Goal: Information Seeking & Learning: Understand process/instructions

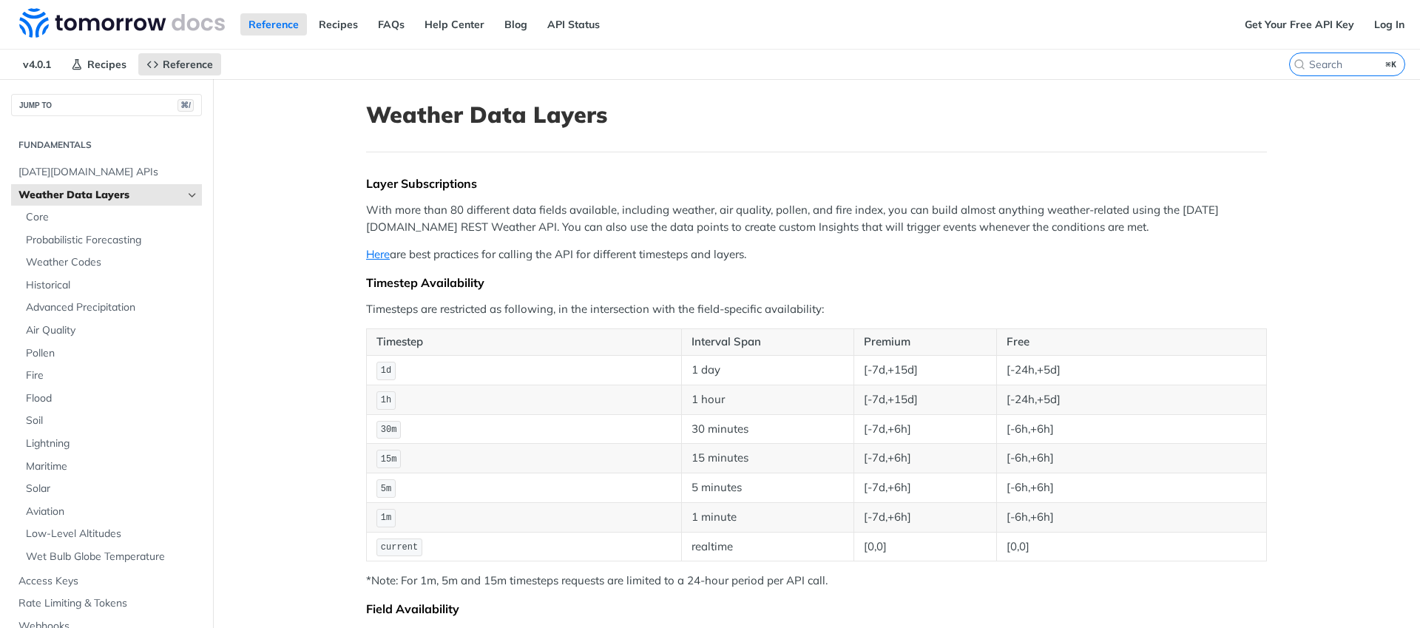
scroll to position [4419, 0]
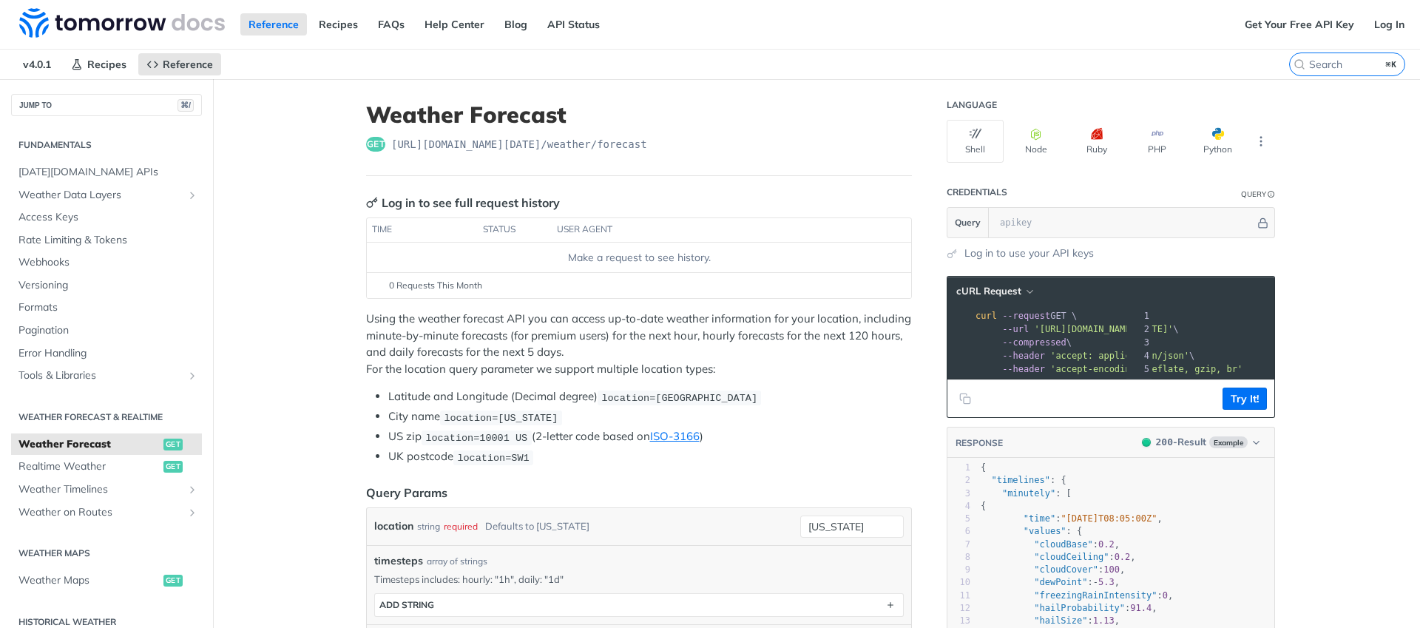
scroll to position [0, 179]
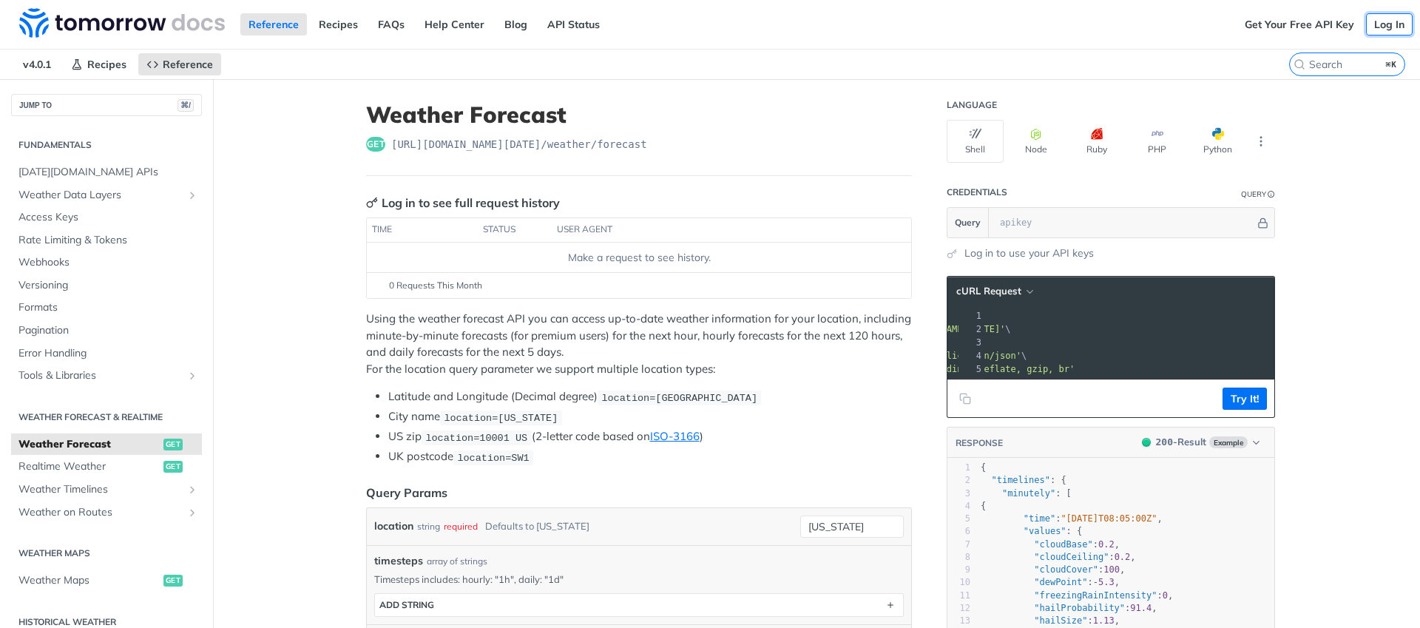
click at [1379, 31] on link "Log In" at bounding box center [1389, 24] width 47 height 22
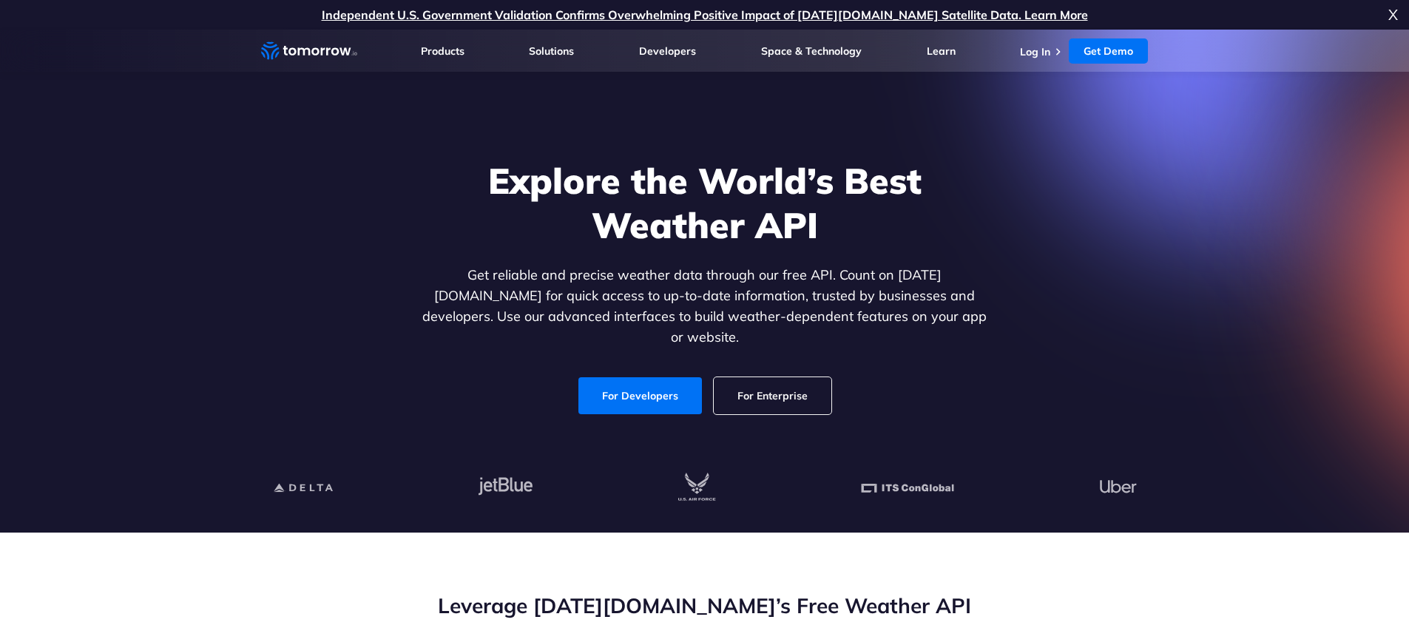
click at [1046, 49] on link "Log In" at bounding box center [1035, 51] width 30 height 13
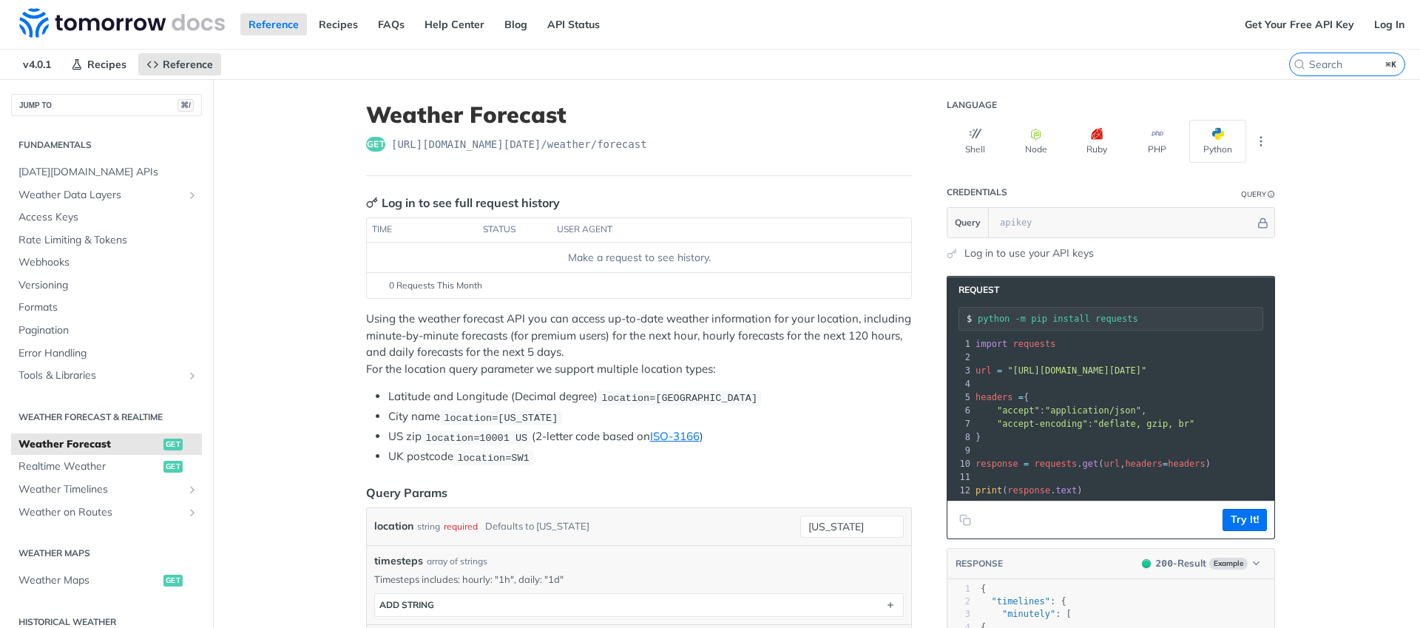
click at [964, 251] on link "Log in to use your API keys" at bounding box center [1028, 254] width 129 height 16
click at [972, 247] on link "Log in to use your API keys" at bounding box center [1028, 254] width 129 height 16
click at [1254, 138] on icon "More ellipsis" at bounding box center [1260, 141] width 13 height 13
click at [902, 232] on th at bounding box center [896, 230] width 30 height 24
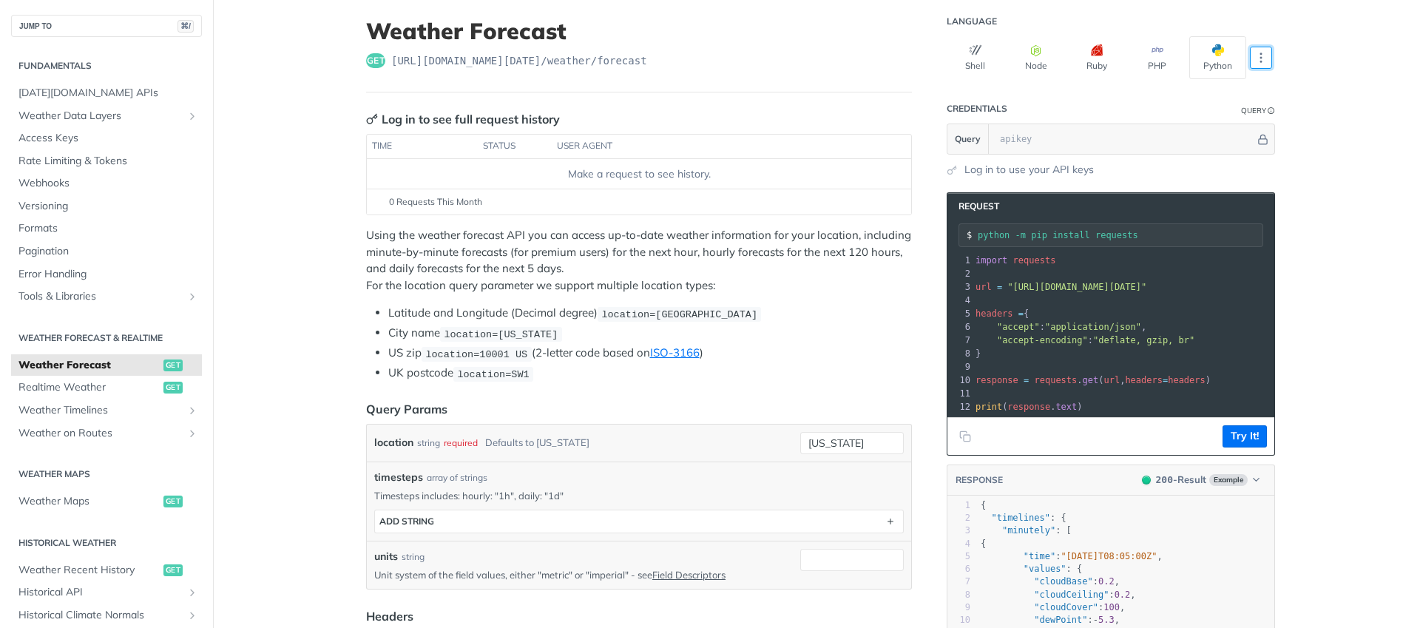
scroll to position [90, 0]
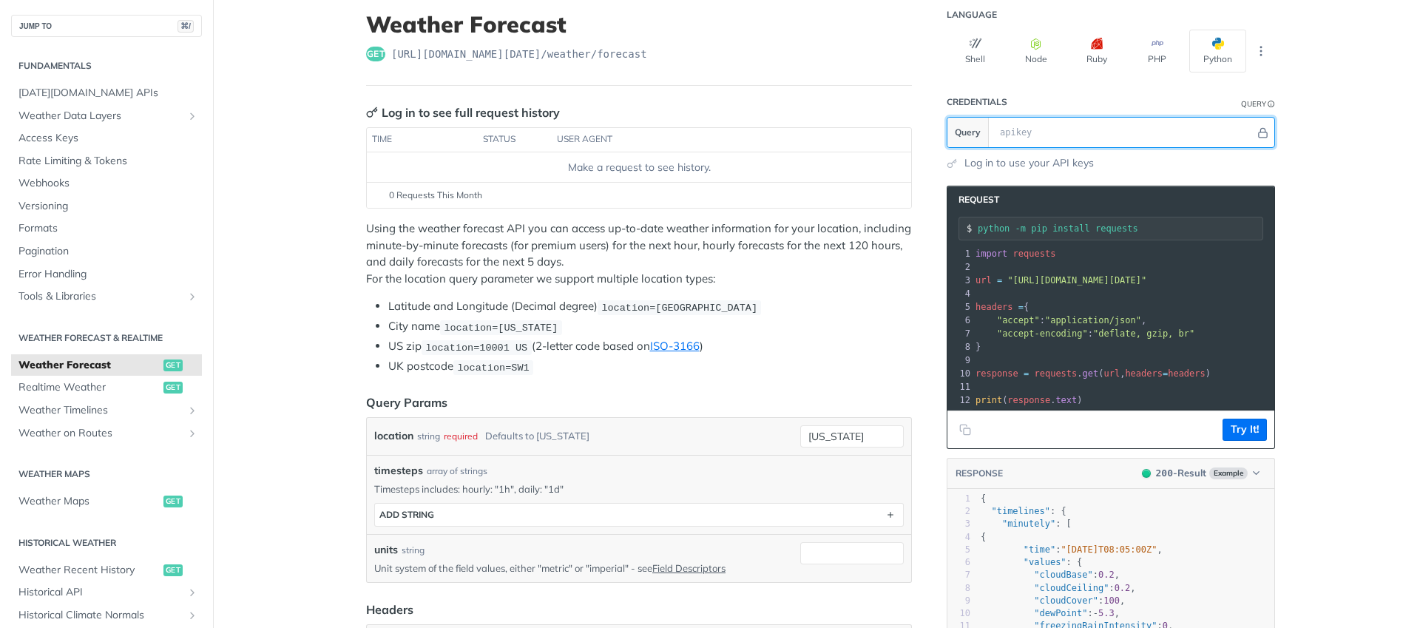
click at [1032, 126] on input "text" at bounding box center [1123, 133] width 263 height 30
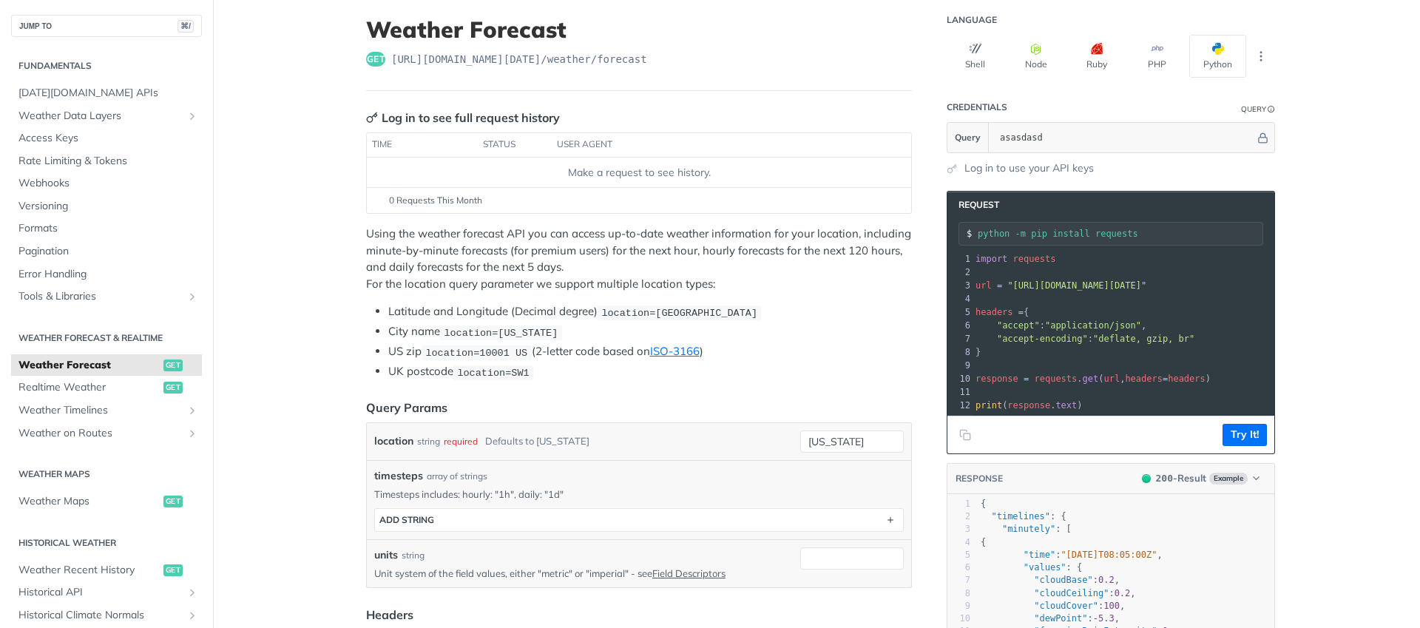
scroll to position [84, 0]
click at [1255, 67] on button "More Languages" at bounding box center [1261, 57] width 22 height 22
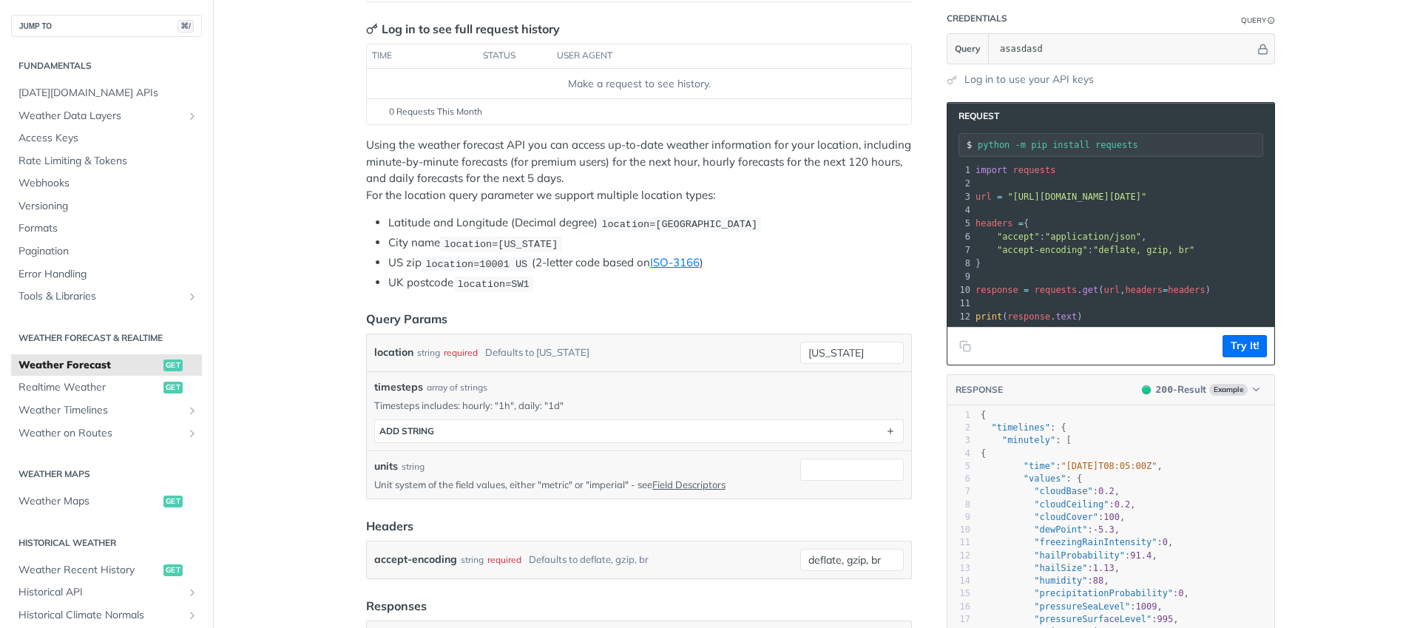
scroll to position [84, 0]
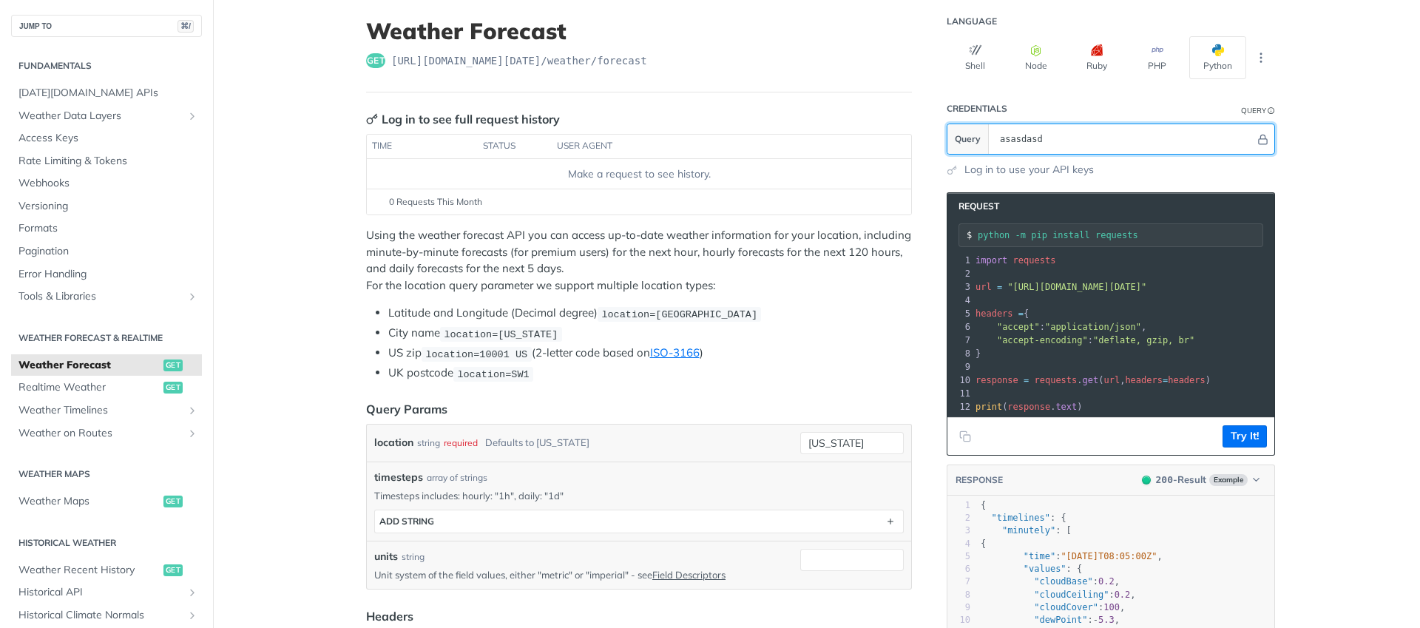
click at [1110, 125] on input "asasdasd" at bounding box center [1123, 139] width 263 height 30
paste input "https://docs.tomorrow.io/reference/weather-forecast"
paste input "I7fFJNeDpSd1PFuY1LEw9Qd0wK5v6W3U"
type input "I7fFJNeDpSd1PFuY1LEw9Qd0wK5v6W3U"
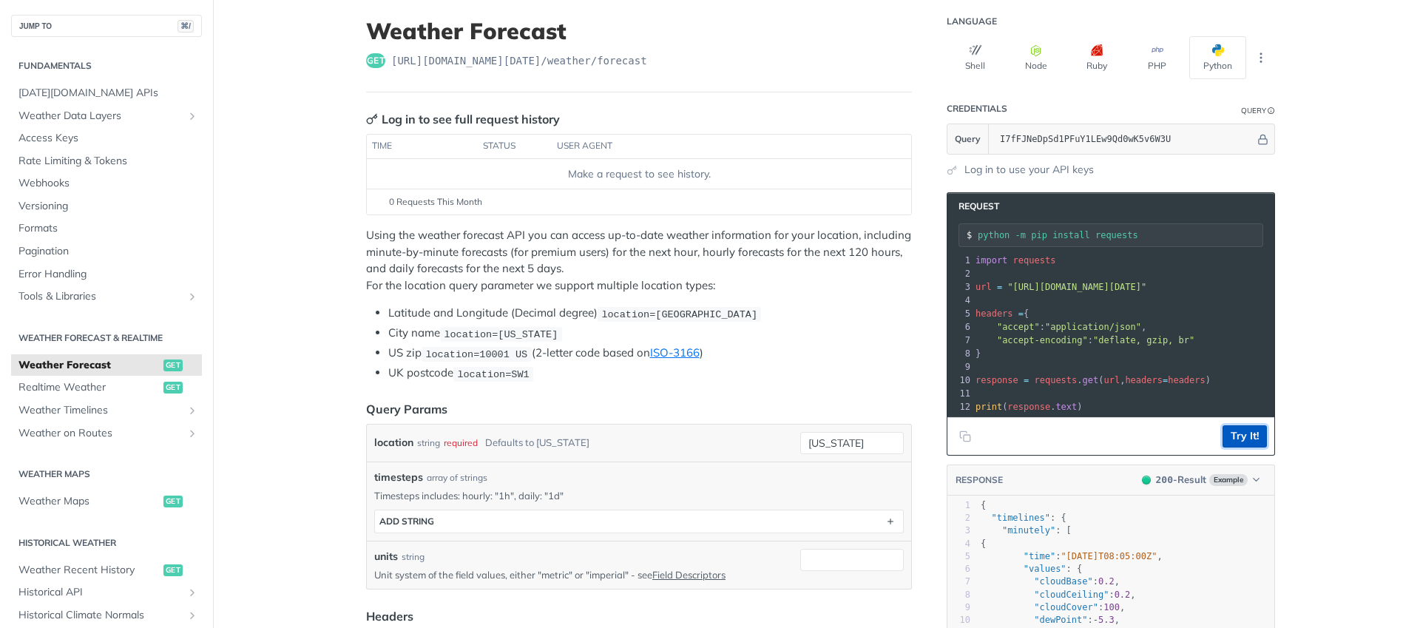
click at [1231, 444] on button "Try It!" at bounding box center [1244, 436] width 44 height 22
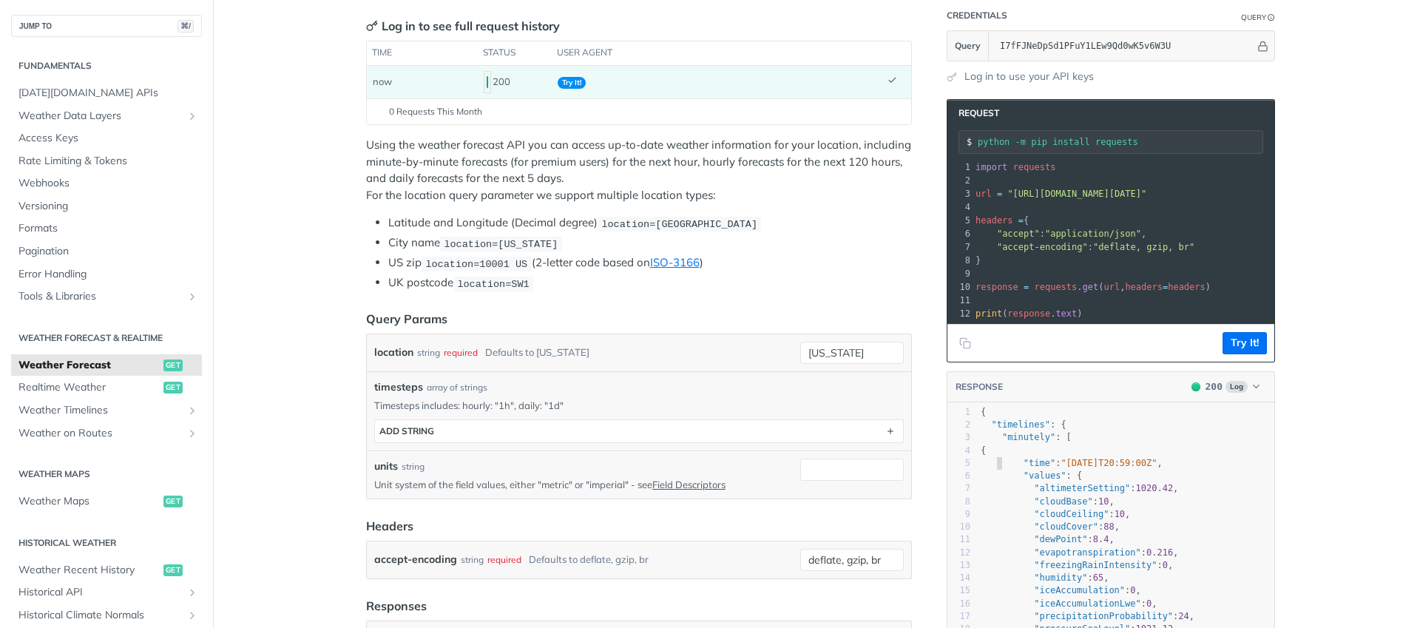
click at [992, 468] on span ""time" : "2025-10-08T20:59:00Z" ," at bounding box center [1072, 463] width 182 height 10
click at [1026, 430] on span ""timelines"" at bounding box center [1020, 424] width 58 height 10
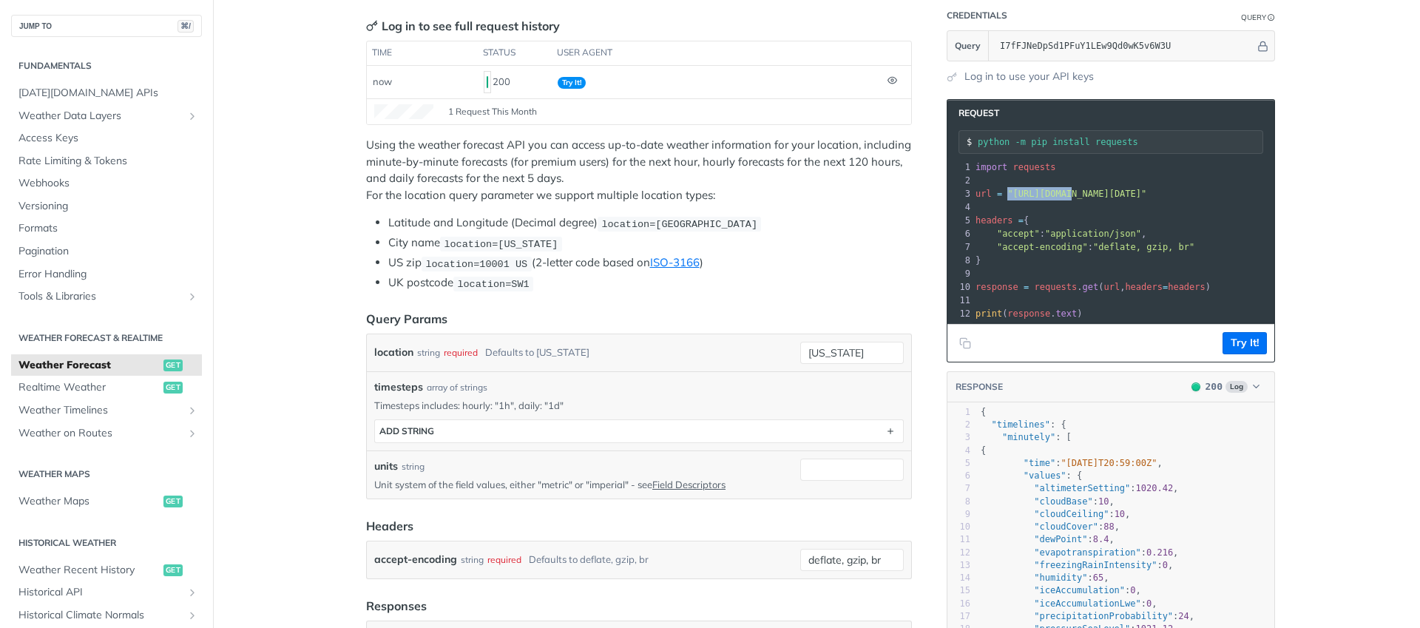
drag, startPoint x: 1004, startPoint y: 193, endPoint x: 1068, endPoint y: 191, distance: 64.4
click at [1068, 191] on span ""https://api.tomorrow.io/v4/weather/forecast?location=new%20york&apikey=I7fFJNe…" at bounding box center [1076, 194] width 139 height 10
drag, startPoint x: 1068, startPoint y: 191, endPoint x: 1012, endPoint y: 194, distance: 55.5
click at [1068, 191] on span ""https://api.tomorrow.io/v4/weather/forecast?location=new%20york&apikey=I7fFJNe…" at bounding box center [1076, 194] width 139 height 10
drag, startPoint x: 1008, startPoint y: 193, endPoint x: 1239, endPoint y: 192, distance: 230.7
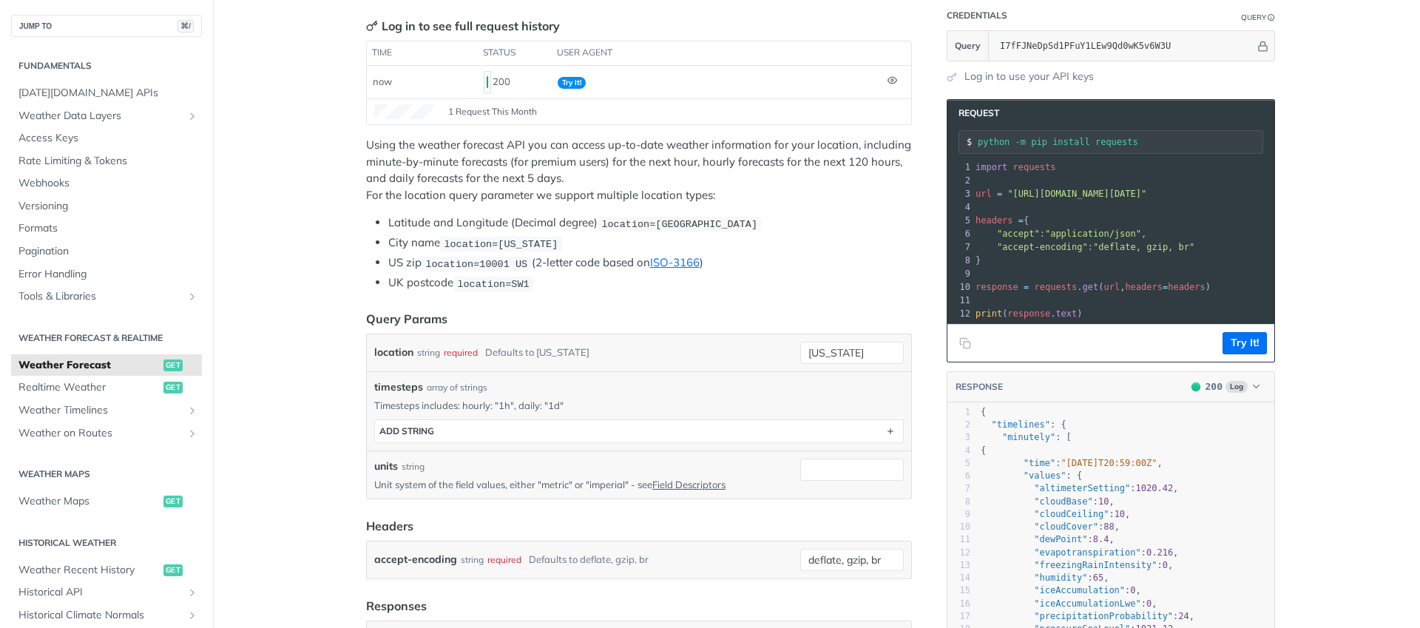
click at [1146, 192] on span ""https://api.tomorrow.io/v4/weather/forecast?location=new%20york&apikey=I7fFJNe…" at bounding box center [1076, 194] width 139 height 10
copy span "https://api.tomorrow.io/v4/weather/forecast"
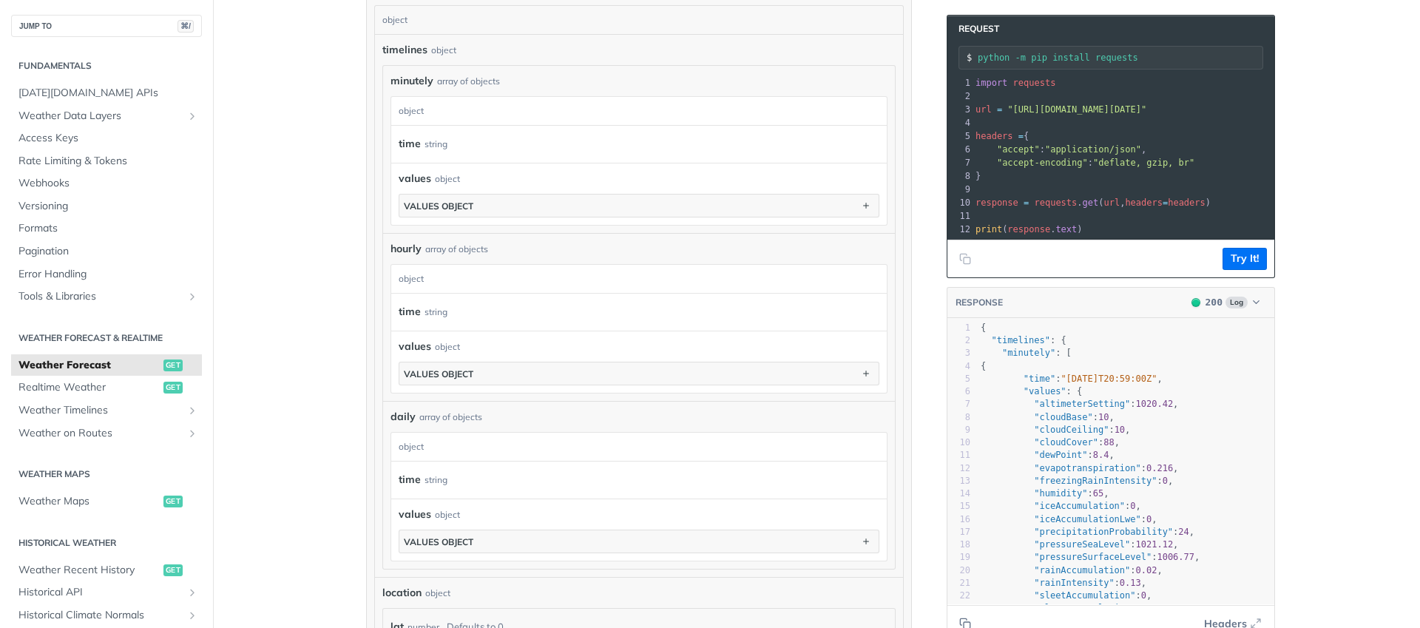
drag, startPoint x: 1053, startPoint y: 108, endPoint x: 1214, endPoint y: 114, distance: 160.6
click at [1146, 114] on span ""https://api.tomorrow.io/v4/weather/forecast?location=new%20york&apikey=I7fFJNe…" at bounding box center [1076, 109] width 139 height 10
drag, startPoint x: 1086, startPoint y: 102, endPoint x: 1078, endPoint y: 104, distance: 8.4
click at [1086, 102] on div "1 import requests 2 ​ 3 url = "https://api.tomorrow.io/v4/weather/forecast?loca…" at bounding box center [1271, 156] width 598 height 160
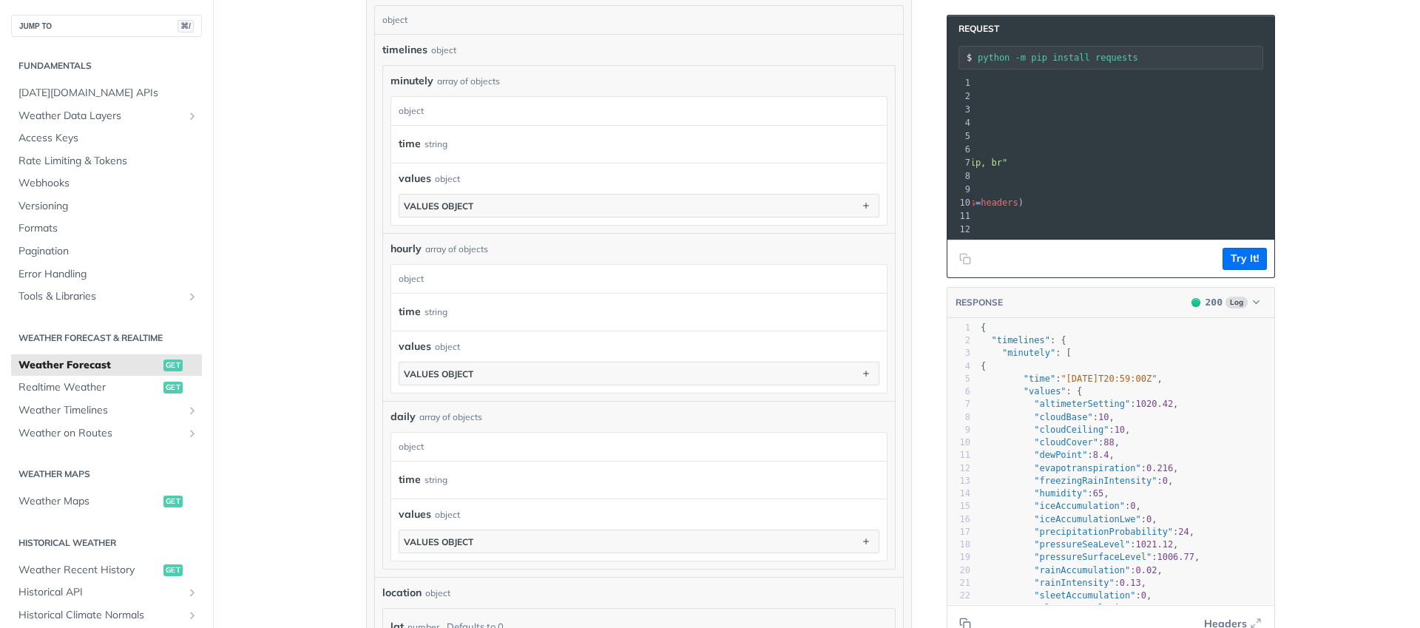
drag, startPoint x: 1069, startPoint y: 107, endPoint x: 1155, endPoint y: 106, distance: 85.8
click at [959, 106] on span ""https://api.tomorrow.io/v4/weather/forecast?location=new%20york&apikey=I7fFJNe…" at bounding box center [889, 109] width 139 height 10
copy span "location=new%20york"
click at [1249, 269] on button "Try It!" at bounding box center [1244, 259] width 44 height 22
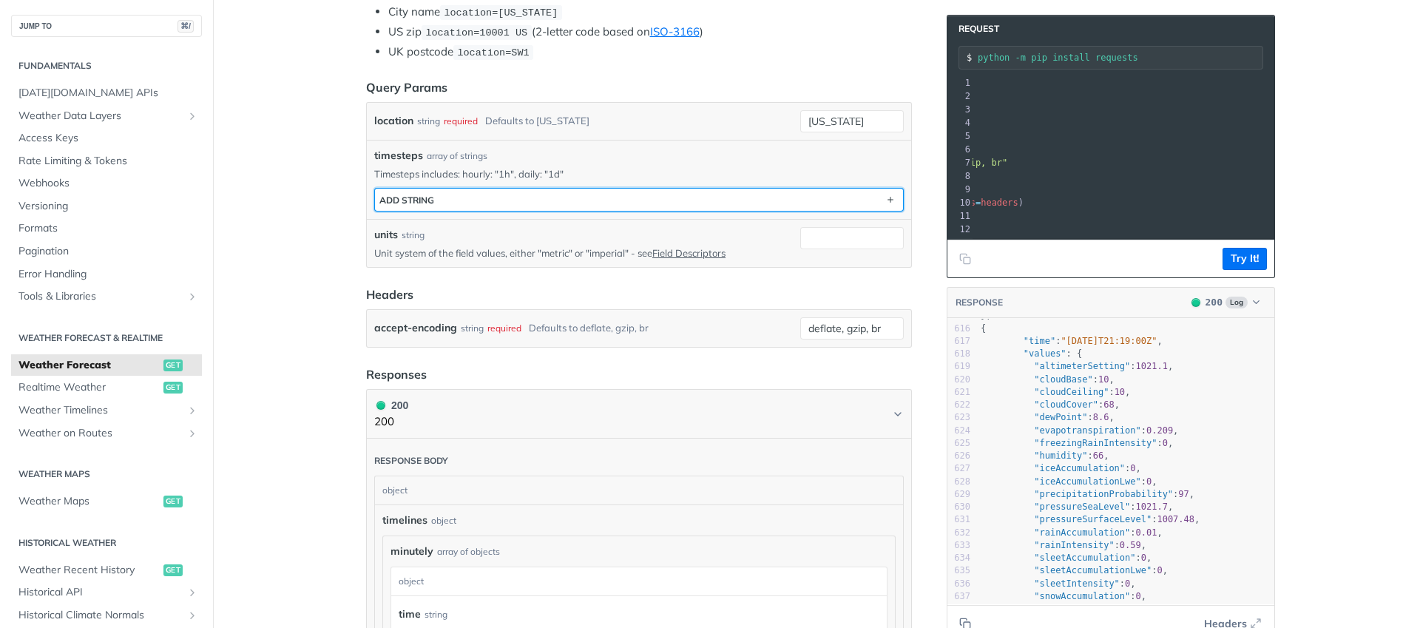
click at [566, 197] on button "ADD string" at bounding box center [639, 200] width 528 height 22
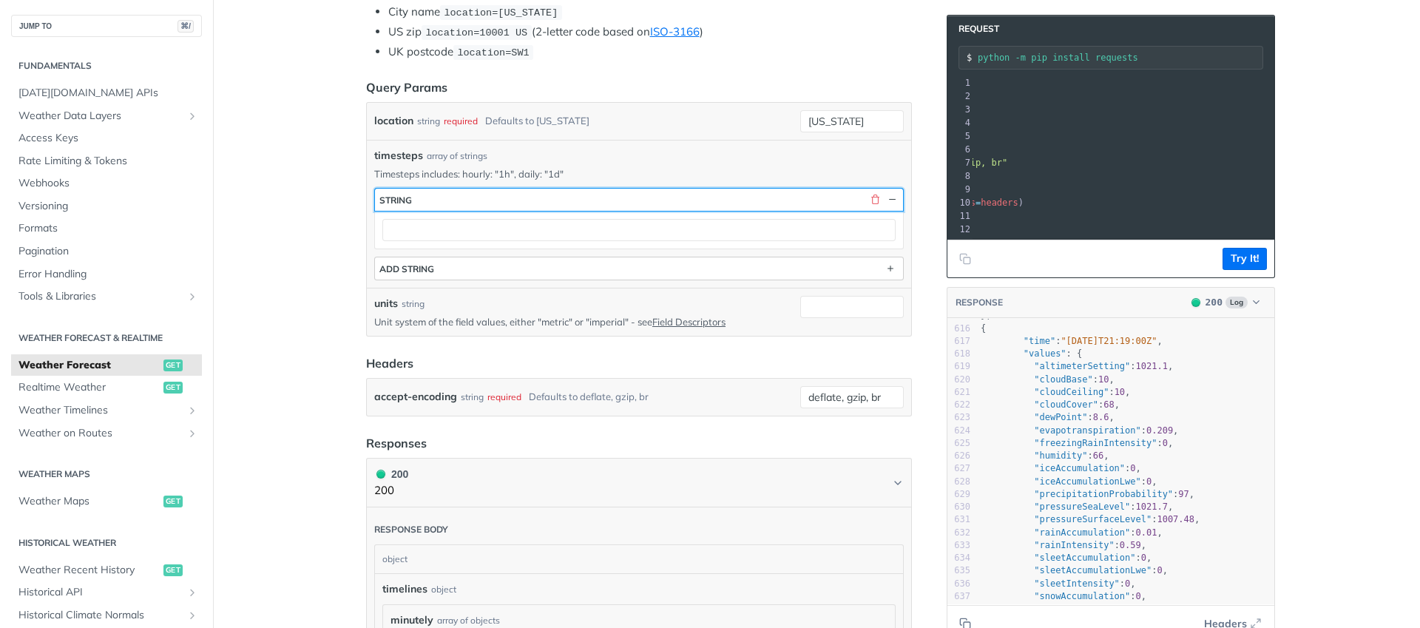
click at [566, 197] on button "string" at bounding box center [639, 200] width 528 height 22
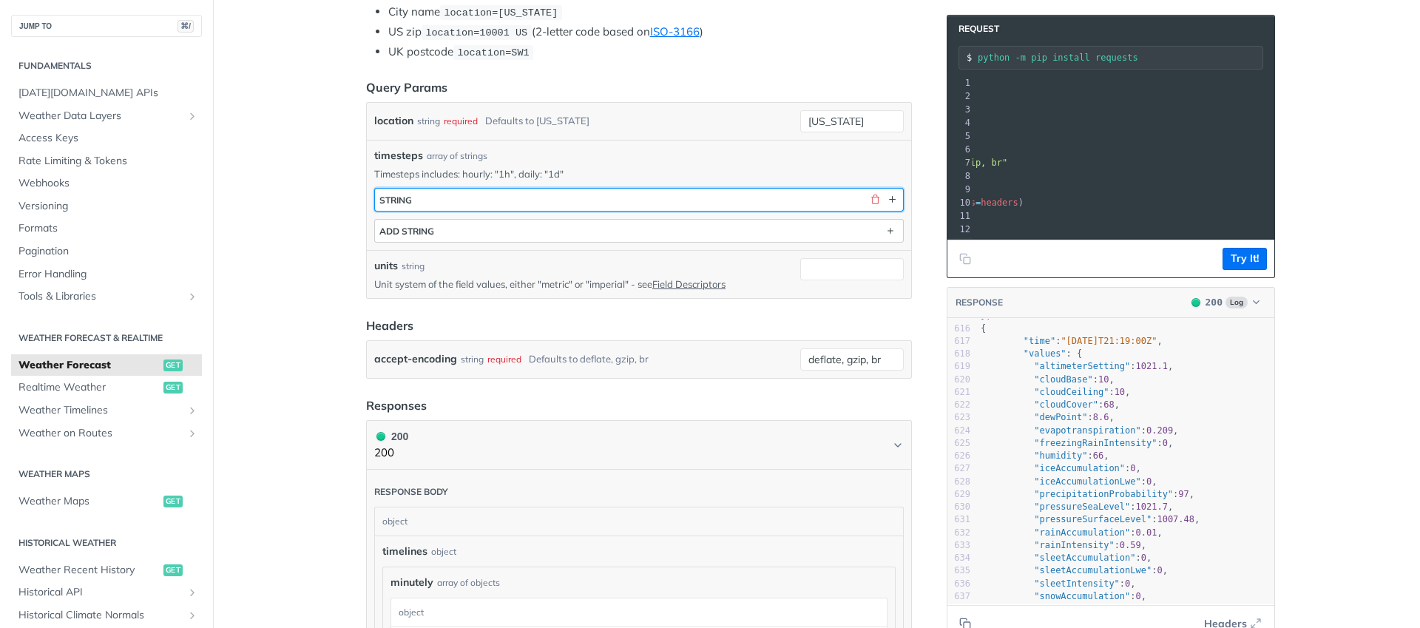
click at [566, 197] on button "string" at bounding box center [639, 200] width 528 height 22
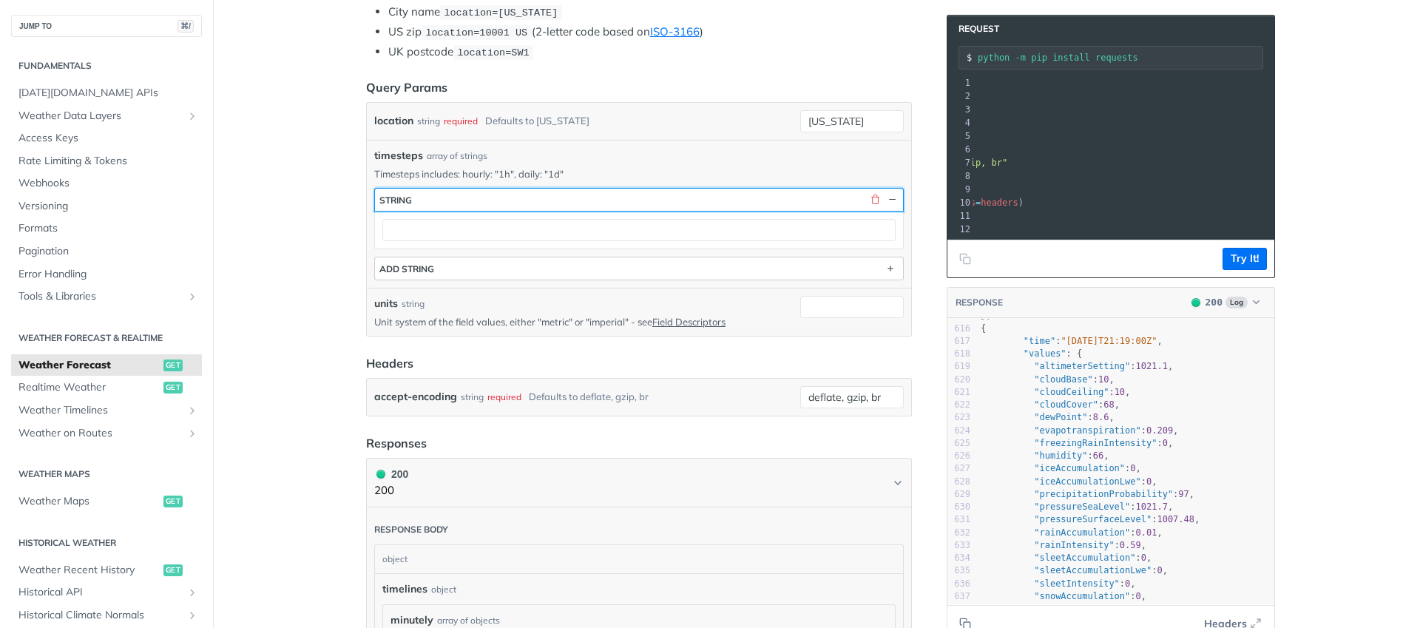
click at [566, 197] on button "string" at bounding box center [639, 200] width 528 height 22
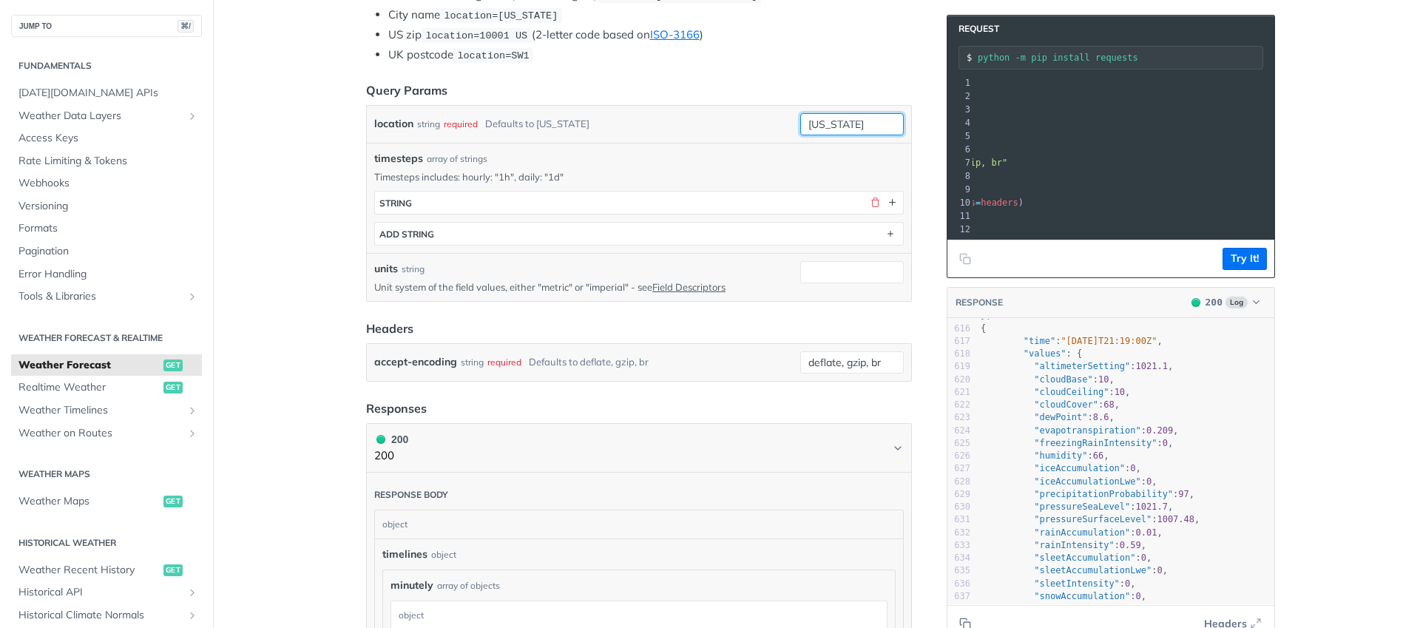
click at [837, 129] on input "new york" at bounding box center [852, 124] width 104 height 22
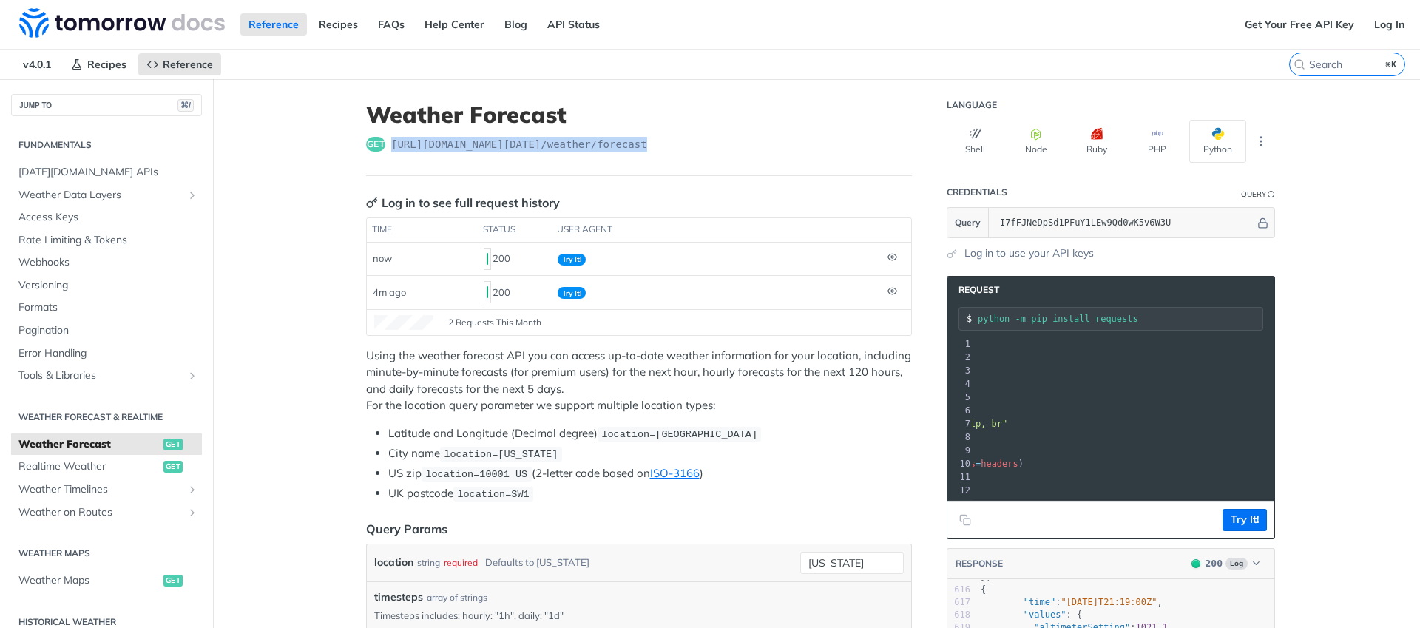
drag, startPoint x: 694, startPoint y: 146, endPoint x: 387, endPoint y: 151, distance: 306.9
click at [387, 151] on div "get https://api.tomorrow.io/v4 /weather/forecast" at bounding box center [639, 144] width 546 height 15
copy span "https://api.tomorrow.io/v4 /weather/forecast"
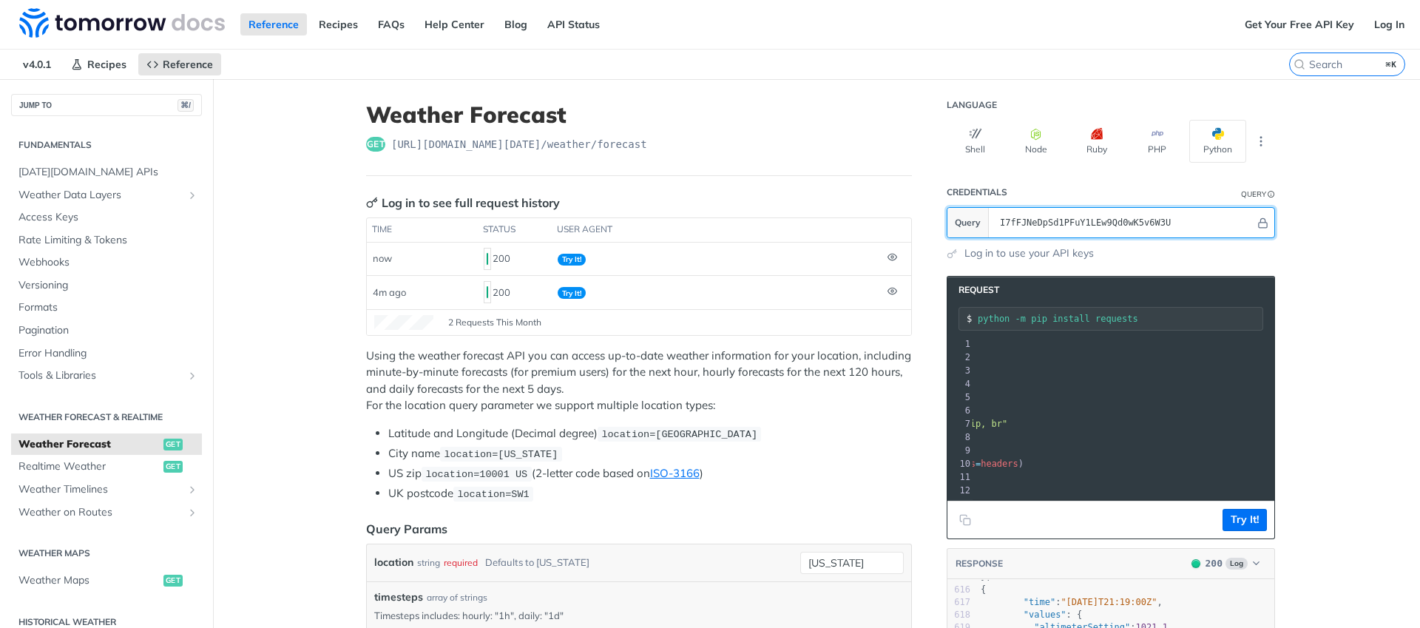
click at [1122, 223] on input "I7fFJNeDpSd1PFuY1LEw9Qd0wK5v6W3U" at bounding box center [1123, 223] width 263 height 30
click at [1262, 220] on icon "Hide" at bounding box center [1262, 222] width 11 height 11
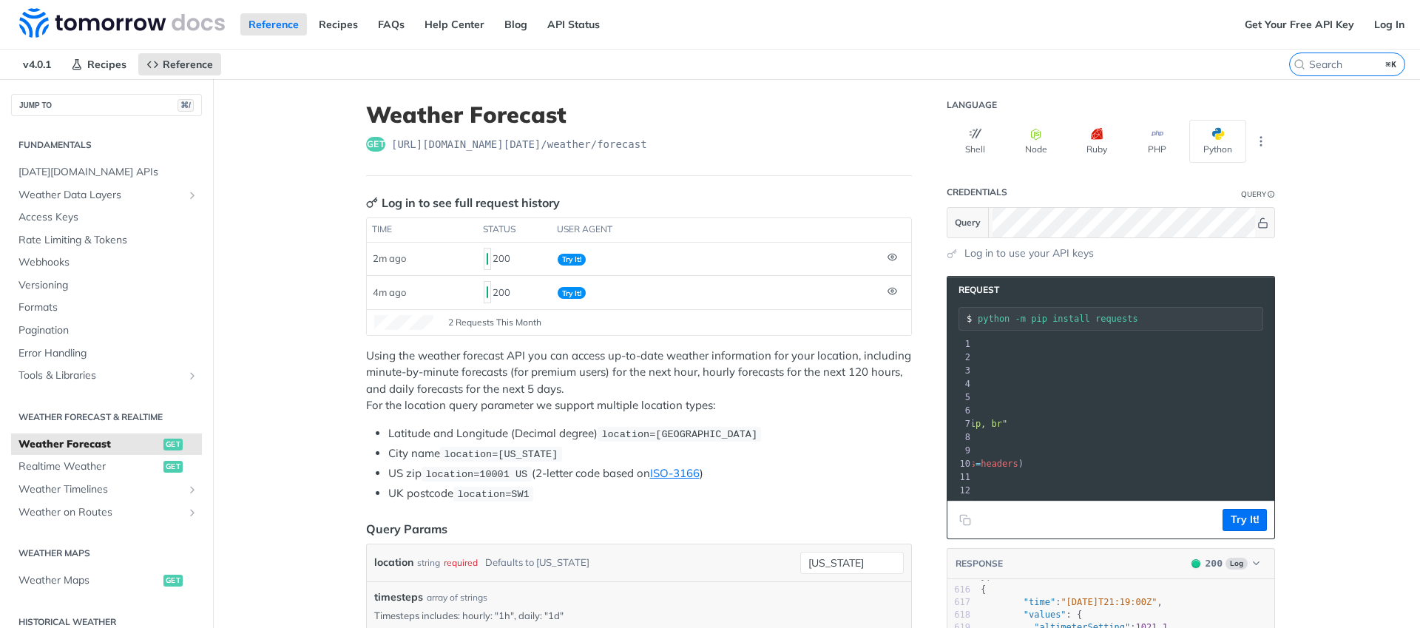
click at [959, 374] on span ""https://api.tomorrow.io/v4/weather/forecast?location=new%20york&timesteps=&api…" at bounding box center [889, 370] width 139 height 10
drag, startPoint x: 1160, startPoint y: 512, endPoint x: 1228, endPoint y: 501, distance: 68.9
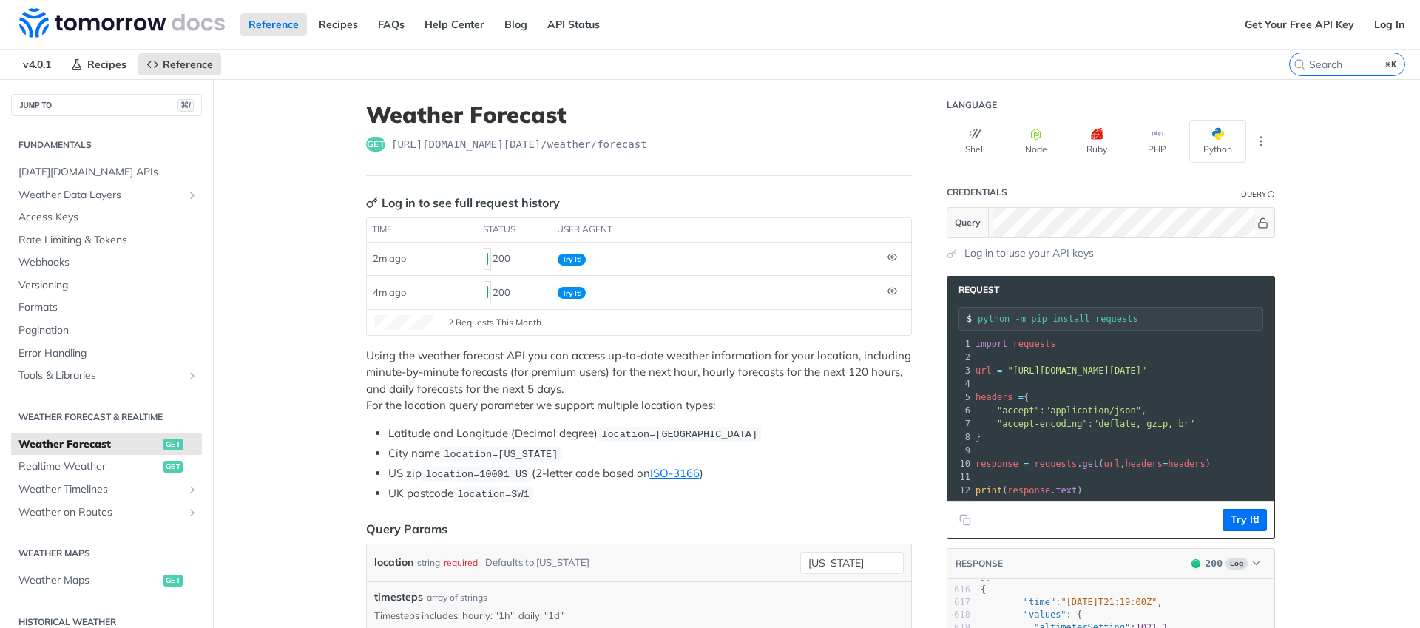
drag, startPoint x: 1260, startPoint y: 371, endPoint x: 1150, endPoint y: 371, distance: 110.2
click at [1005, 376] on div "1 import requests 2 ​ 3 url = "https://api.tomorrow.io/v4/weather/forecast?loca…" at bounding box center [1300, 417] width 657 height 160
copy span "https://api.tomorrow.io/v4/weather/forecast?location=new%20york&timesteps=&apik…"
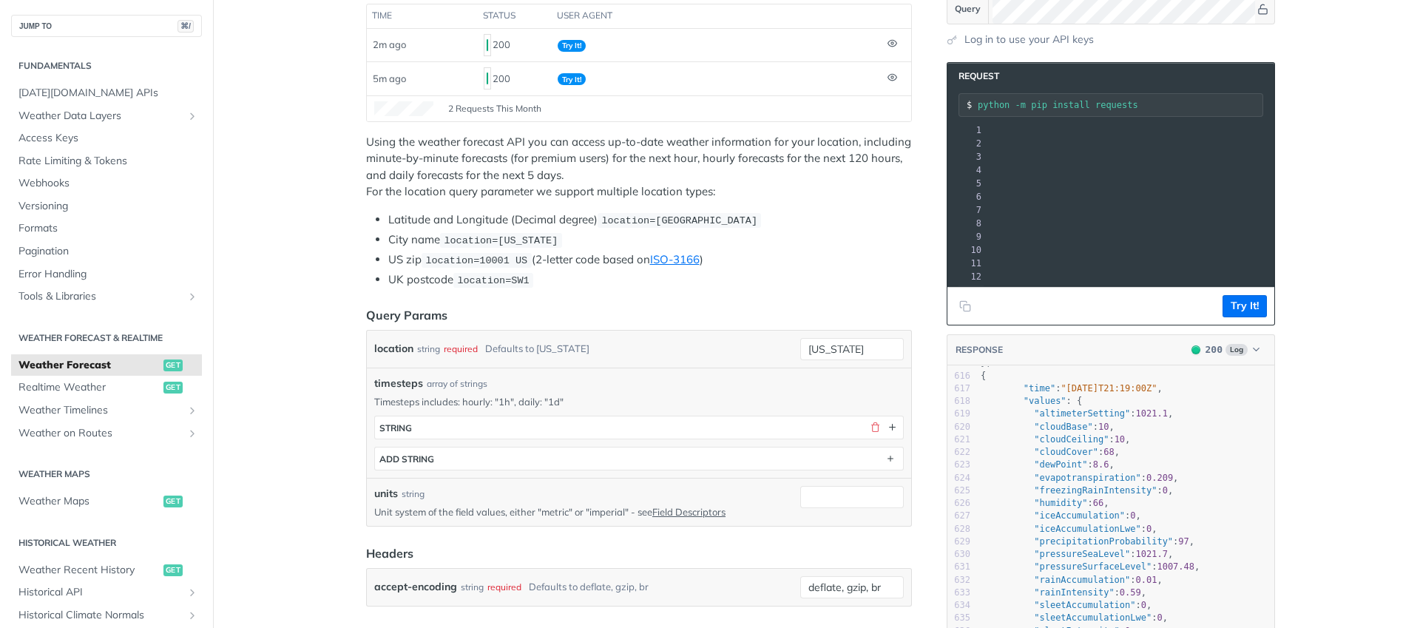
scroll to position [7, 0]
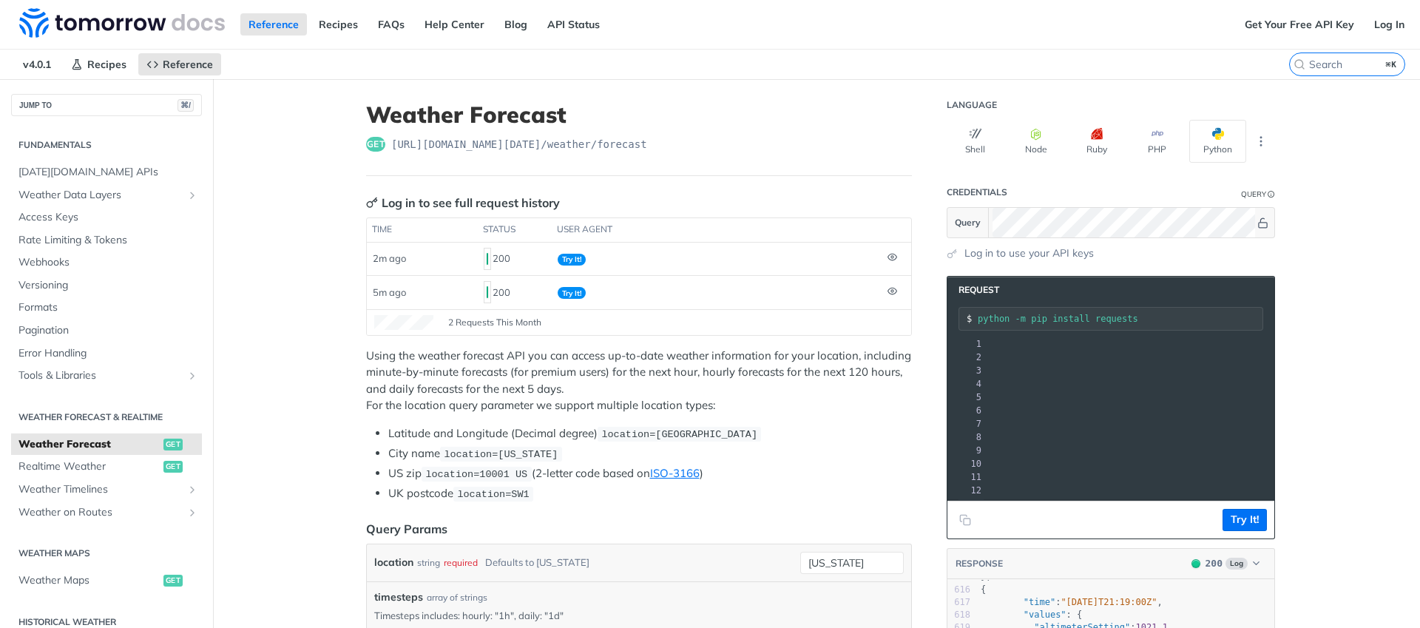
drag, startPoint x: 1269, startPoint y: 220, endPoint x: 1262, endPoint y: 221, distance: 7.4
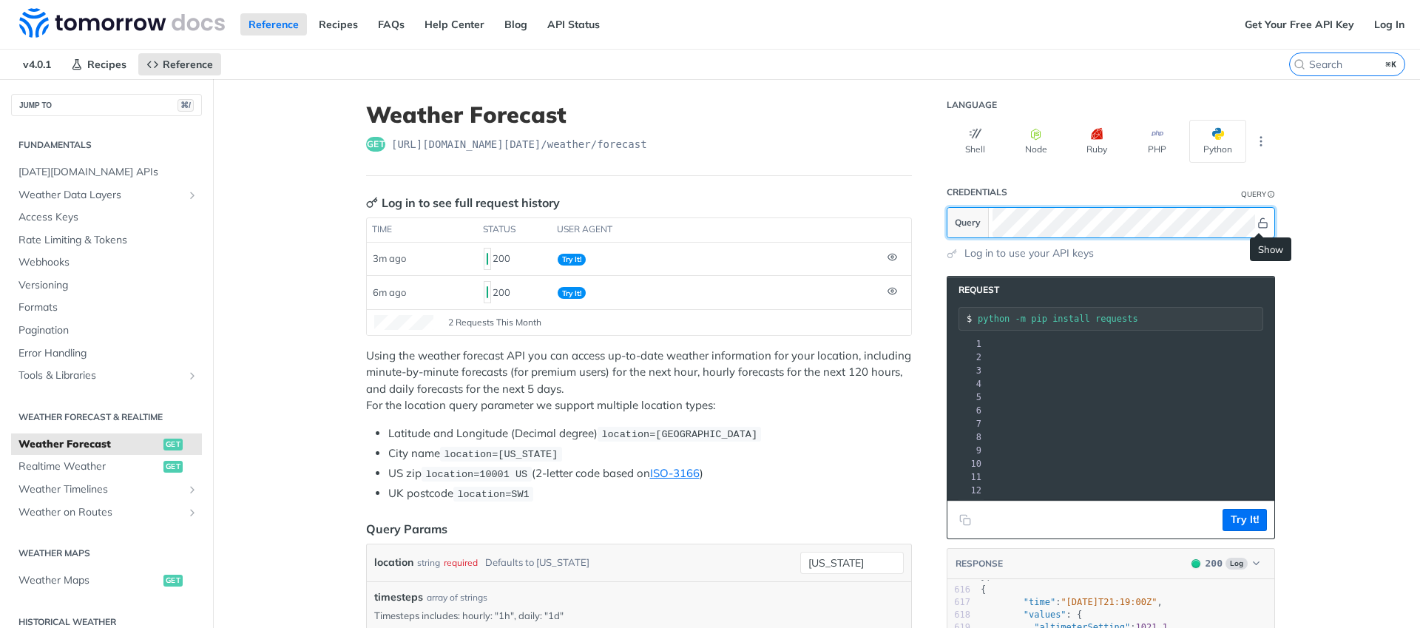
click at [1258, 221] on icon "Show" at bounding box center [1263, 222] width 10 height 10
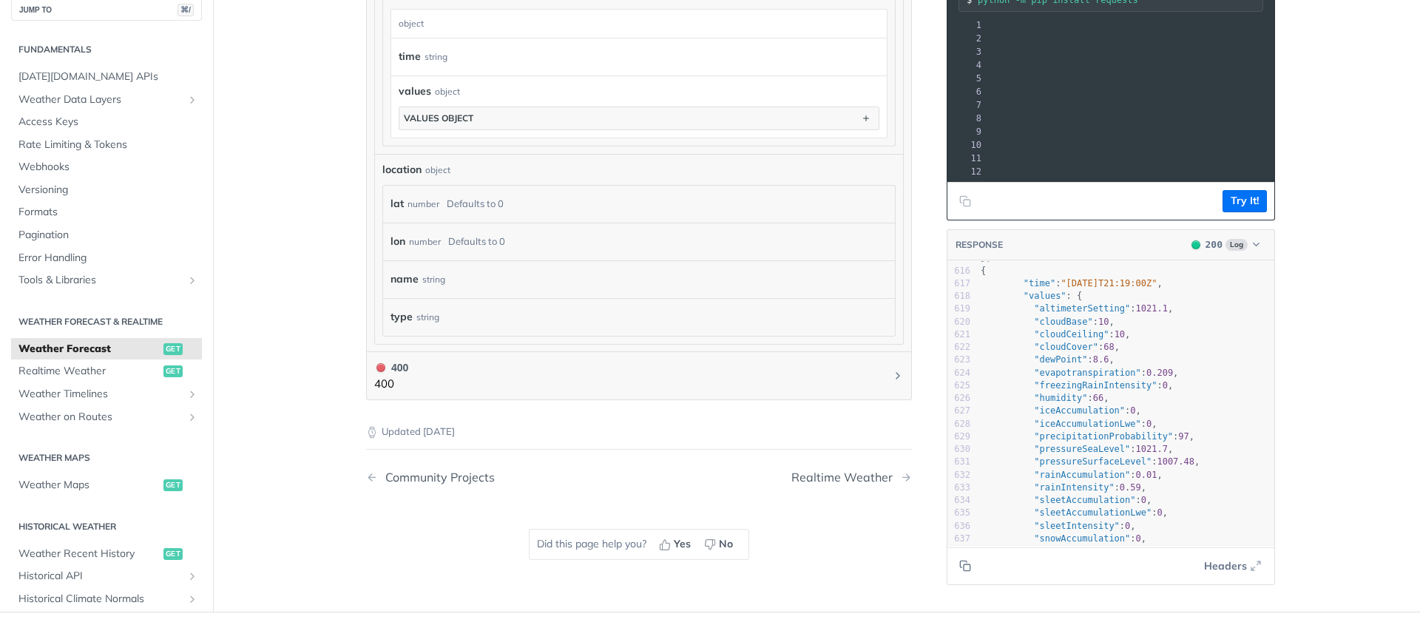
scroll to position [1356, 0]
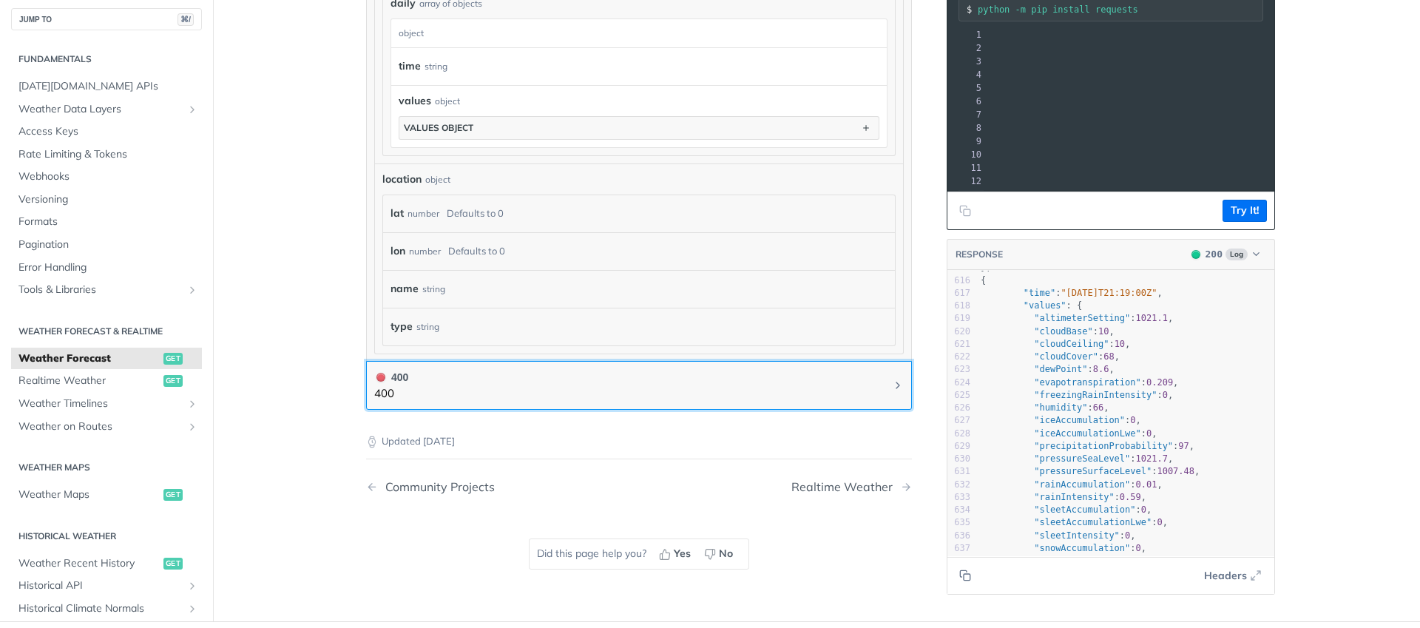
click at [666, 375] on button "400 400" at bounding box center [638, 385] width 529 height 33
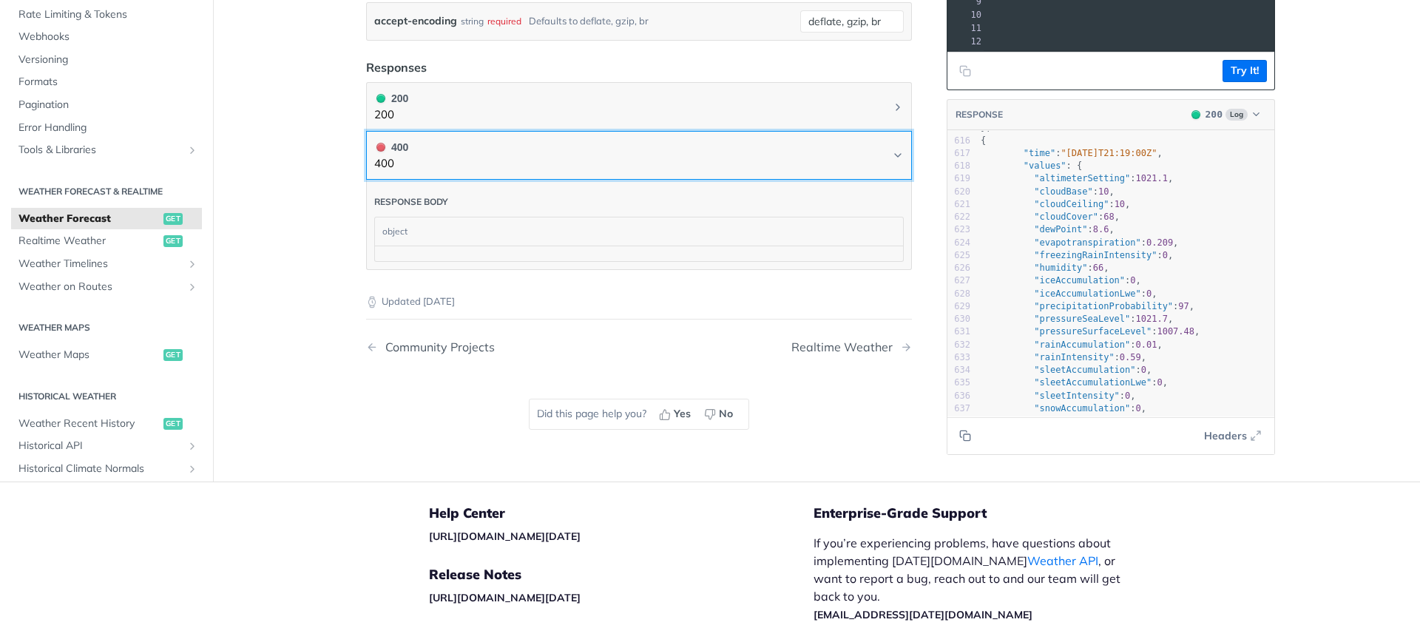
scroll to position [765, 0]
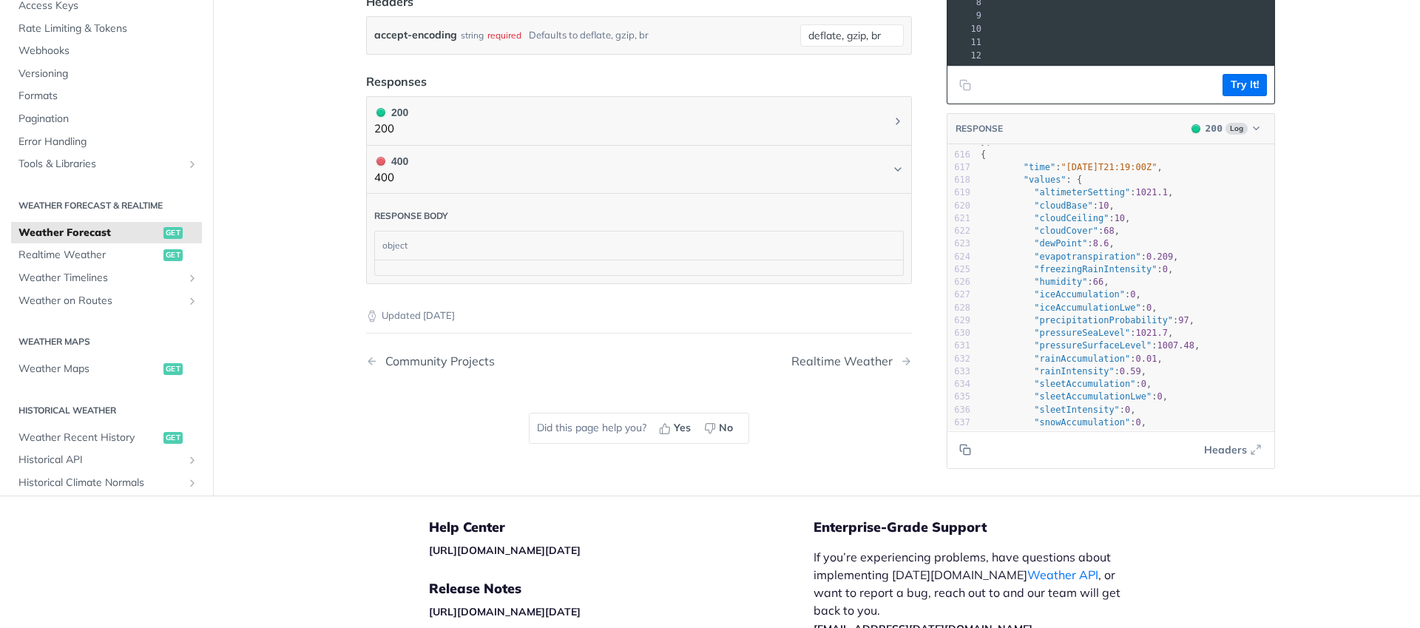
click at [555, 239] on div "object" at bounding box center [637, 245] width 524 height 28
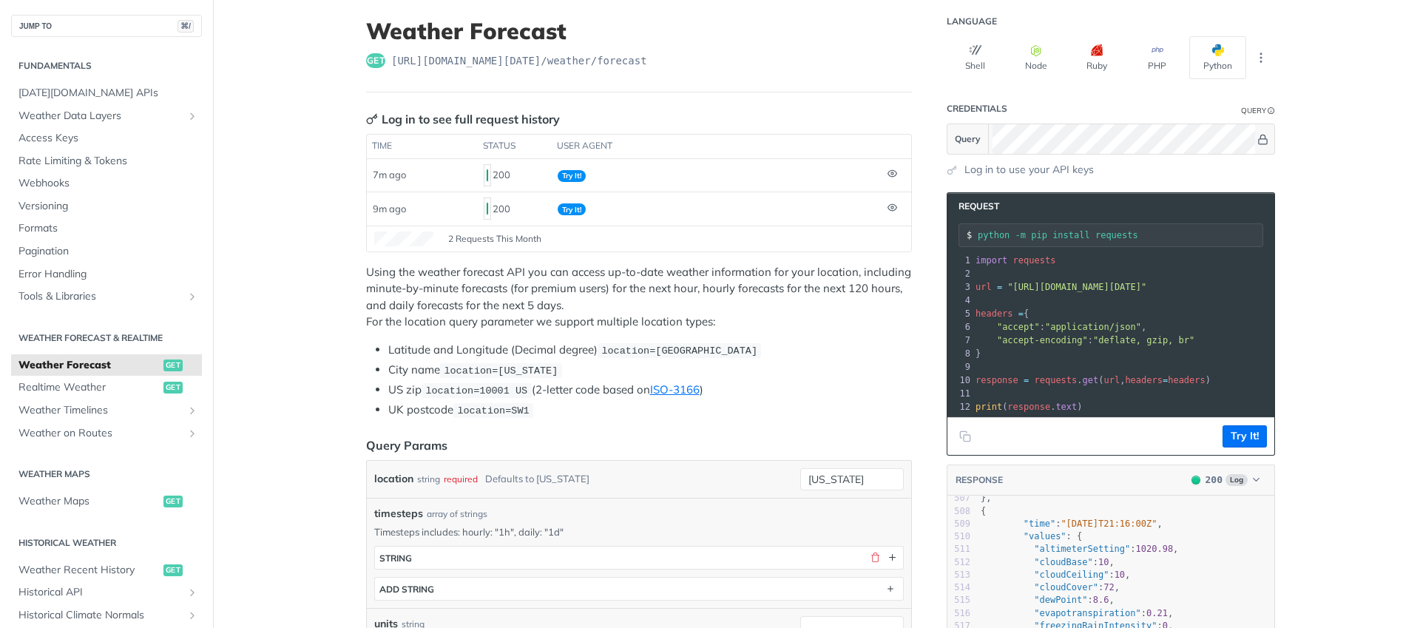
scroll to position [84, 0]
click at [836, 477] on input "new york" at bounding box center [852, 478] width 104 height 22
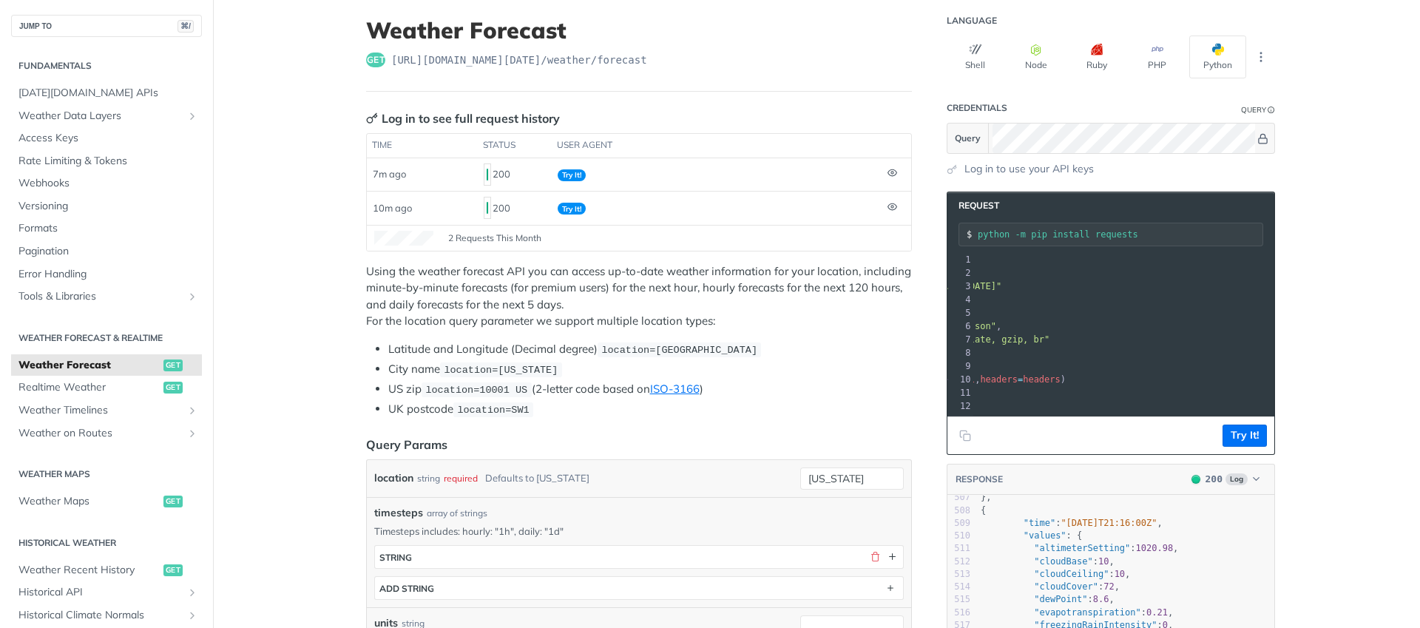
scroll to position [0, 147]
drag, startPoint x: 1144, startPoint y: 285, endPoint x: 1193, endPoint y: 285, distance: 48.8
click at [999, 285] on span ""https://api.tomorrow.io/v4/weather/forecast?location=new%20york&timesteps=&api…" at bounding box center [929, 286] width 139 height 10
copy span "new%20yor"
click at [1122, 295] on pre "​" at bounding box center [1153, 299] width 657 height 13
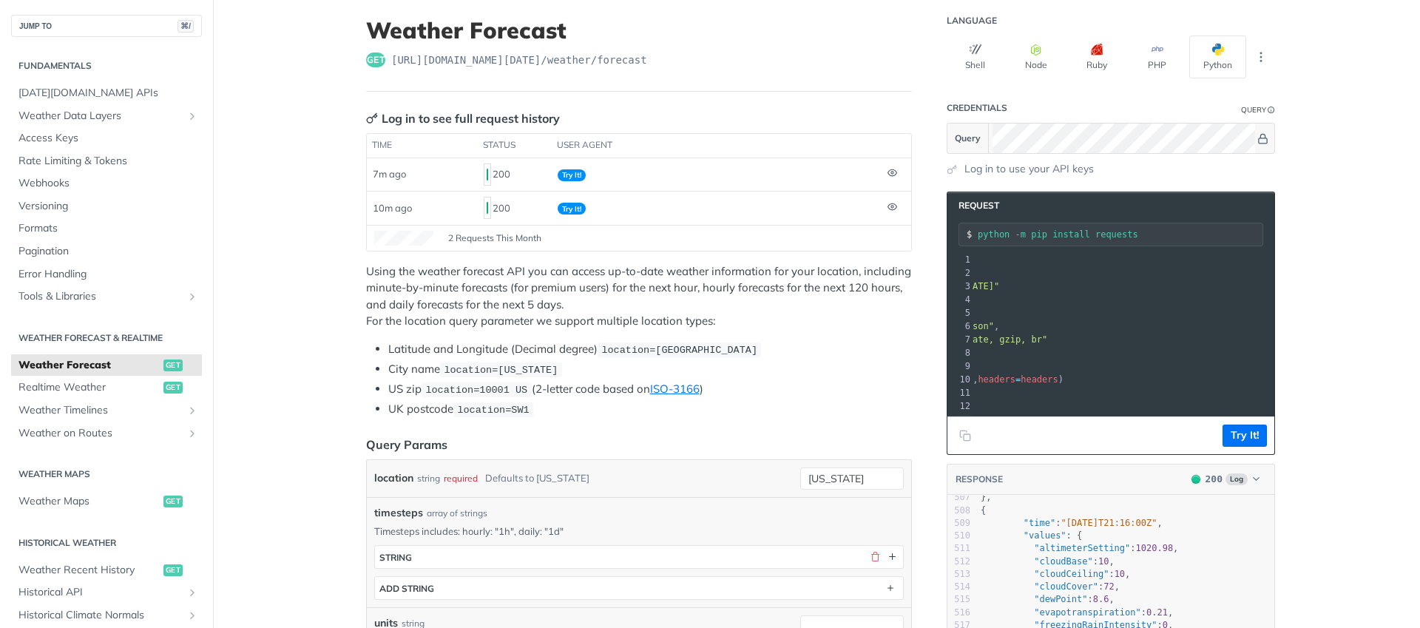
scroll to position [0, 0]
drag, startPoint x: 1058, startPoint y: 283, endPoint x: 1112, endPoint y: 285, distance: 54.0
click at [914, 285] on span ""https://api.tomorrow.io/v4/weather/forecast?location=new%20york&timesteps=&api…" at bounding box center [844, 286] width 139 height 10
copy span "new%20york"
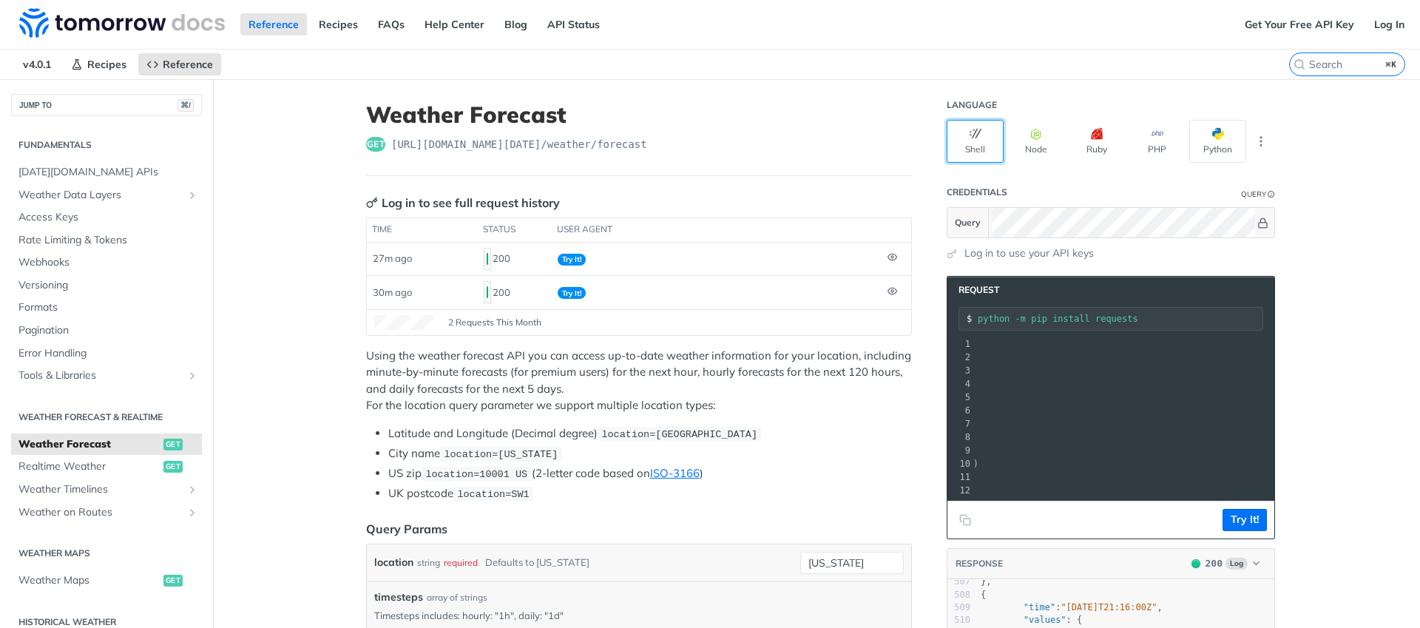
click at [982, 145] on button "Shell" at bounding box center [975, 141] width 57 height 43
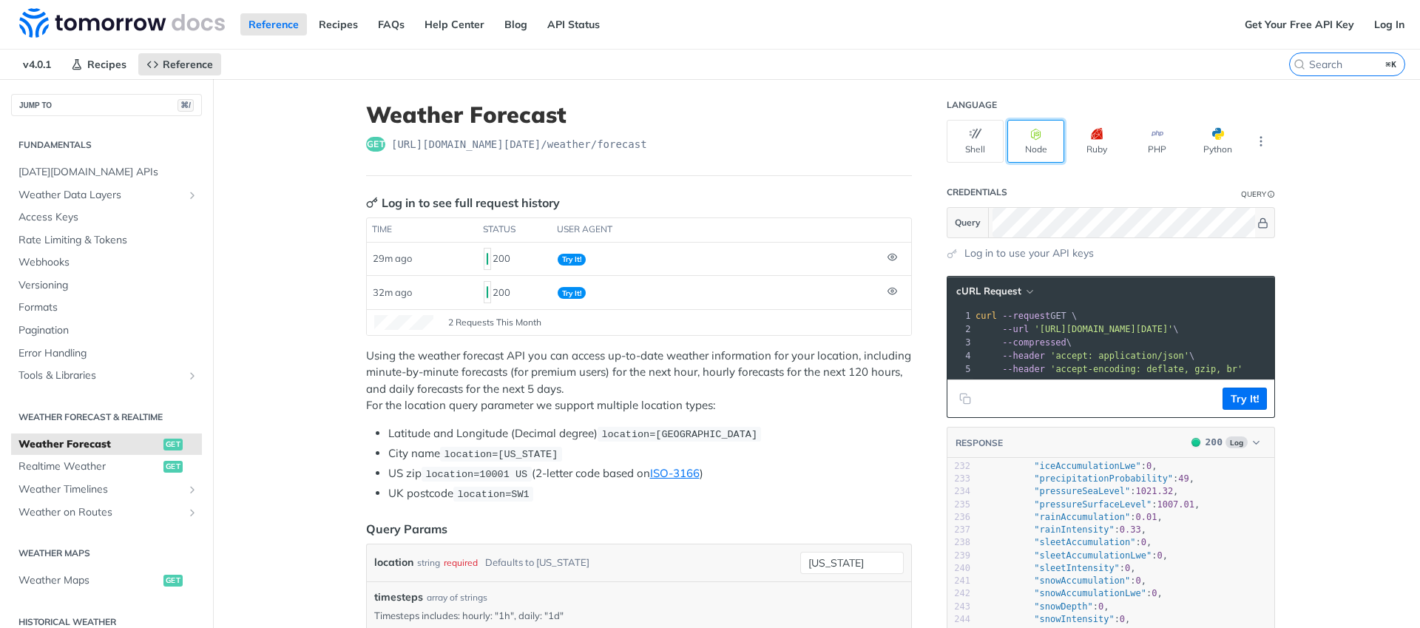
click at [1021, 135] on button "Node" at bounding box center [1035, 141] width 57 height 43
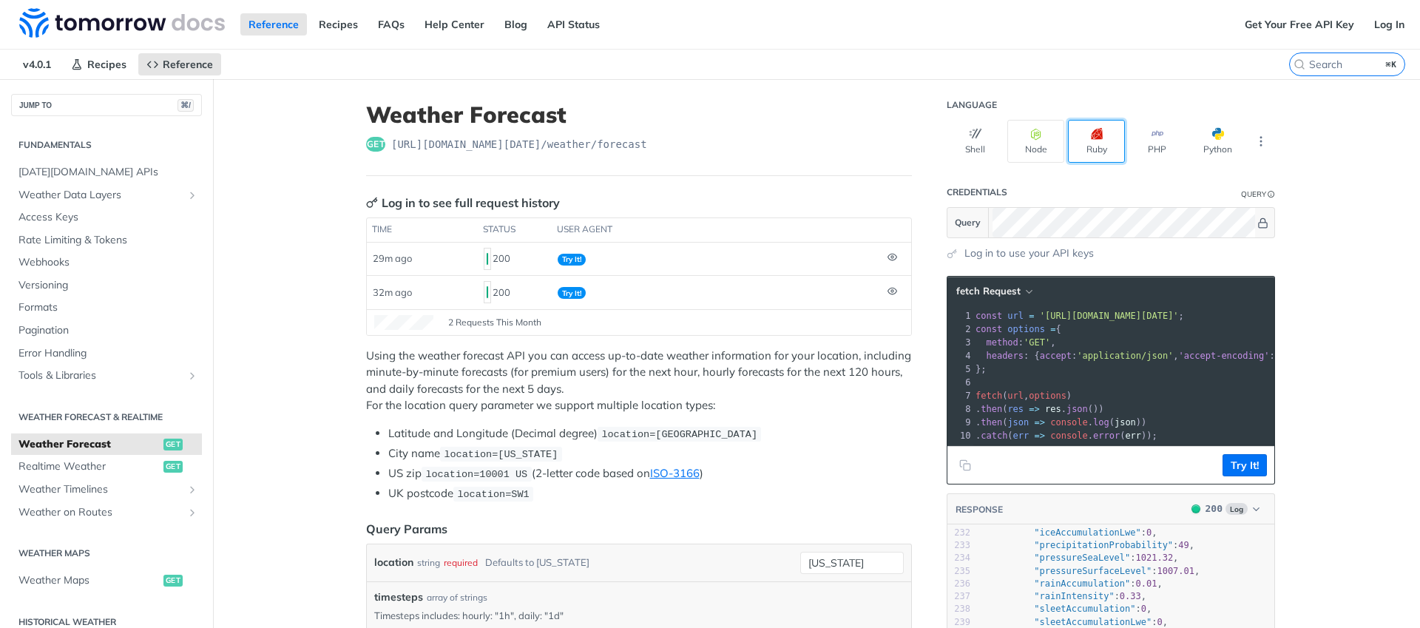
click at [1092, 133] on icon "button" at bounding box center [1097, 134] width 12 height 12
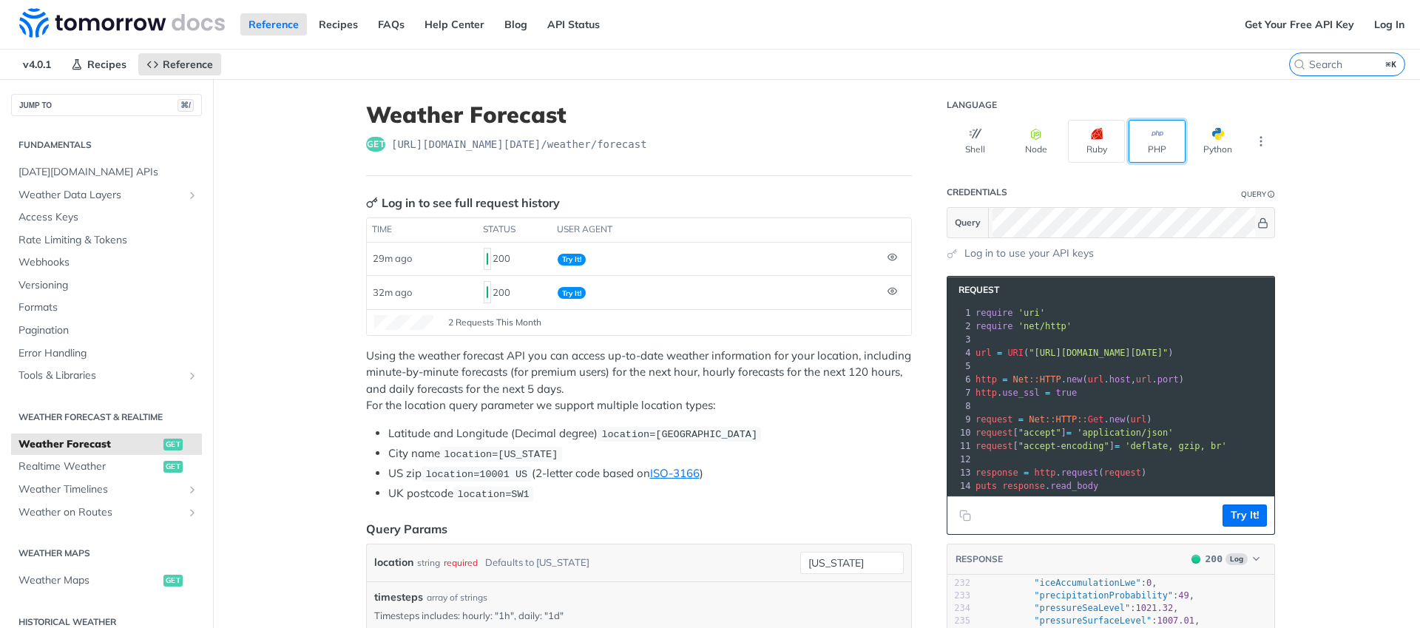
click at [1160, 129] on button "PHP" at bounding box center [1156, 141] width 57 height 43
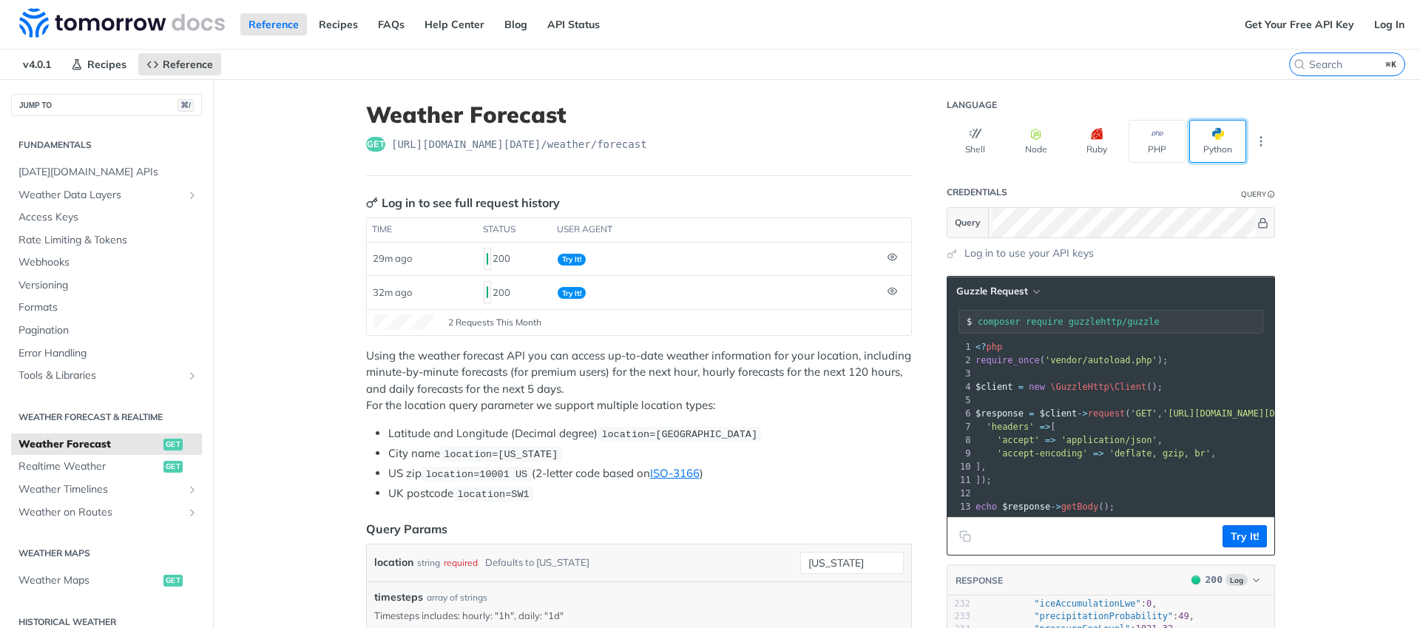
click at [1199, 131] on button "Python" at bounding box center [1217, 141] width 57 height 43
type input "python -m pip install requests"
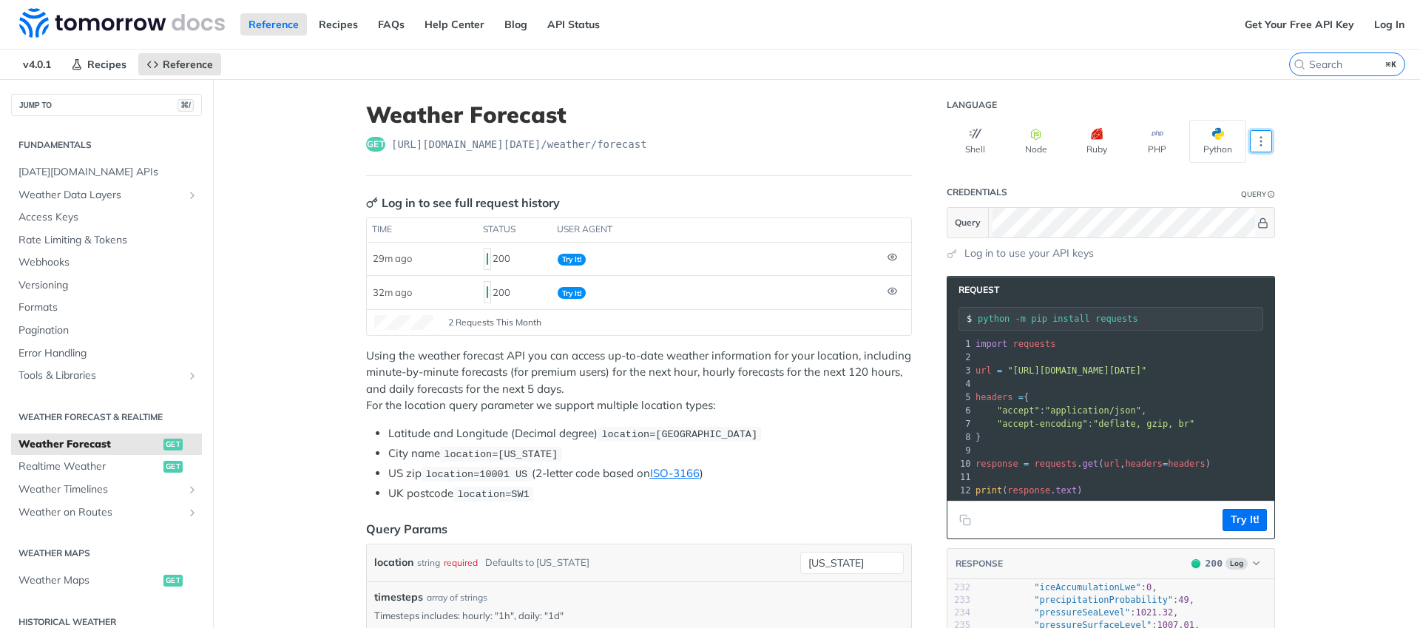
drag, startPoint x: 1252, startPoint y: 142, endPoint x: 1267, endPoint y: 142, distance: 14.8
click at [1254, 142] on icon "More ellipsis" at bounding box center [1260, 141] width 13 height 13
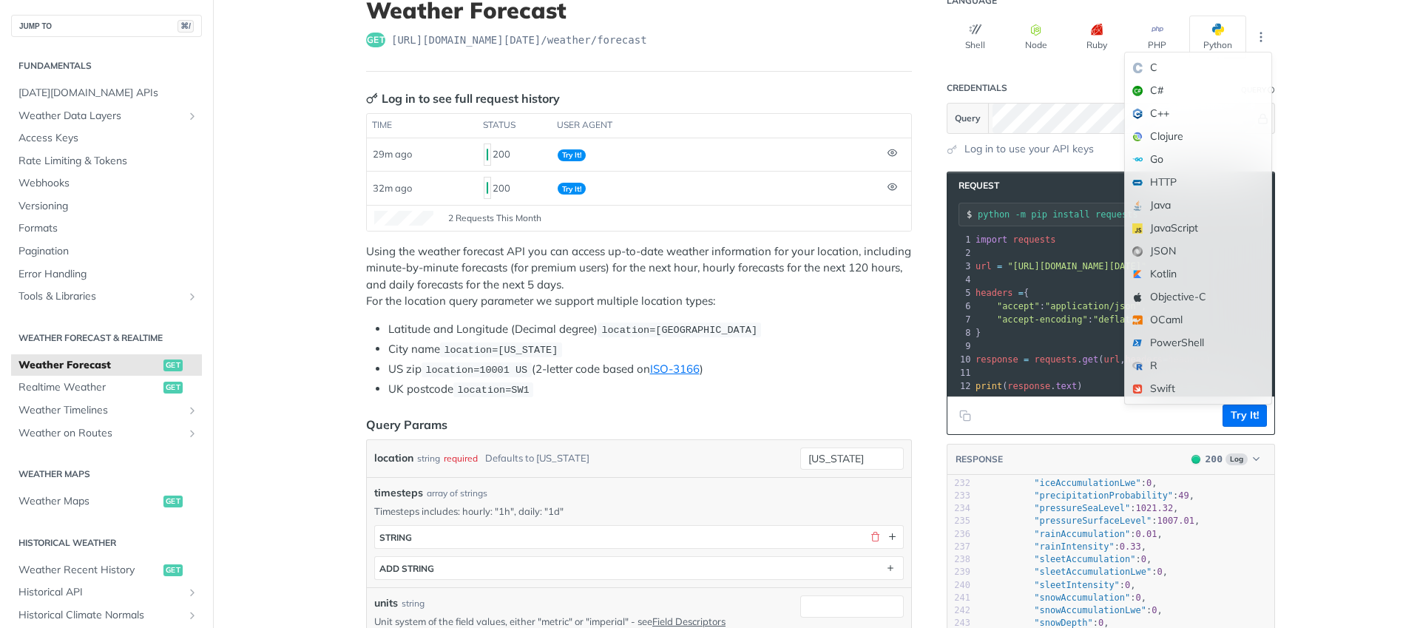
scroll to position [259, 0]
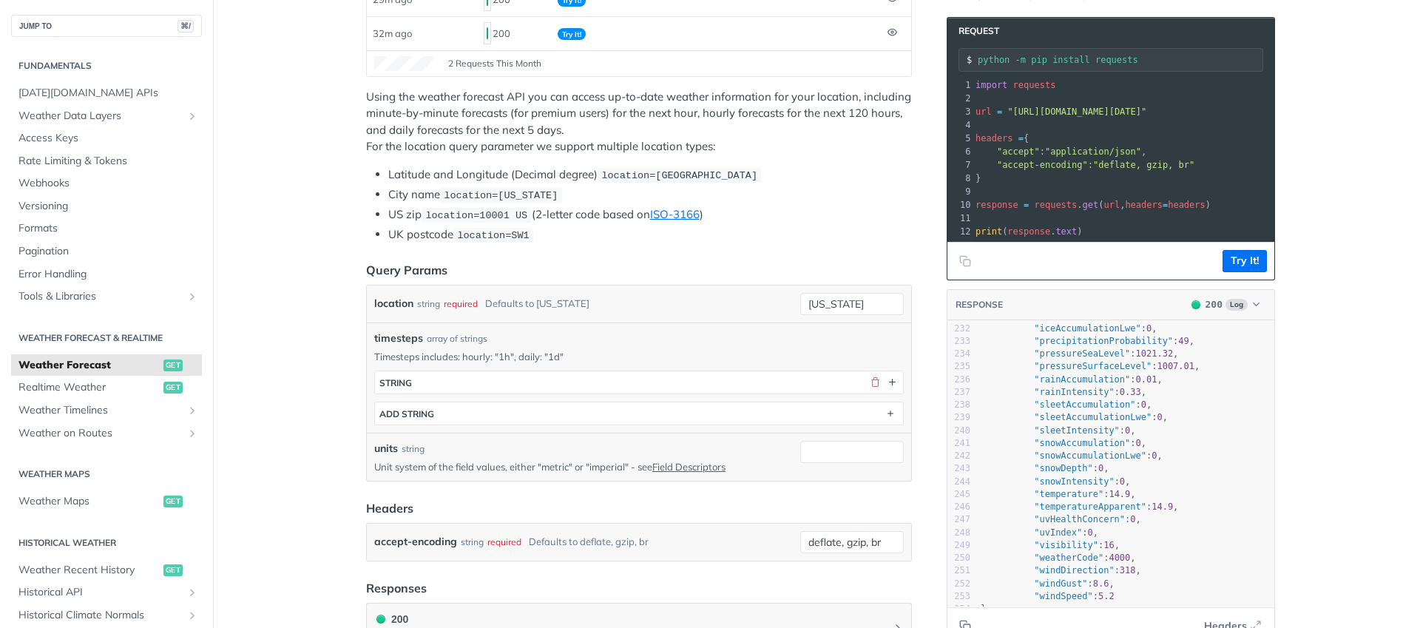
click at [1338, 282] on main "JUMP TO ⌘/ Fundamentals Tomorrow.io APIs Weather Data Layers Core Probabilistic…" at bounding box center [710, 411] width 1420 height 1182
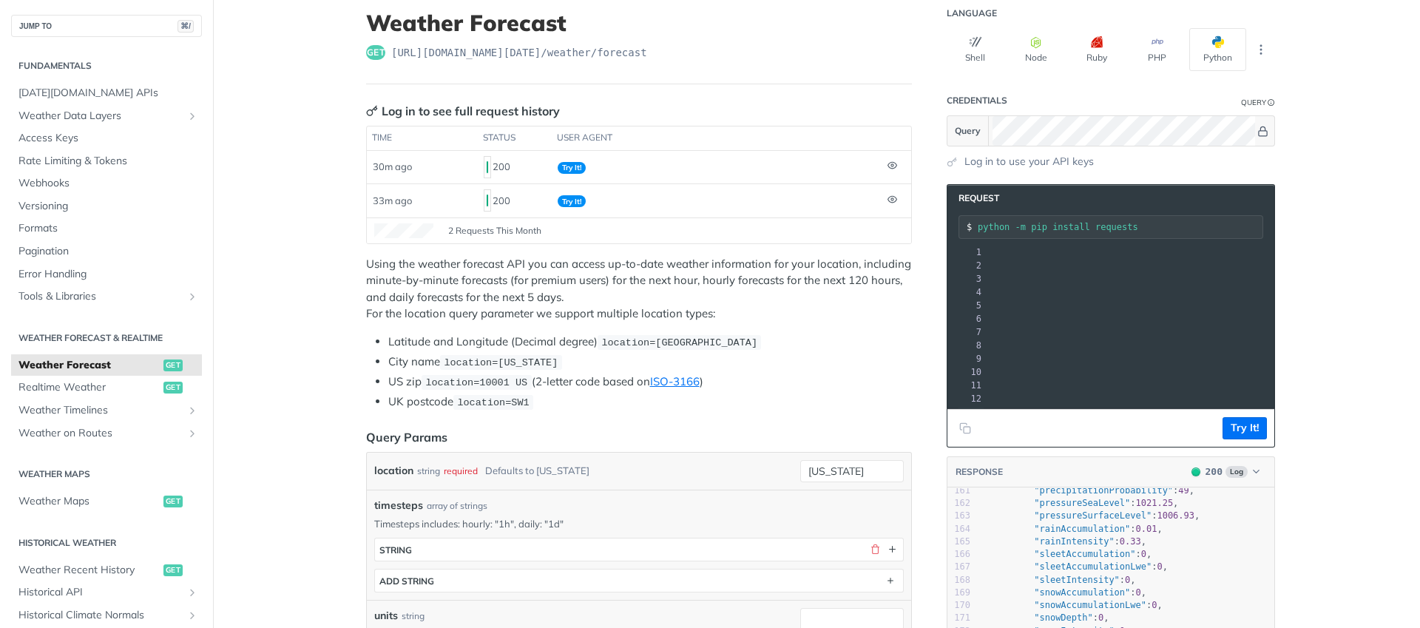
scroll to position [354, 0]
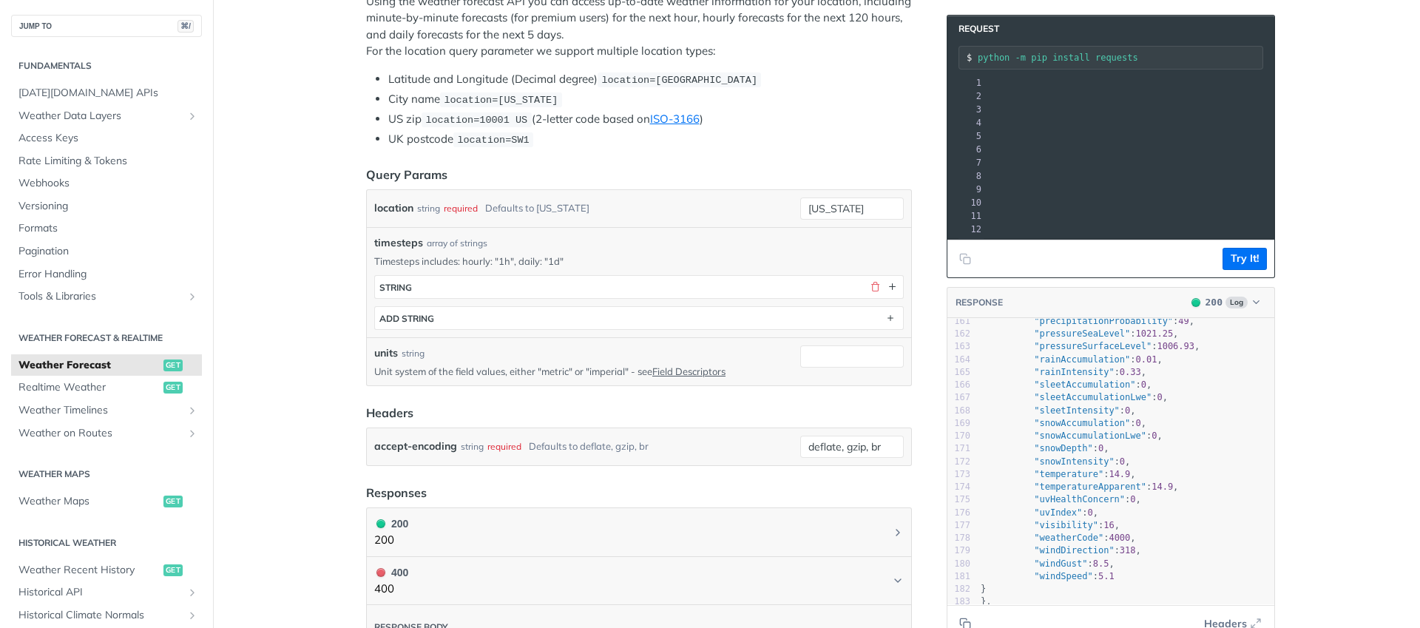
click at [578, 206] on div "location string required Defaults to new york" at bounding box center [584, 208] width 420 height 22
drag, startPoint x: 1047, startPoint y: 110, endPoint x: 1097, endPoint y: 105, distance: 50.6
click at [902, 105] on span ""https://api.tomorrow.io/v4/weather/forecast?location=new%20york&timesteps=&api…" at bounding box center [832, 109] width 139 height 10
copy span "new%20york"
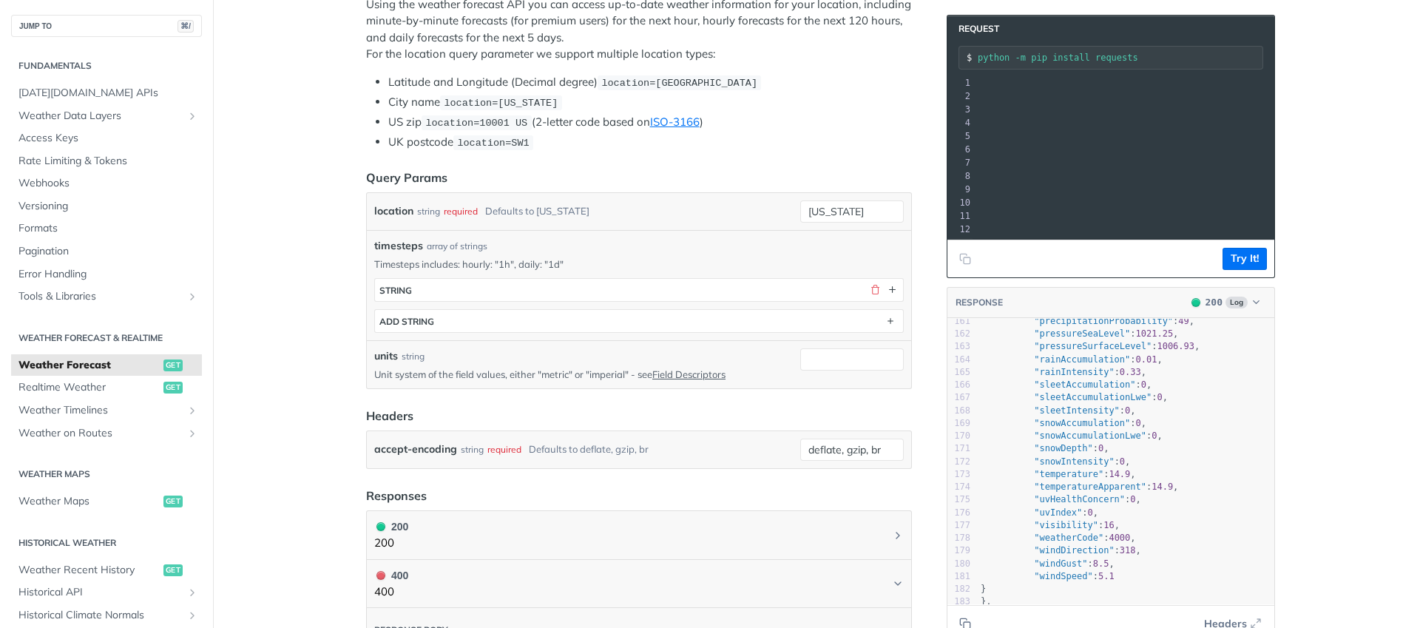
drag, startPoint x: 1000, startPoint y: 110, endPoint x: 1164, endPoint y: 108, distance: 164.2
click at [902, 108] on span ""https://api.tomorrow.io/v4/weather/forecast?location=new%20york&timesteps=&api…" at bounding box center [832, 109] width 139 height 10
copy span "location=new%20york&timesteps=&"
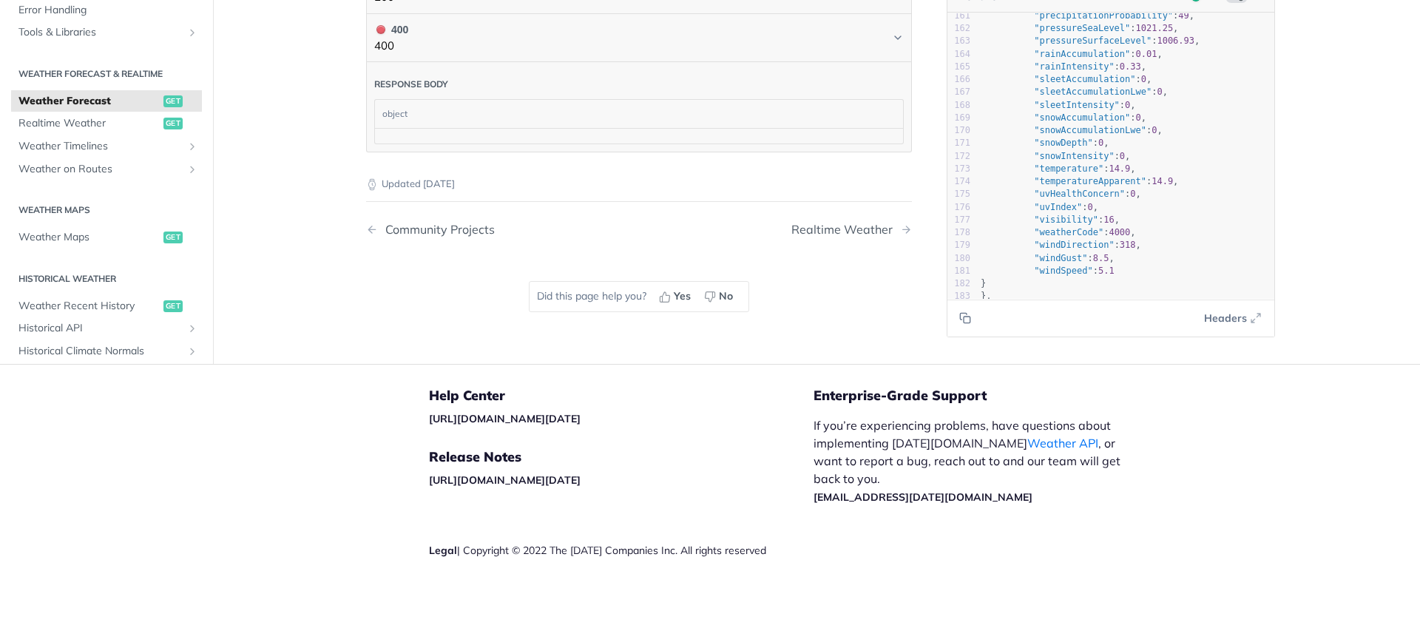
scroll to position [626, 0]
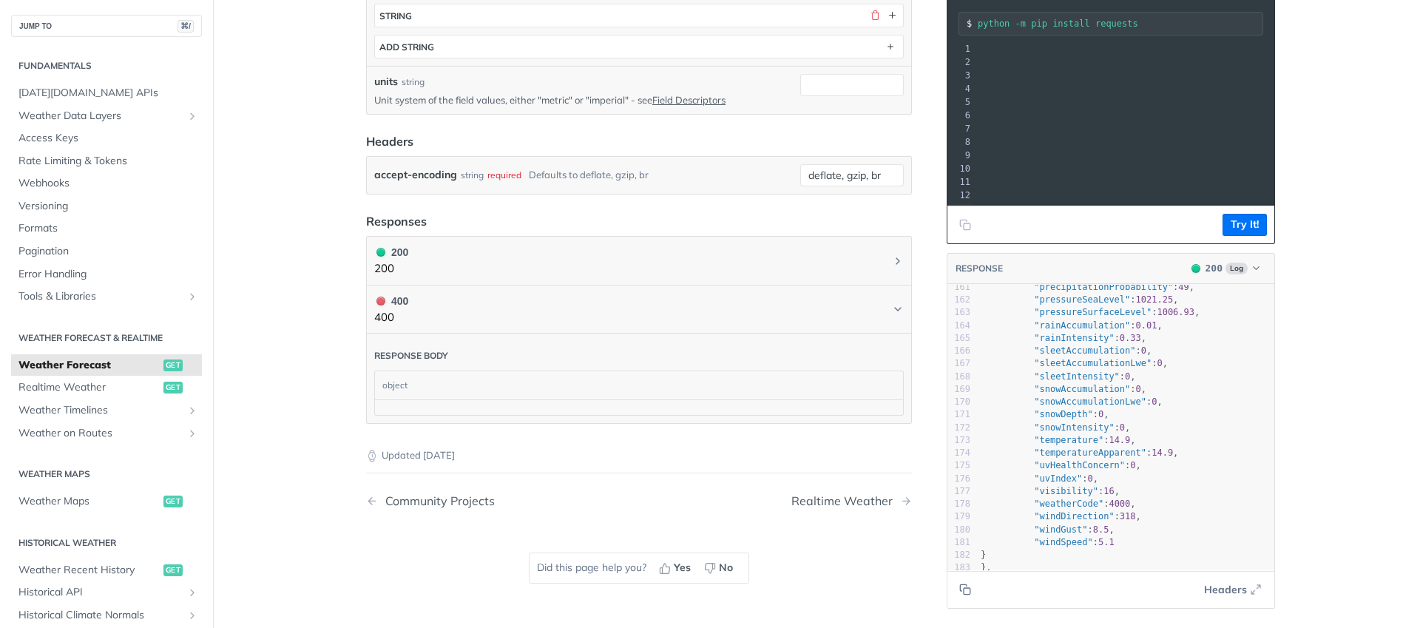
click at [414, 399] on div at bounding box center [639, 407] width 528 height 16
click at [409, 350] on div "Response body" at bounding box center [411, 356] width 74 height 12
drag, startPoint x: 715, startPoint y: 402, endPoint x: 686, endPoint y: 371, distance: 42.9
click at [714, 402] on div at bounding box center [639, 407] width 528 height 16
click at [657, 311] on button "400 400" at bounding box center [638, 309] width 529 height 33
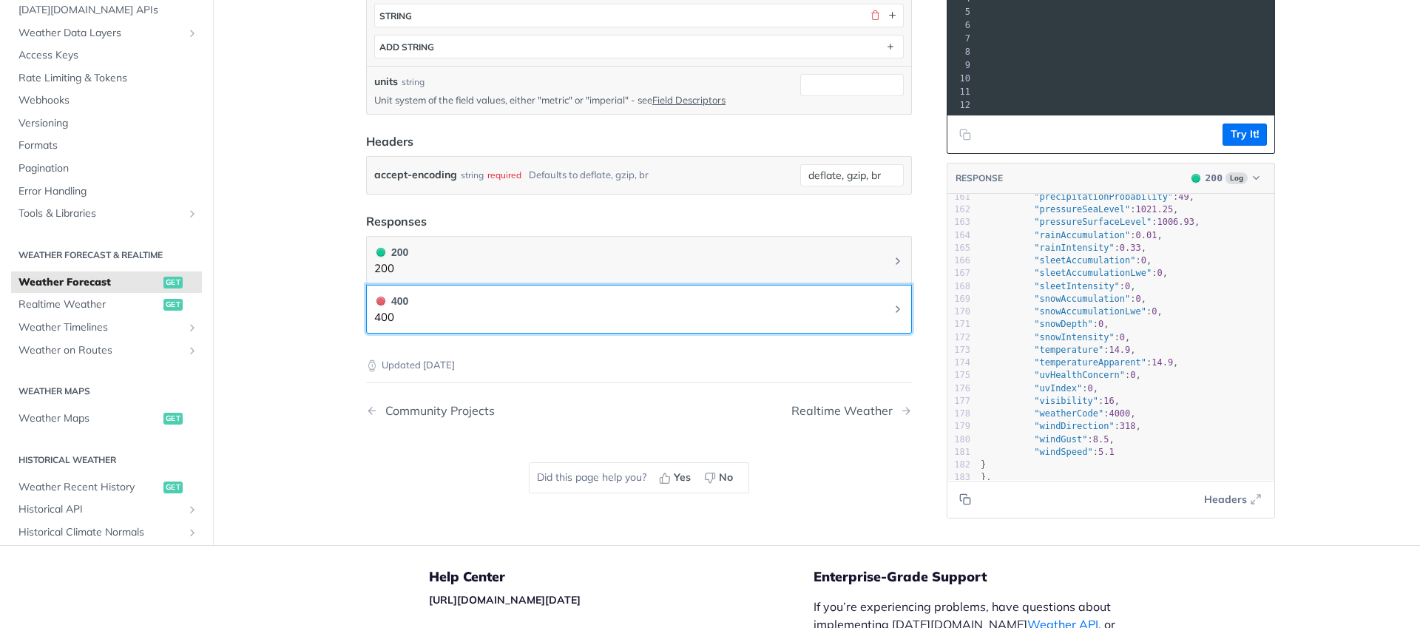
click at [661, 305] on button "400 400" at bounding box center [638, 309] width 529 height 33
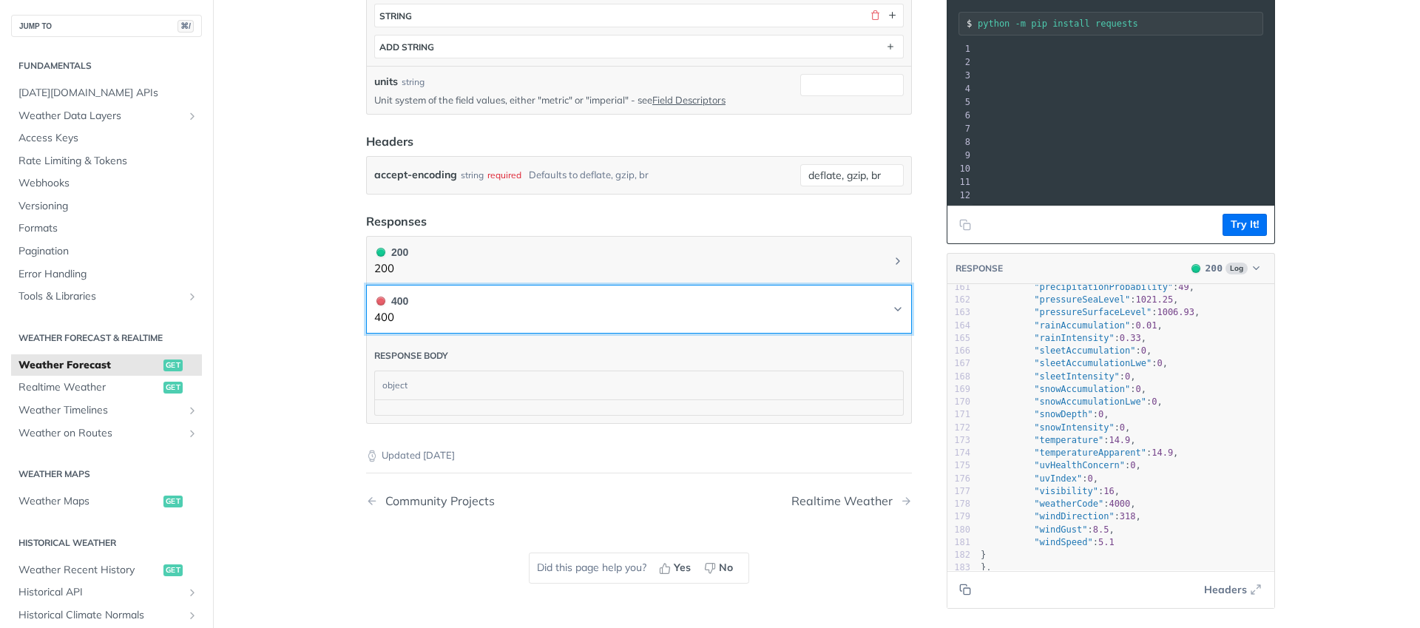
click at [661, 305] on button "400 400" at bounding box center [638, 309] width 529 height 33
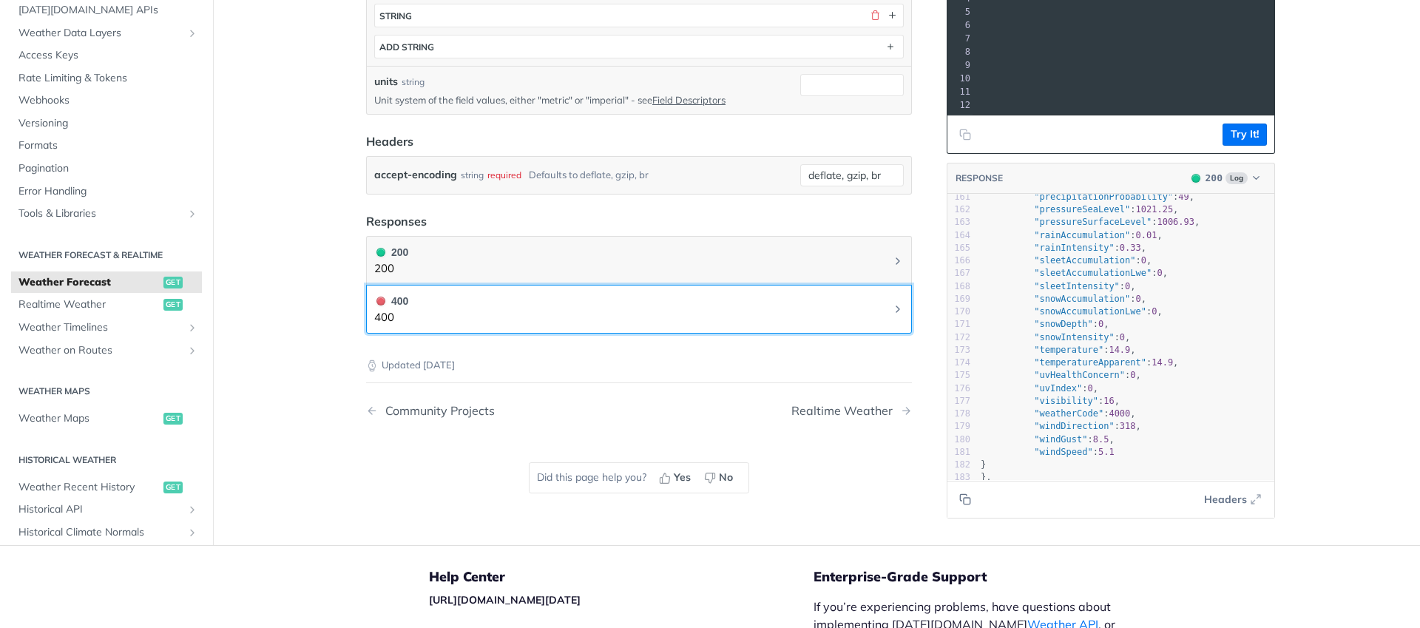
click at [661, 305] on button "400 400" at bounding box center [638, 309] width 529 height 33
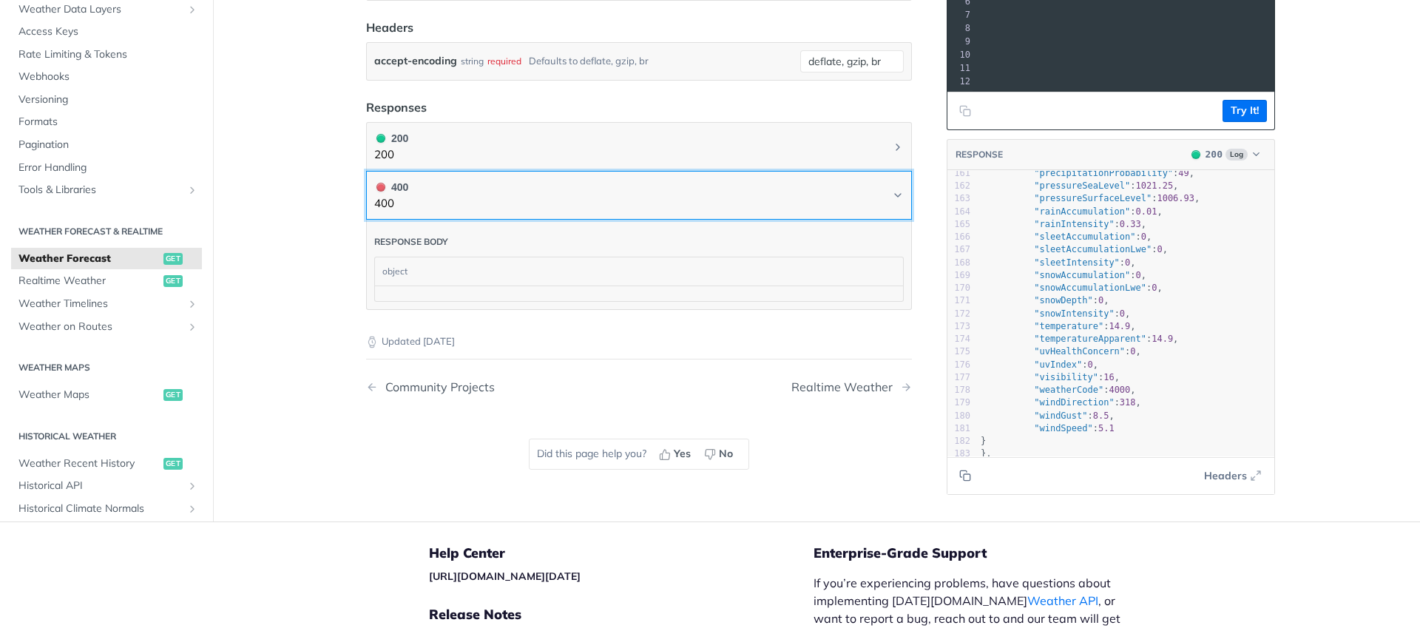
scroll to position [725, 0]
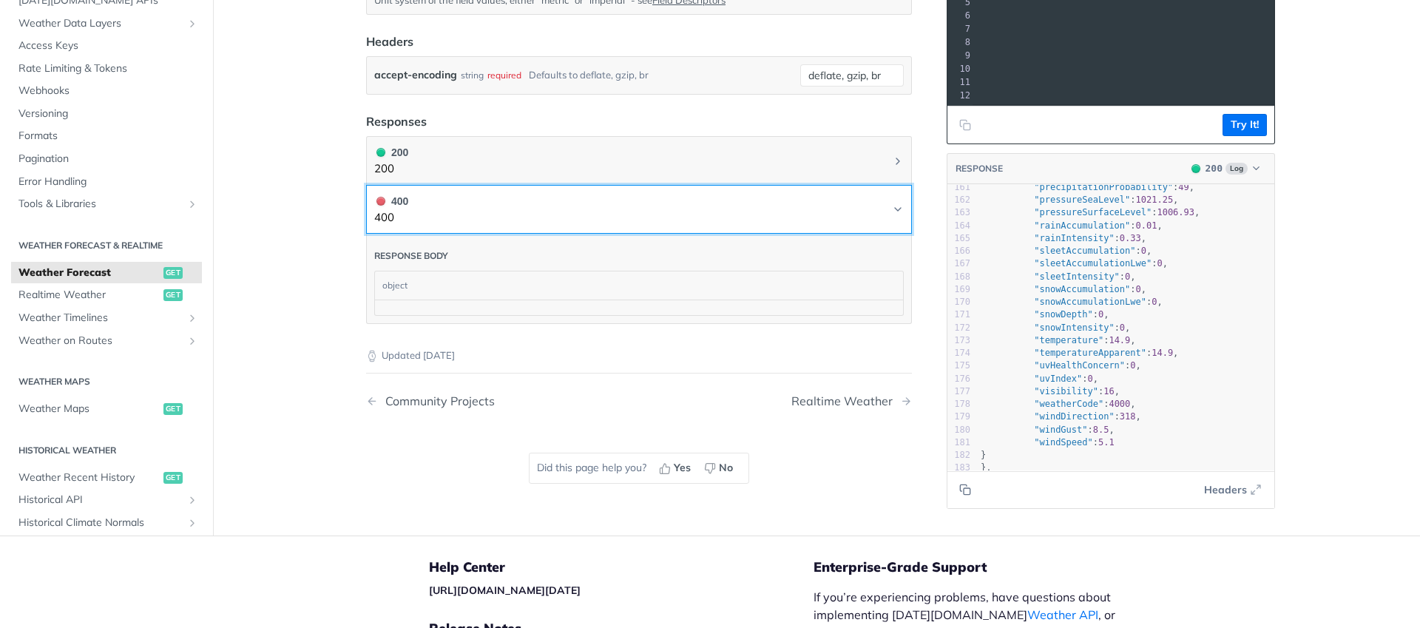
drag, startPoint x: 742, startPoint y: 192, endPoint x: 742, endPoint y: 177, distance: 14.8
click at [742, 193] on button "400 400" at bounding box center [638, 209] width 529 height 33
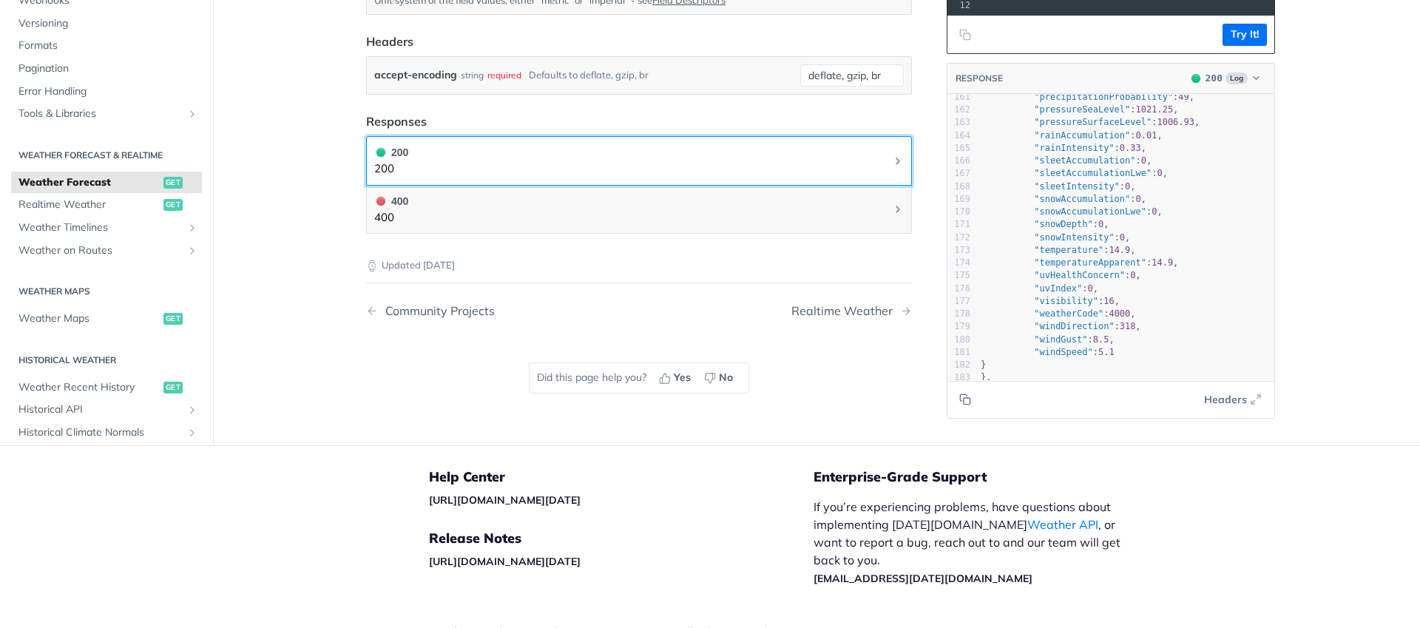
click at [750, 164] on button "200 200" at bounding box center [638, 160] width 529 height 33
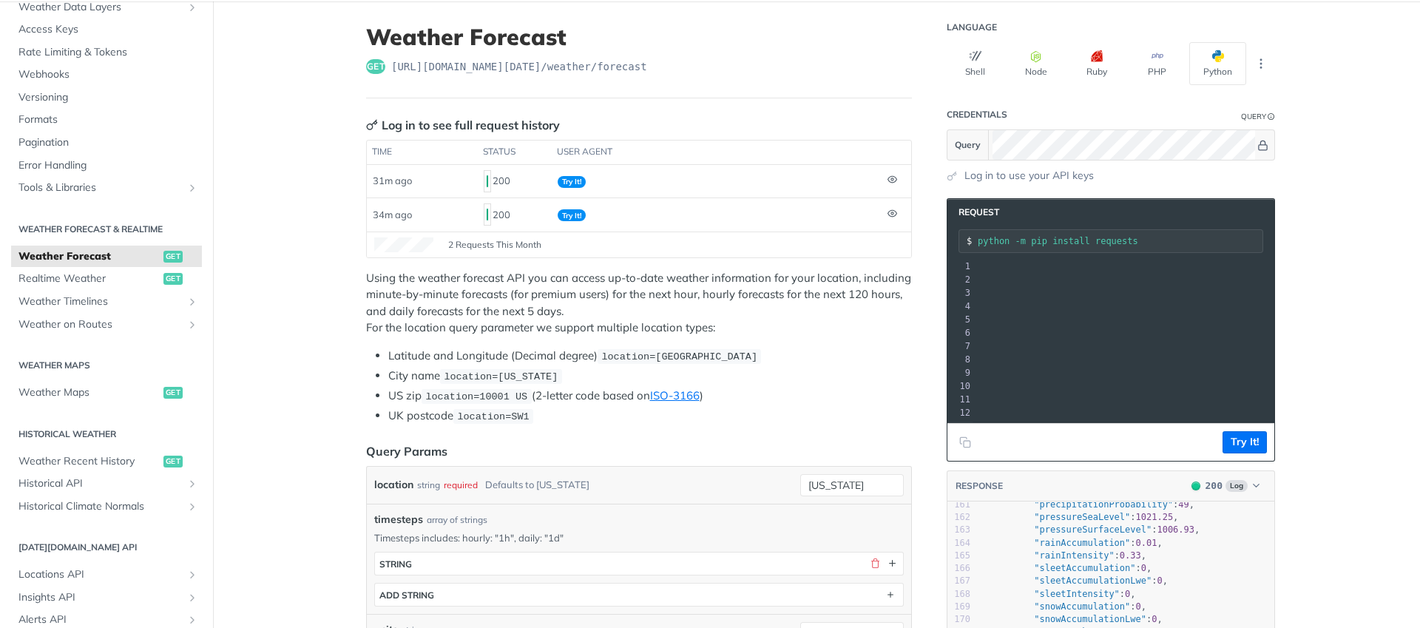
scroll to position [354, 0]
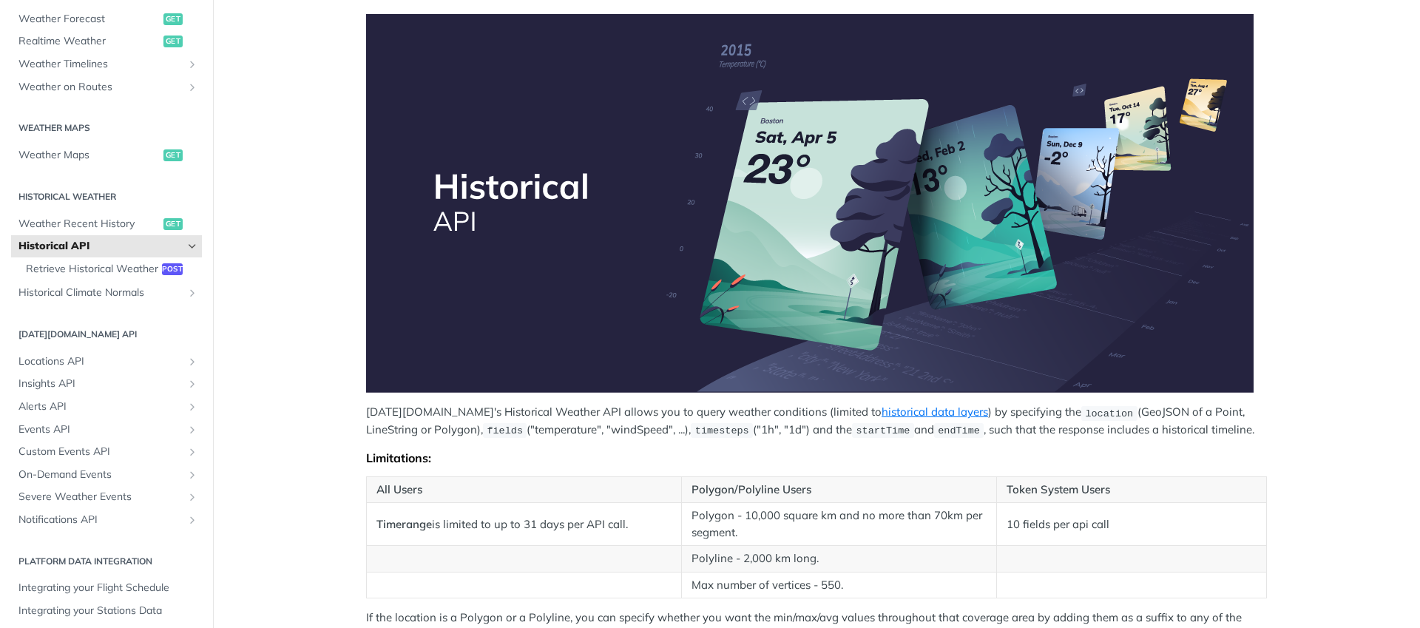
scroll to position [155, 0]
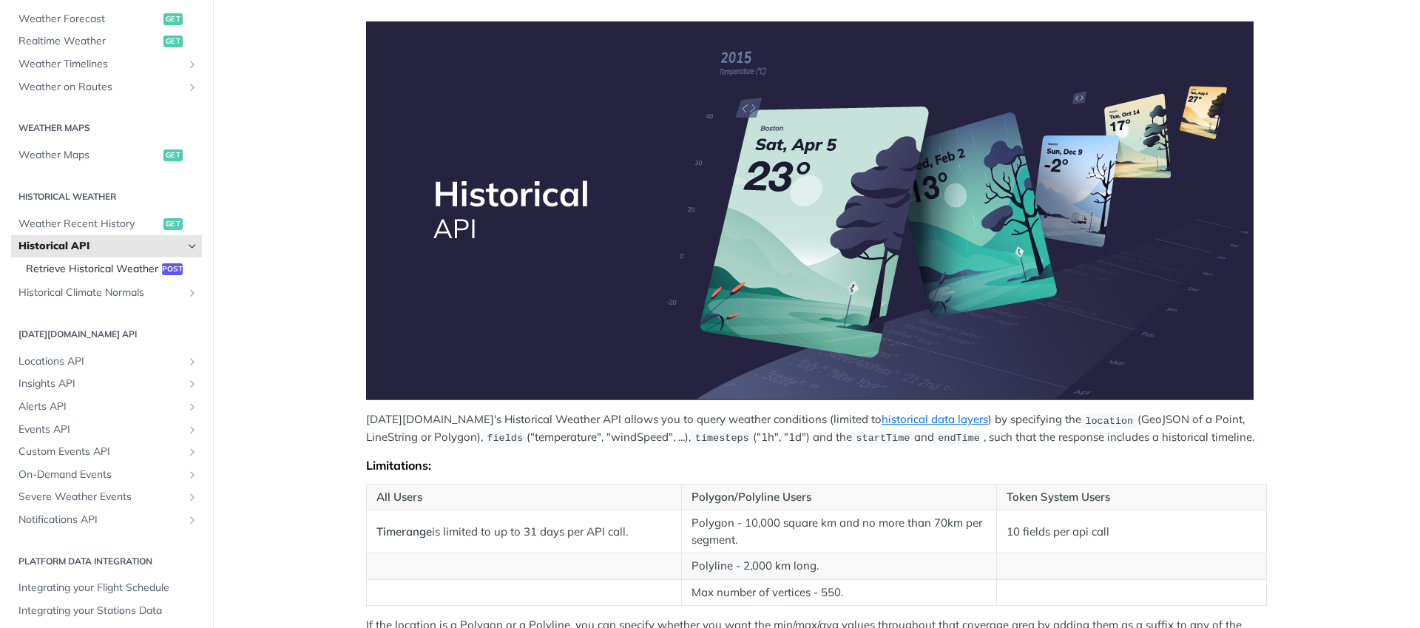
click at [79, 274] on span "Retrieve Historical Weather" at bounding box center [92, 269] width 132 height 15
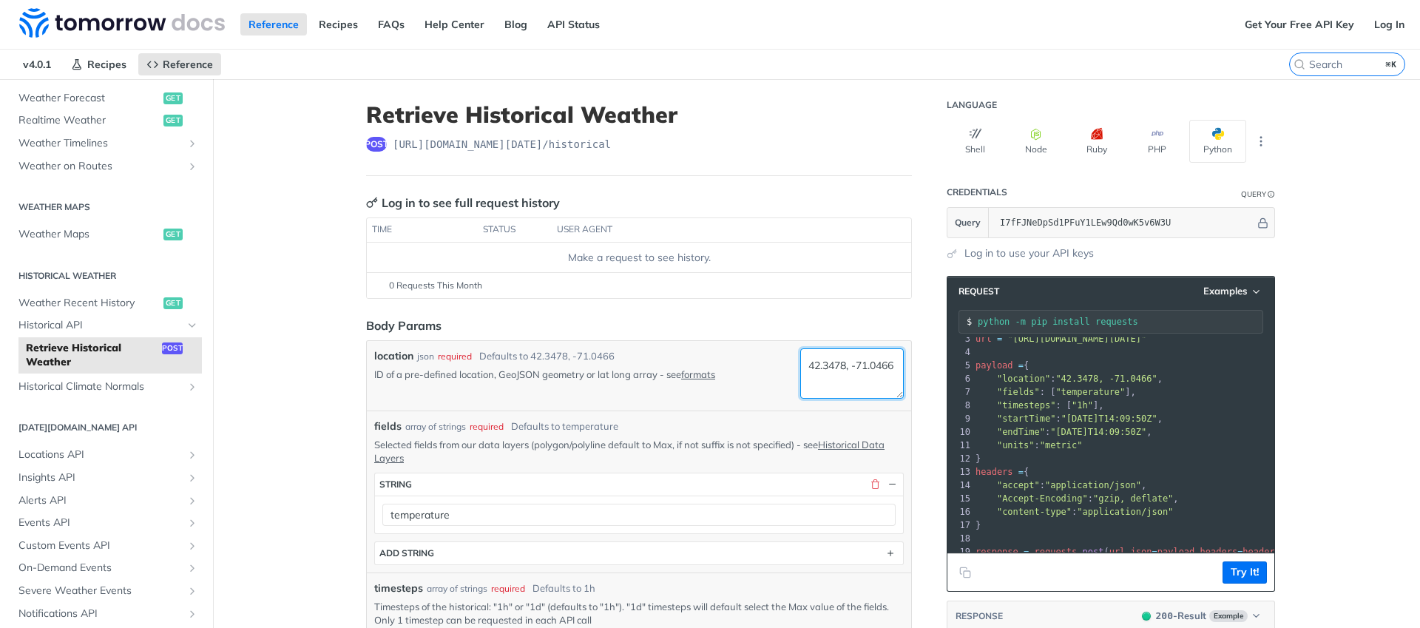
click at [839, 371] on textarea "42.3478, -71.0466" at bounding box center [852, 373] width 104 height 50
drag, startPoint x: 849, startPoint y: 385, endPoint x: 753, endPoint y: 360, distance: 99.2
click at [753, 360] on div "location json required Defaults to 42.3478, -71.0466 ID of a pre-defined locati…" at bounding box center [638, 375] width 529 height 55
click at [699, 377] on link "formats" at bounding box center [698, 374] width 34 height 12
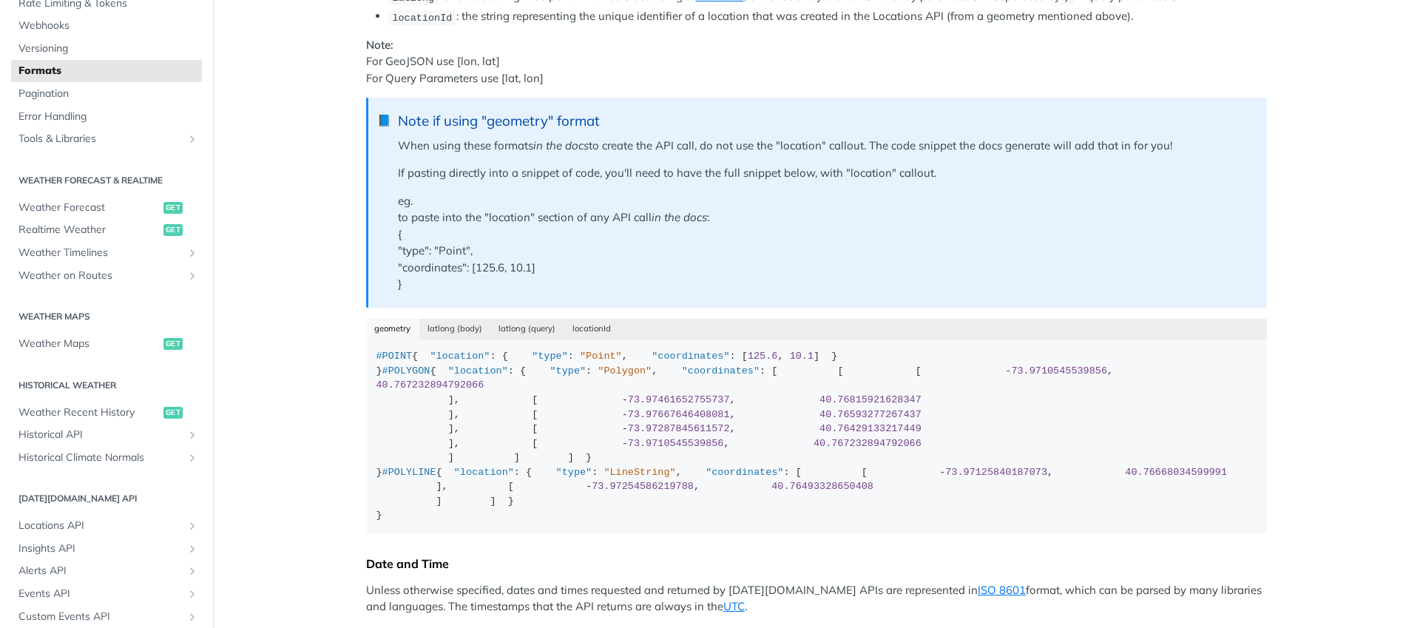
scroll to position [53, 0]
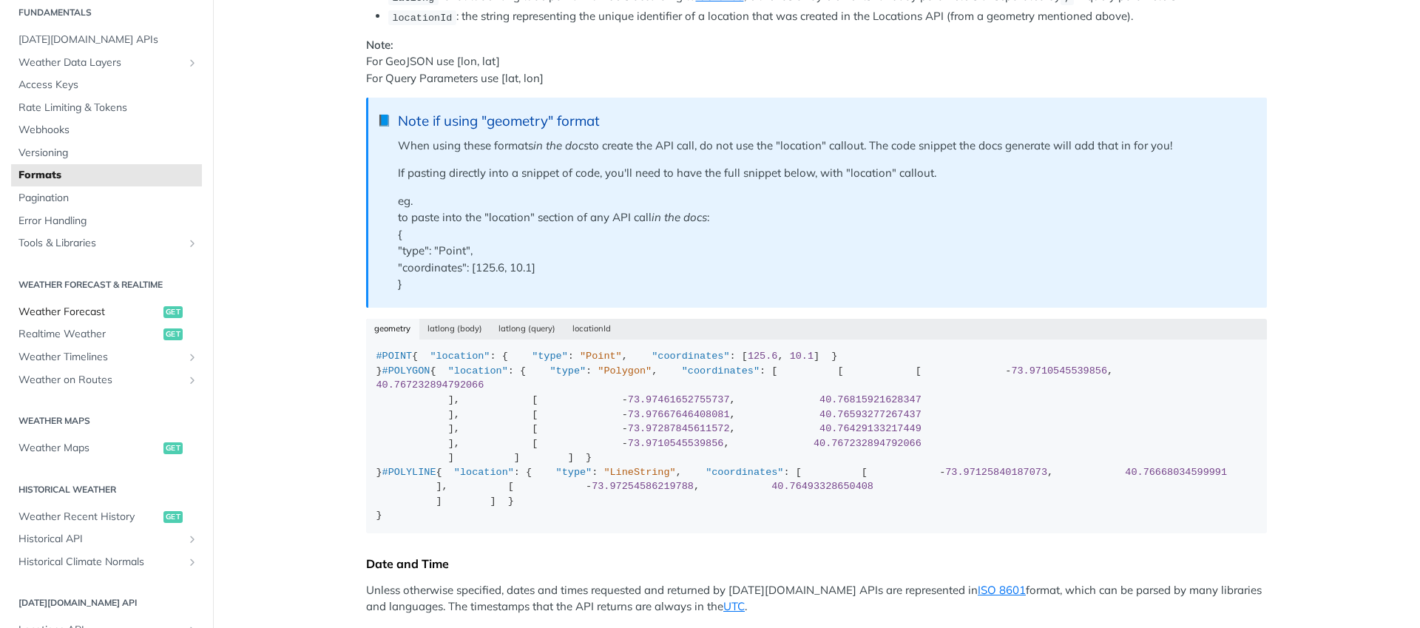
click at [81, 313] on span "Weather Forecast" at bounding box center [88, 312] width 141 height 15
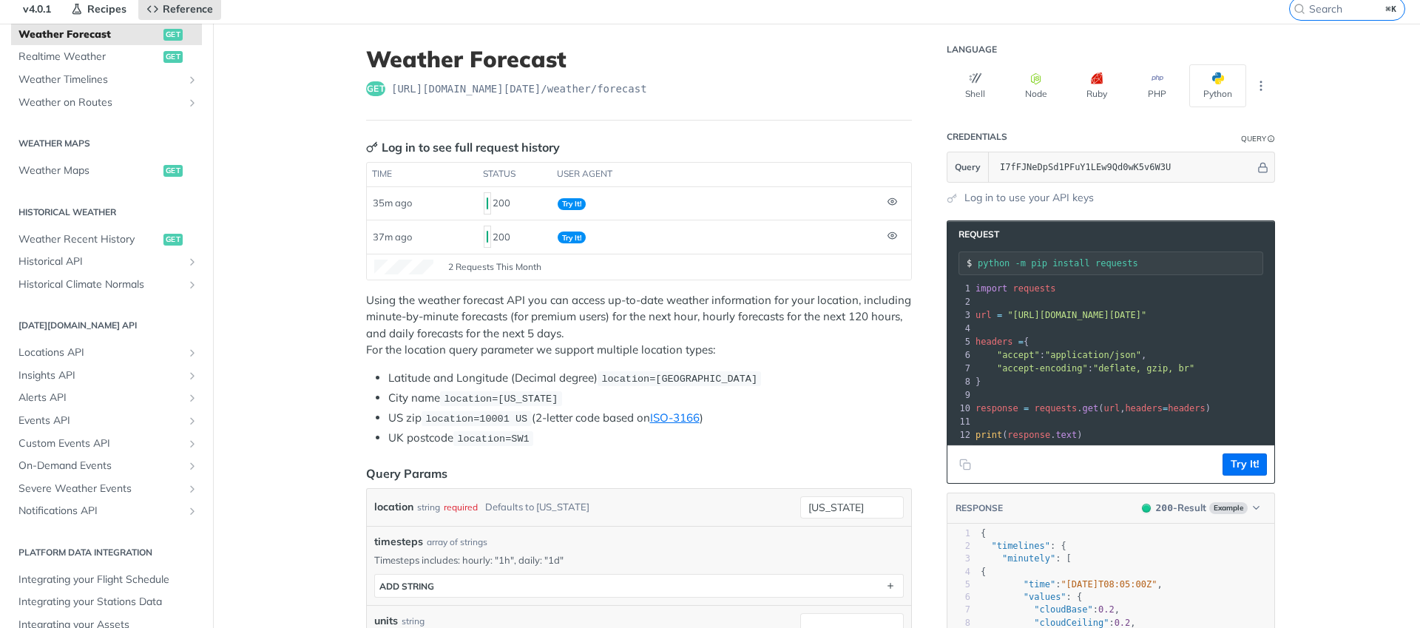
scroll to position [55, 0]
click at [461, 267] on span "2 Requests This Month" at bounding box center [494, 266] width 93 height 13
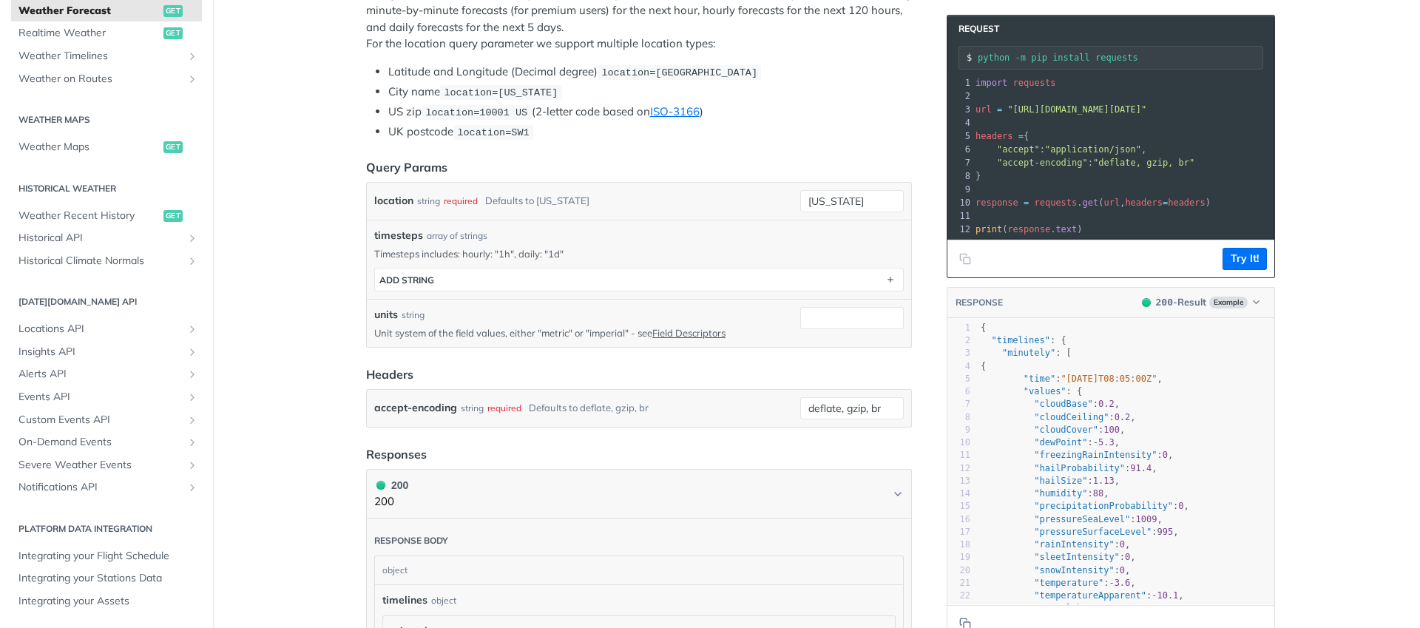
scroll to position [248, 0]
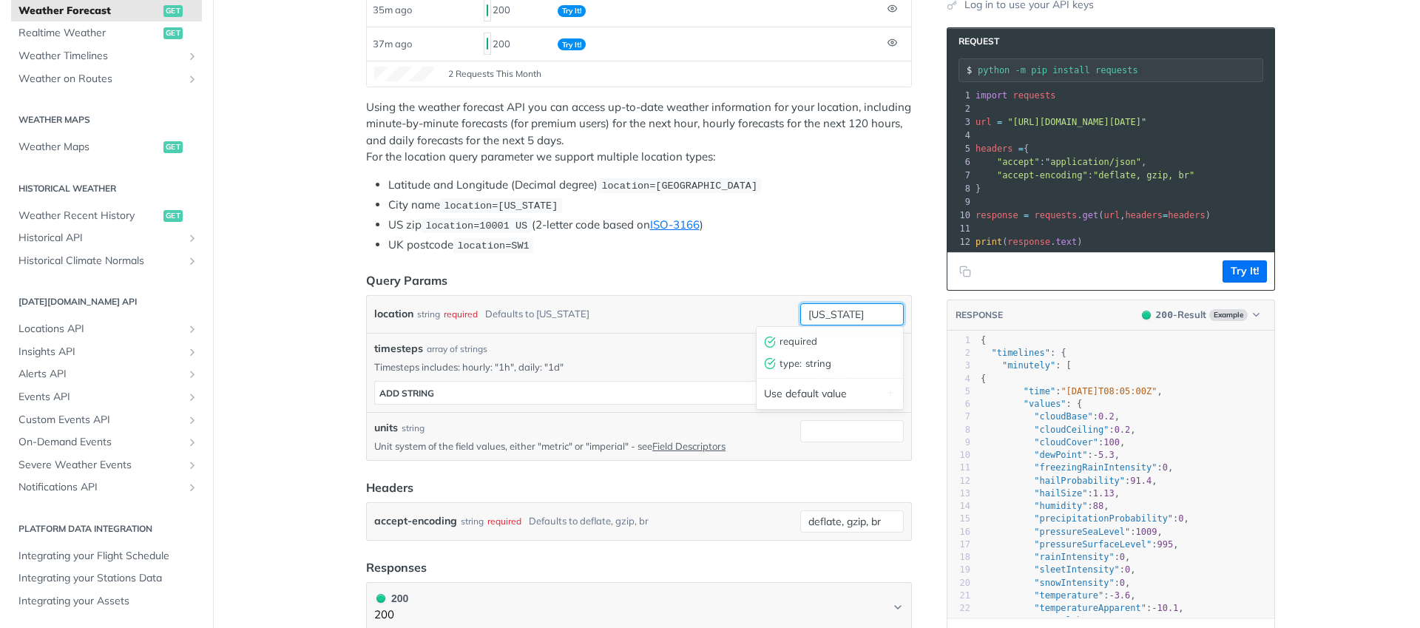
click at [867, 309] on input "new york" at bounding box center [852, 314] width 104 height 22
type input "d"
type input "a"
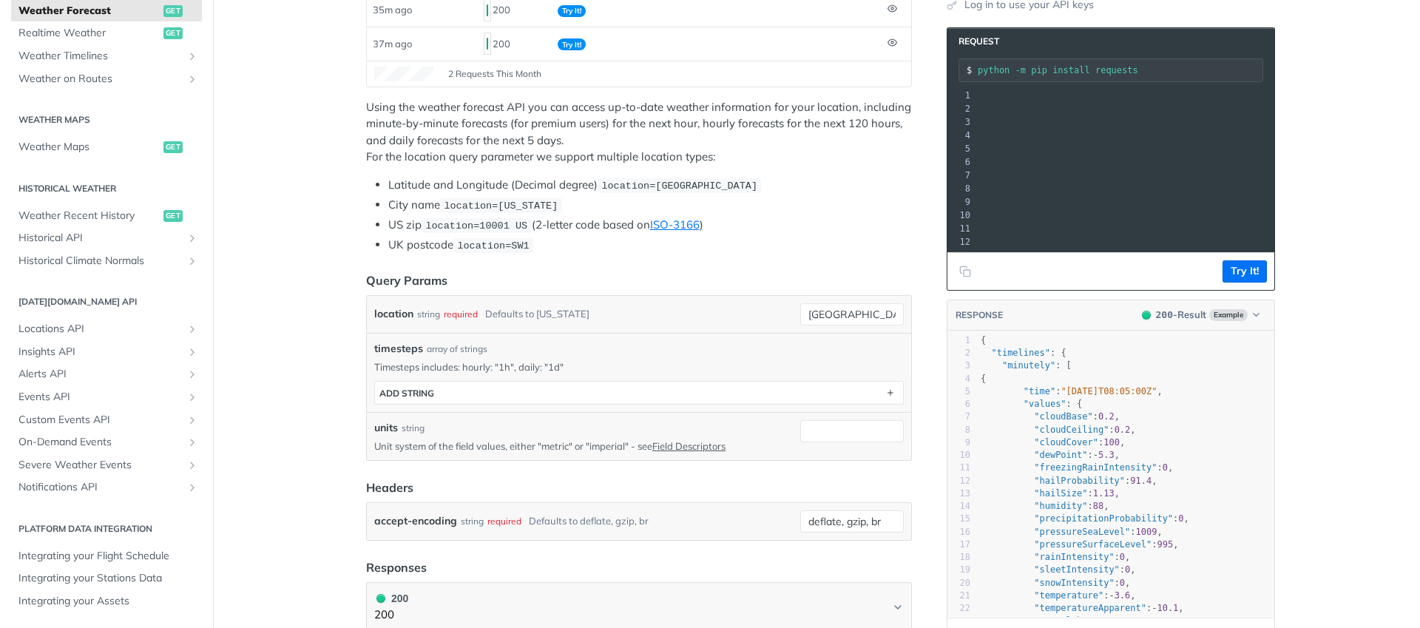
scroll to position [0, 281]
click at [1237, 282] on button "Try It!" at bounding box center [1244, 271] width 44 height 22
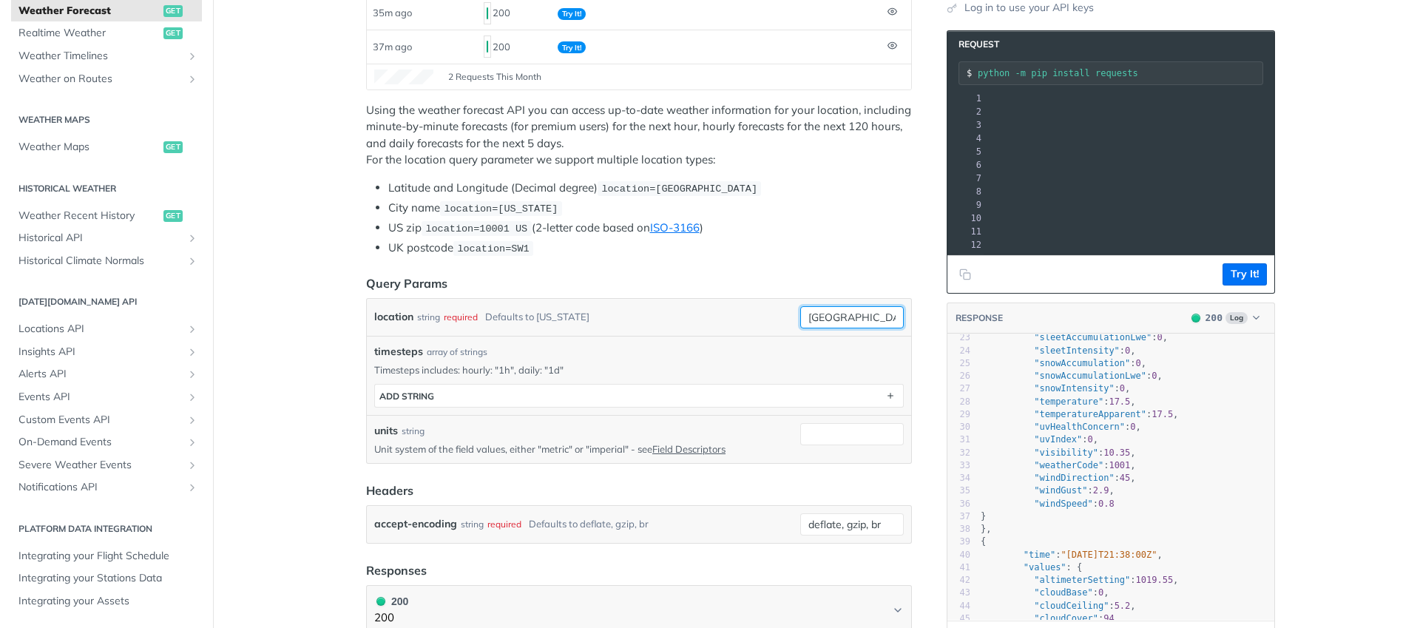
click at [838, 316] on input "san francisco" at bounding box center [852, 317] width 104 height 22
click at [838, 316] on form "Query Params location string required Defaults to new york san francisco requir…" at bounding box center [639, 408] width 546 height 269
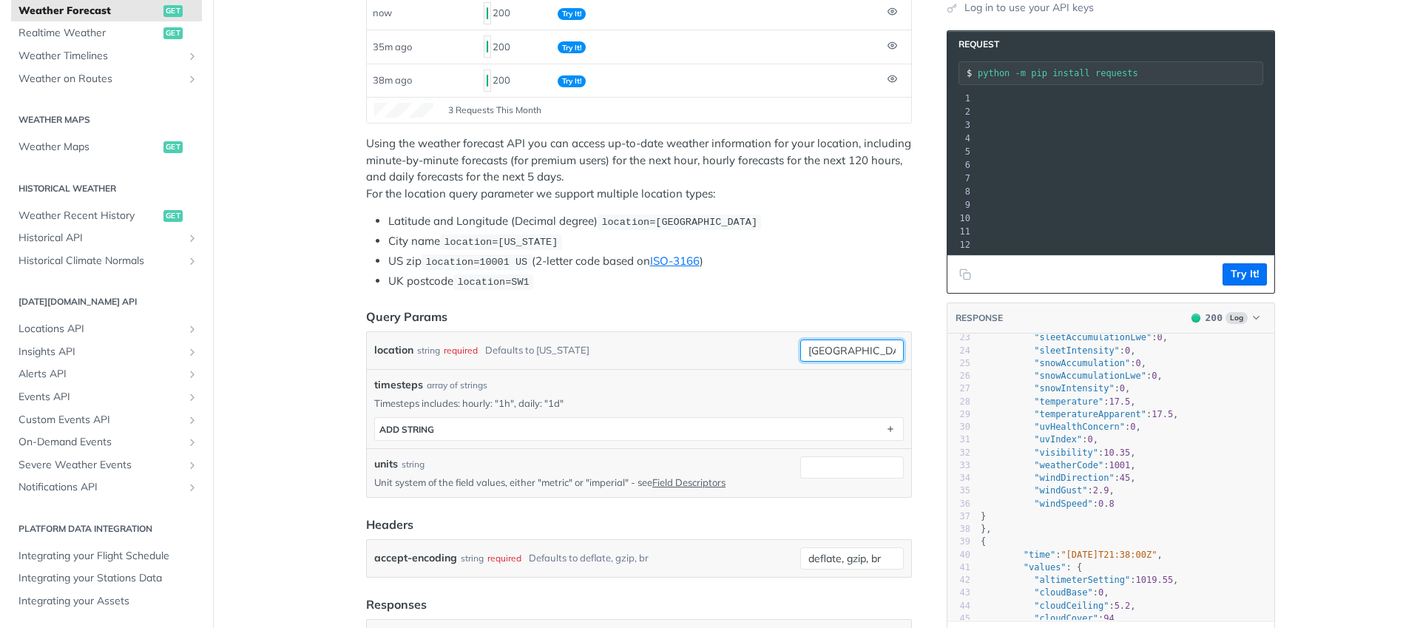
type input "foster city"
click at [1240, 285] on button "Try It!" at bounding box center [1244, 274] width 44 height 22
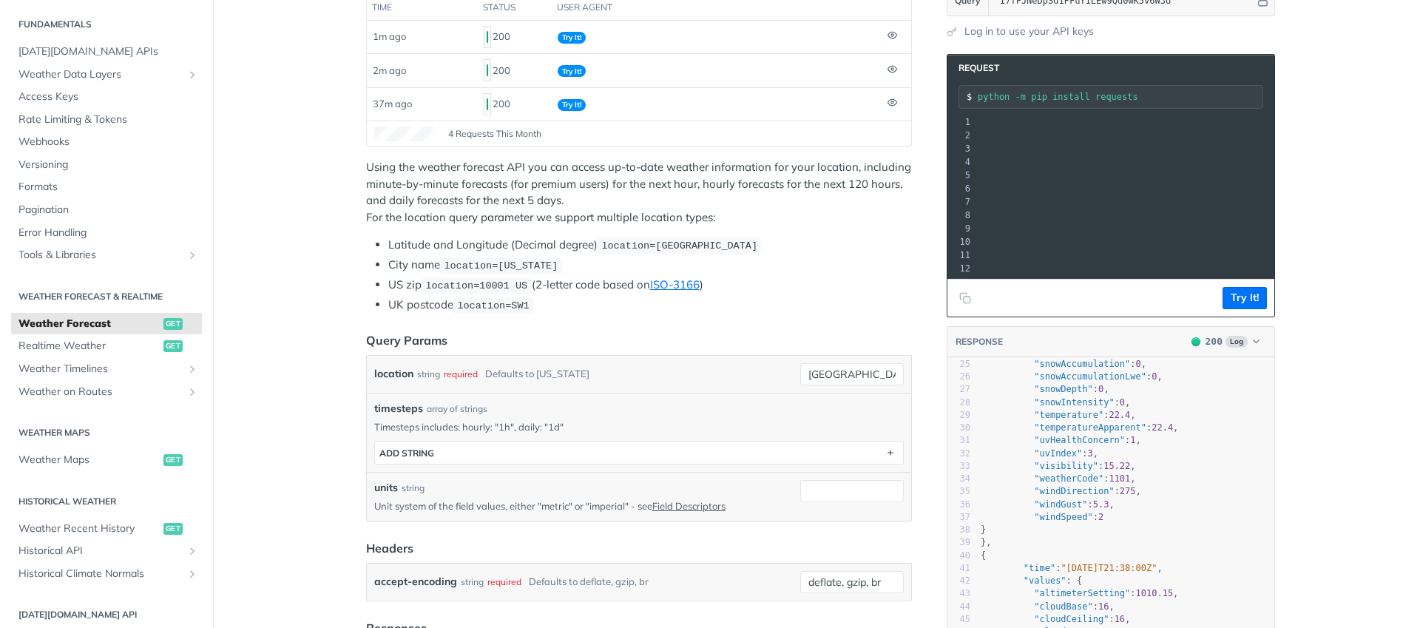
scroll to position [117, 0]
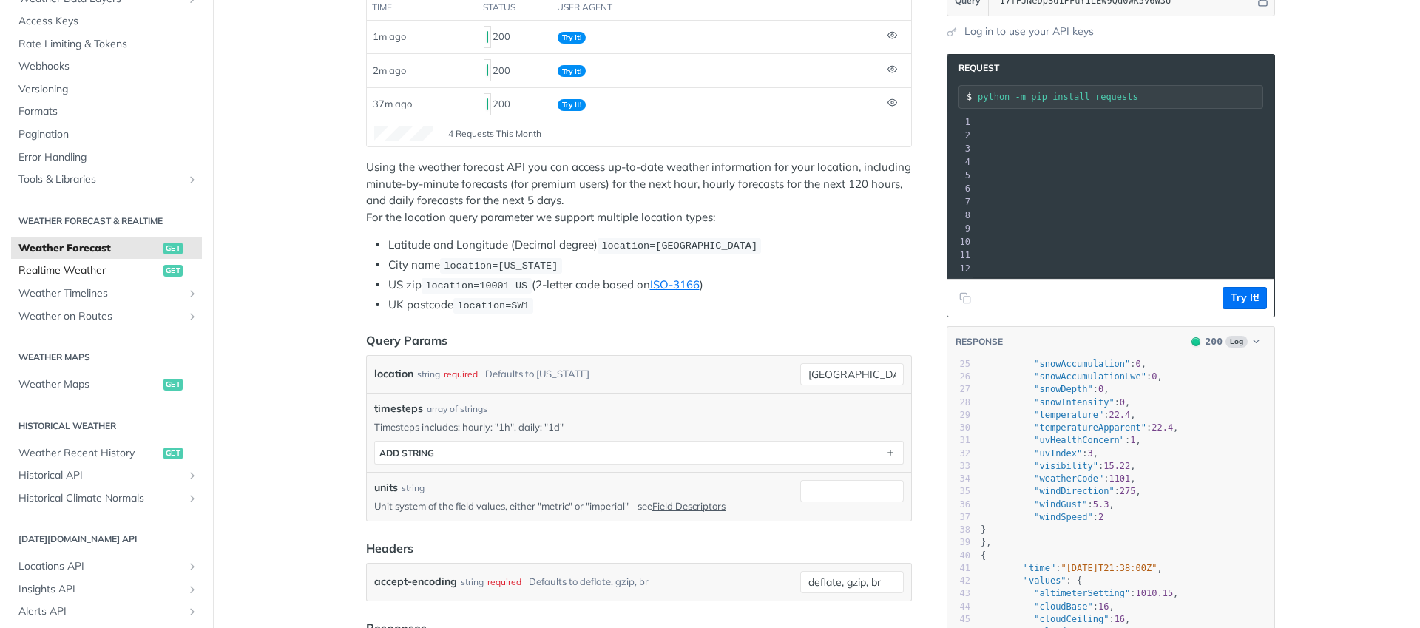
click at [95, 274] on span "Realtime Weather" at bounding box center [88, 270] width 141 height 15
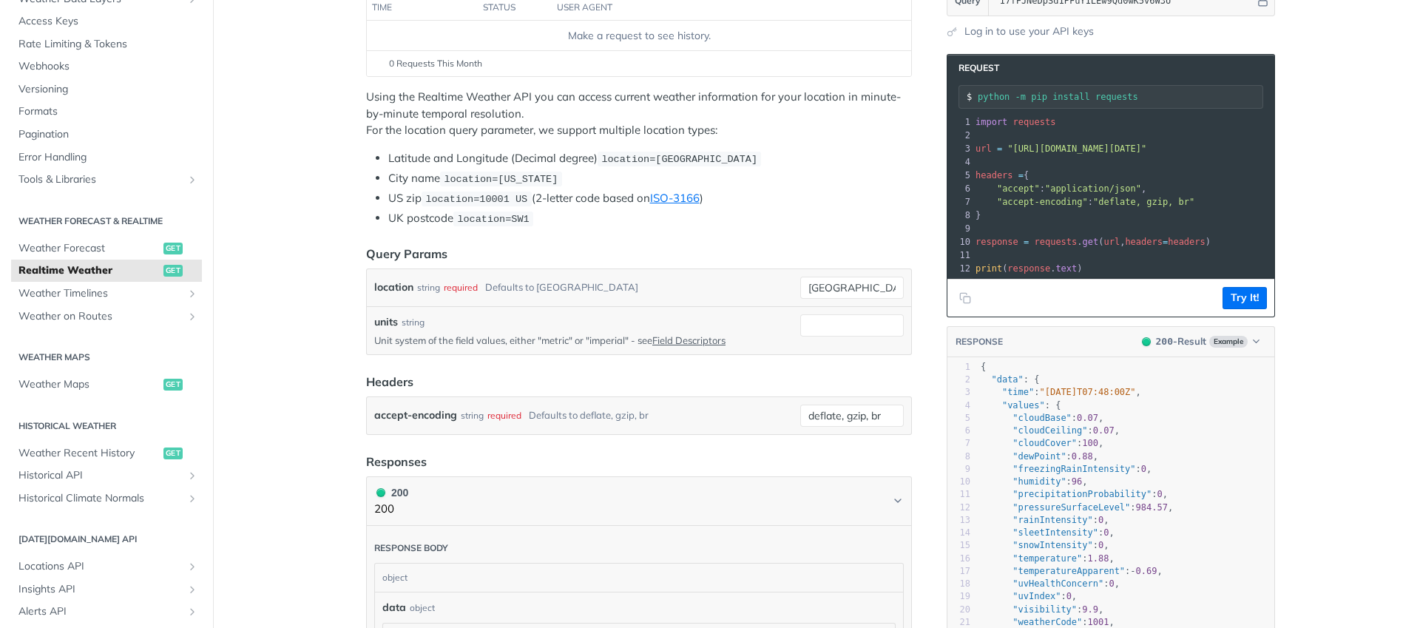
click at [1092, 214] on pre "}" at bounding box center [1263, 215] width 582 height 13
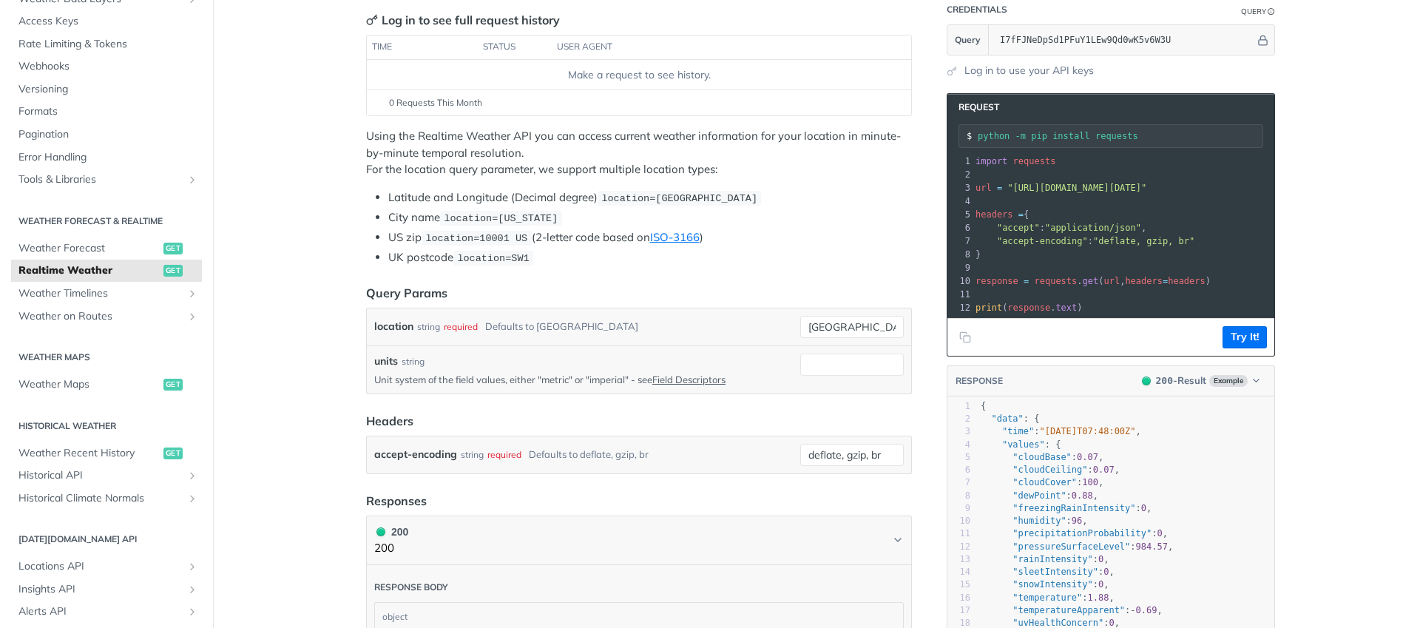
scroll to position [101, 0]
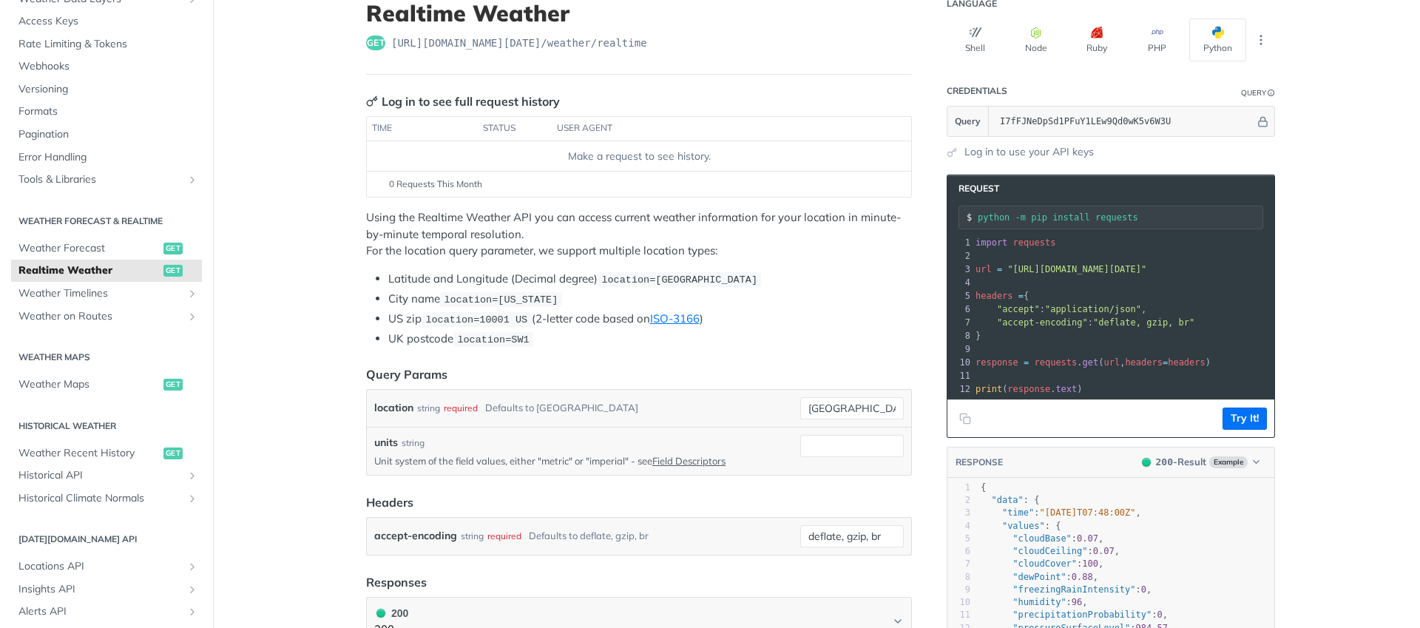
click at [1051, 268] on span ""https://api.tomorrow.io/v4/weather/realtime?location=toronto&apikey=I7fFJNeDpS…" at bounding box center [1076, 269] width 139 height 10
click at [1100, 334] on pre "}" at bounding box center [1263, 335] width 582 height 13
click at [961, 424] on icon "Copy to clipboard" at bounding box center [965, 419] width 12 height 12
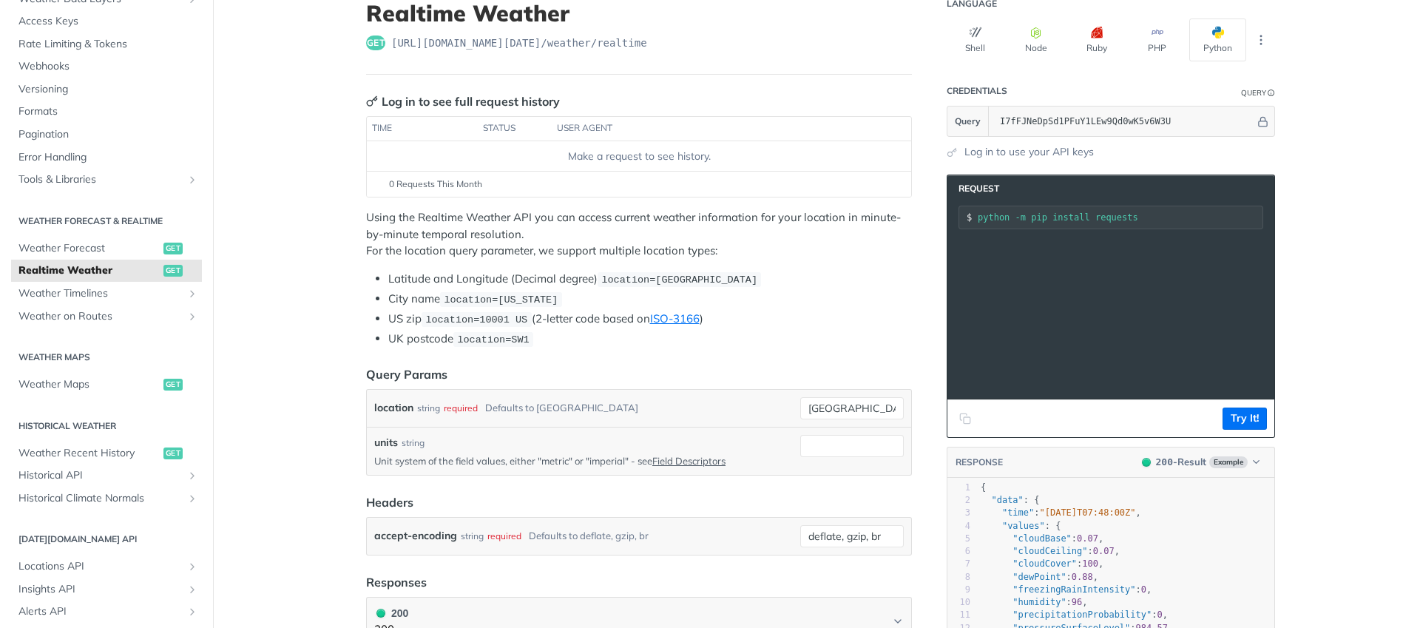
scroll to position [0, 0]
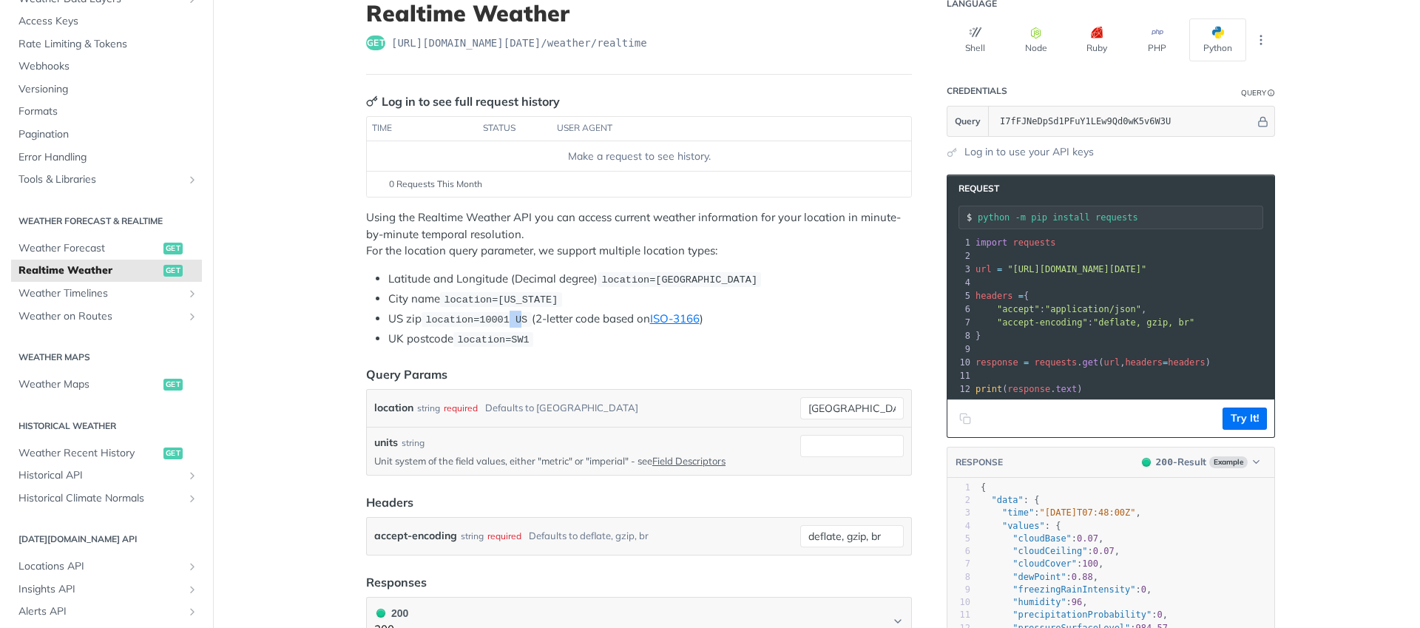
drag, startPoint x: 507, startPoint y: 317, endPoint x: 518, endPoint y: 317, distance: 11.1
click at [518, 317] on span "location=10001 US" at bounding box center [476, 319] width 102 height 11
click at [518, 316] on span "location=10001 US" at bounding box center [476, 319] width 102 height 11
drag, startPoint x: 655, startPoint y: 276, endPoint x: 755, endPoint y: 276, distance: 99.8
click at [758, 277] on code "location=42.3478, -71.0466" at bounding box center [679, 279] width 163 height 15
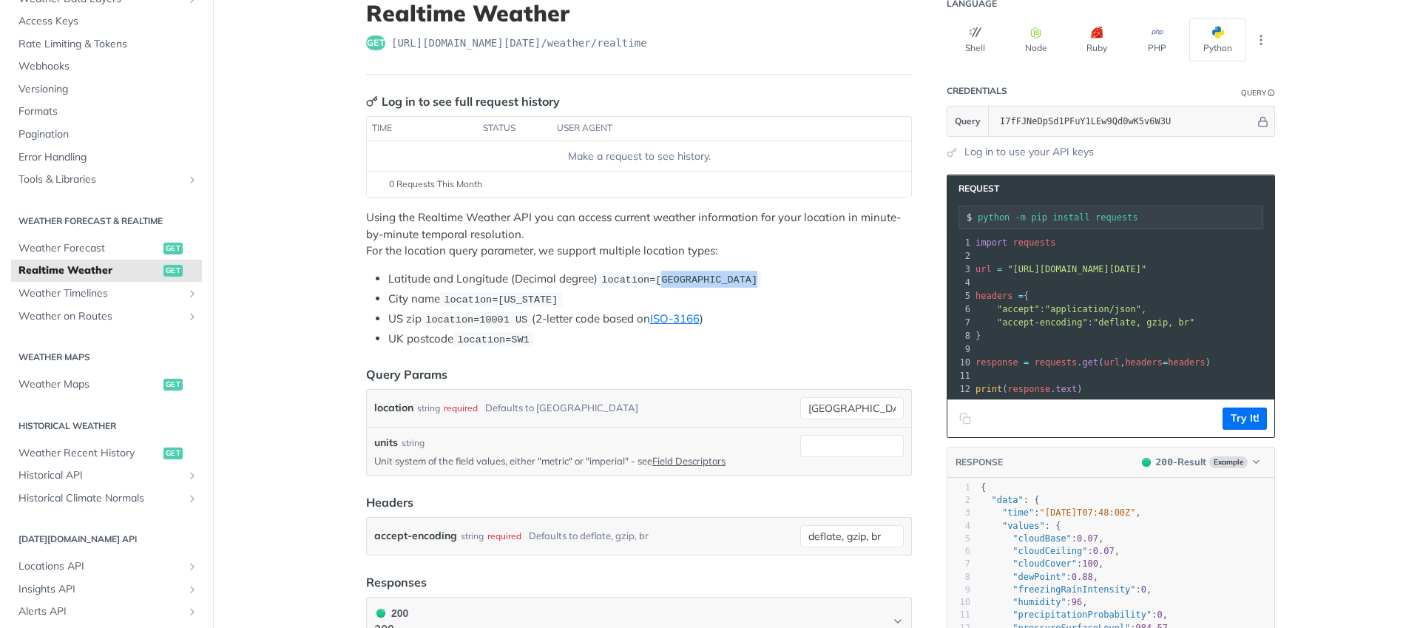
click at [755, 276] on code "location=42.3478, -71.0466" at bounding box center [679, 279] width 163 height 15
drag, startPoint x: 655, startPoint y: 276, endPoint x: 743, endPoint y: 276, distance: 88.0
click at [743, 276] on span "location=42.3478, -71.0466" at bounding box center [679, 279] width 156 height 11
drag, startPoint x: 743, startPoint y: 275, endPoint x: 709, endPoint y: 278, distance: 34.1
click at [740, 276] on span "location=42.3478, -71.0466" at bounding box center [679, 279] width 156 height 11
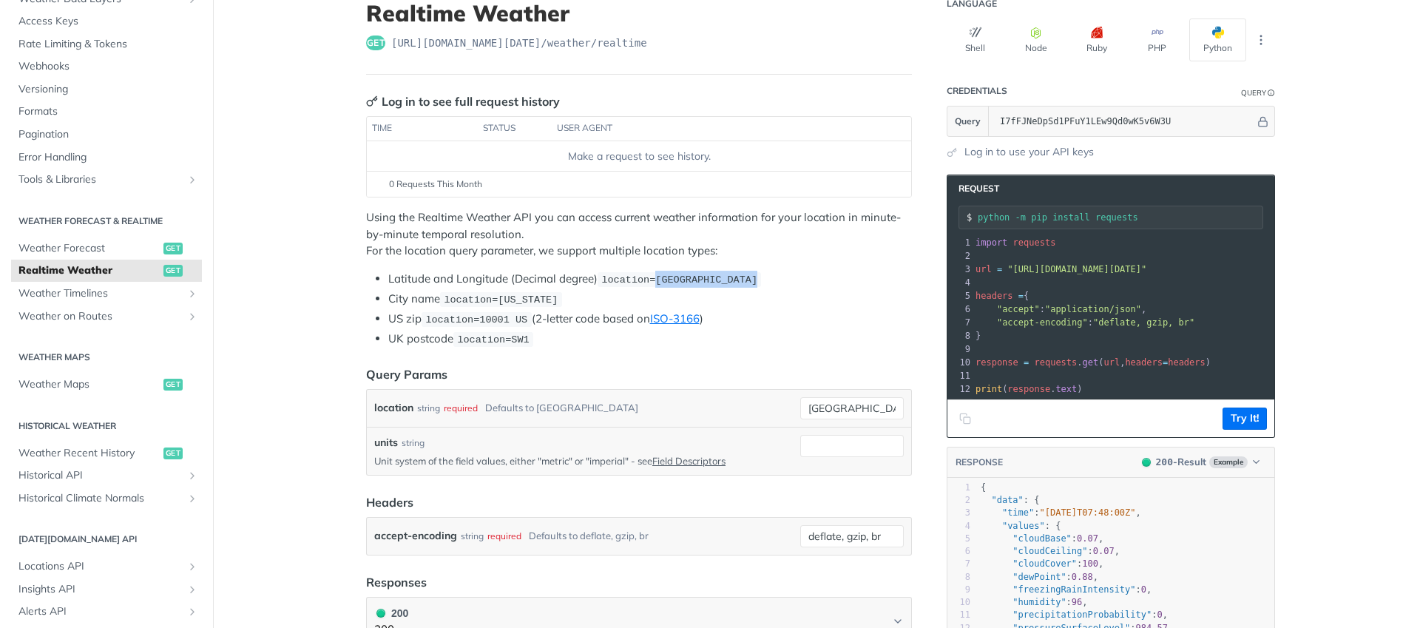
drag, startPoint x: 652, startPoint y: 277, endPoint x: 792, endPoint y: 278, distance: 140.5
click at [791, 278] on li "Latitude and Longitude (Decimal degree) location=42.3478, -71.0466" at bounding box center [650, 279] width 524 height 17
copy span "42.3478, -71.0466"
click at [792, 293] on li "City name location=new york" at bounding box center [650, 299] width 524 height 17
click at [851, 409] on input "toronto" at bounding box center [852, 408] width 104 height 22
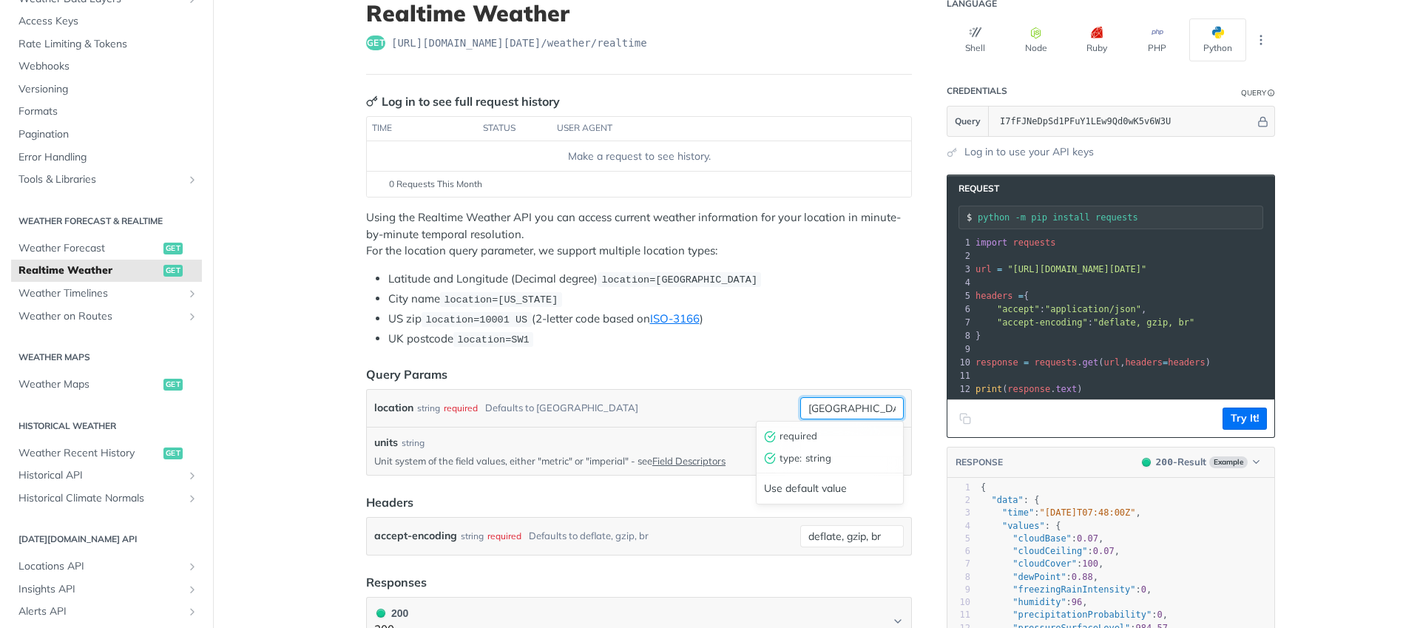
click at [851, 408] on input "toronto" at bounding box center [852, 408] width 104 height 22
drag, startPoint x: 652, startPoint y: 277, endPoint x: 752, endPoint y: 276, distance: 99.8
click at [752, 276] on span "location=42.3478, -71.0466" at bounding box center [679, 279] width 156 height 11
copy span "42.3478, -71.0466"
click at [851, 408] on input "toronto" at bounding box center [852, 408] width 104 height 22
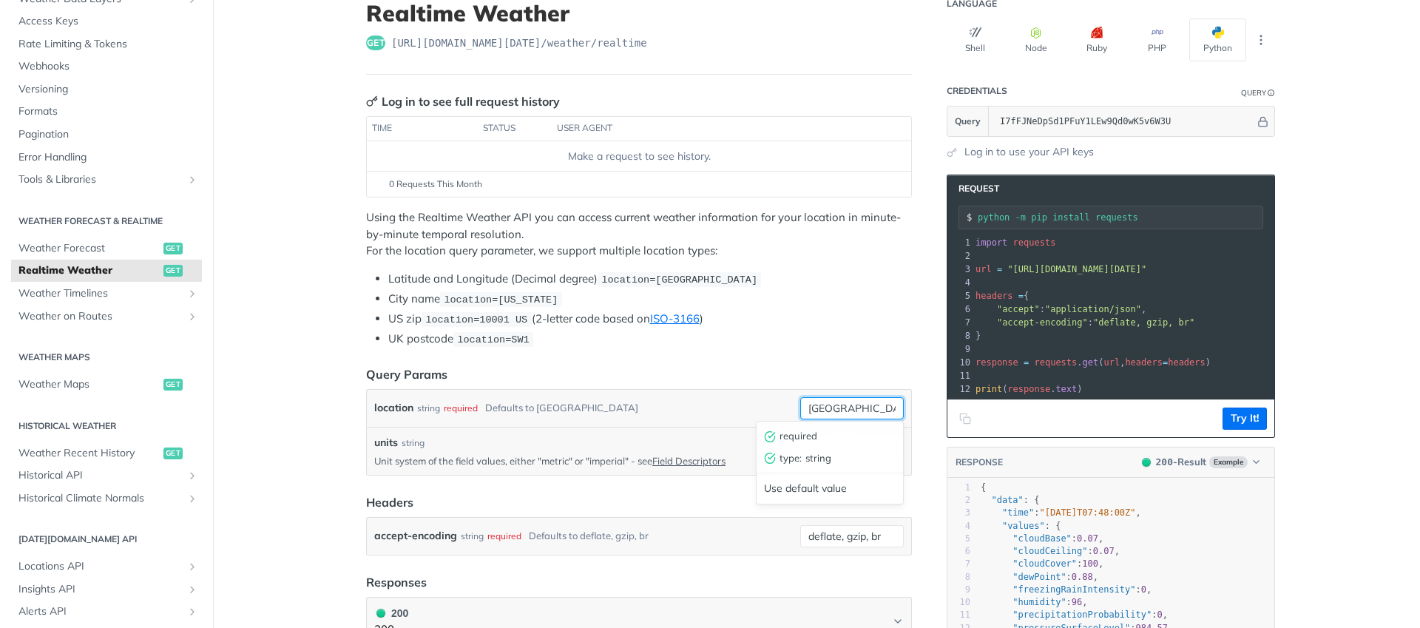
paste input "42.3478, -71.0466"
type input "42.3478, -71.0466"
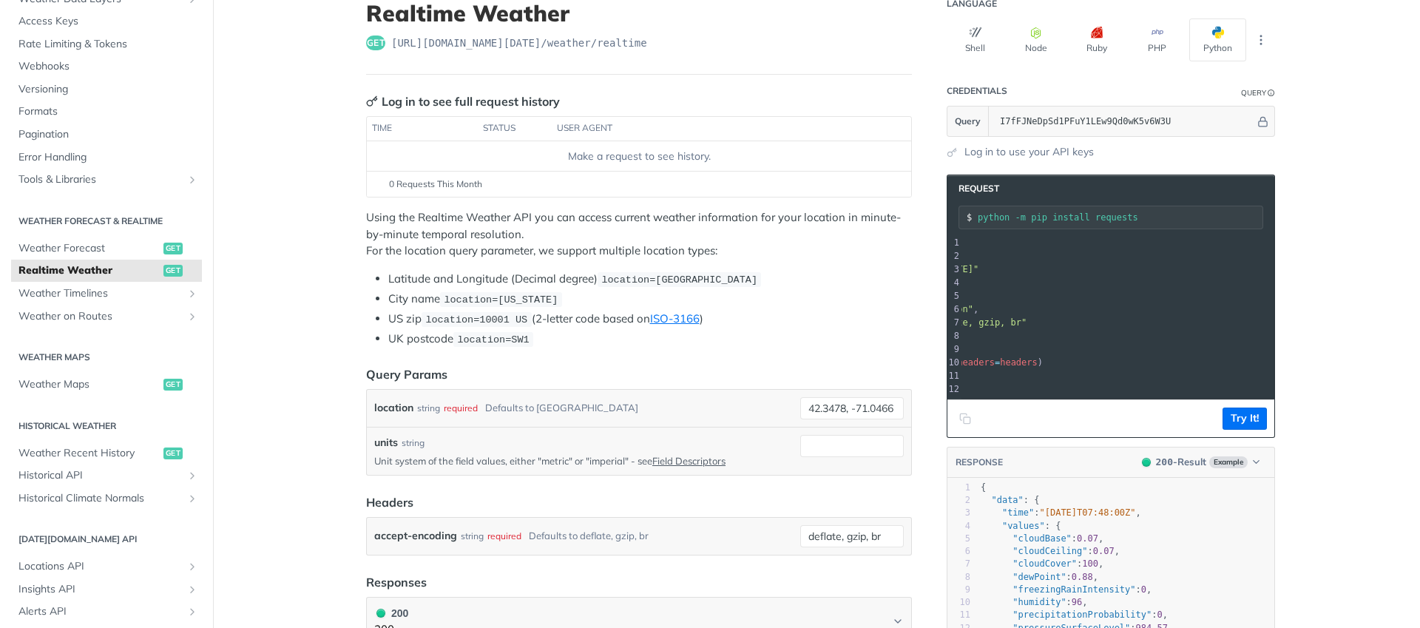
scroll to position [0, 157]
drag, startPoint x: 1085, startPoint y: 268, endPoint x: 1245, endPoint y: 265, distance: 159.8
click at [989, 265] on span ""https://api.tomorrow.io/v4/weather/realtime?location=42.3478%2C%20-71.0466&api…" at bounding box center [919, 269] width 139 height 10
copy span "location=42.3478%2C%20-71.0466"
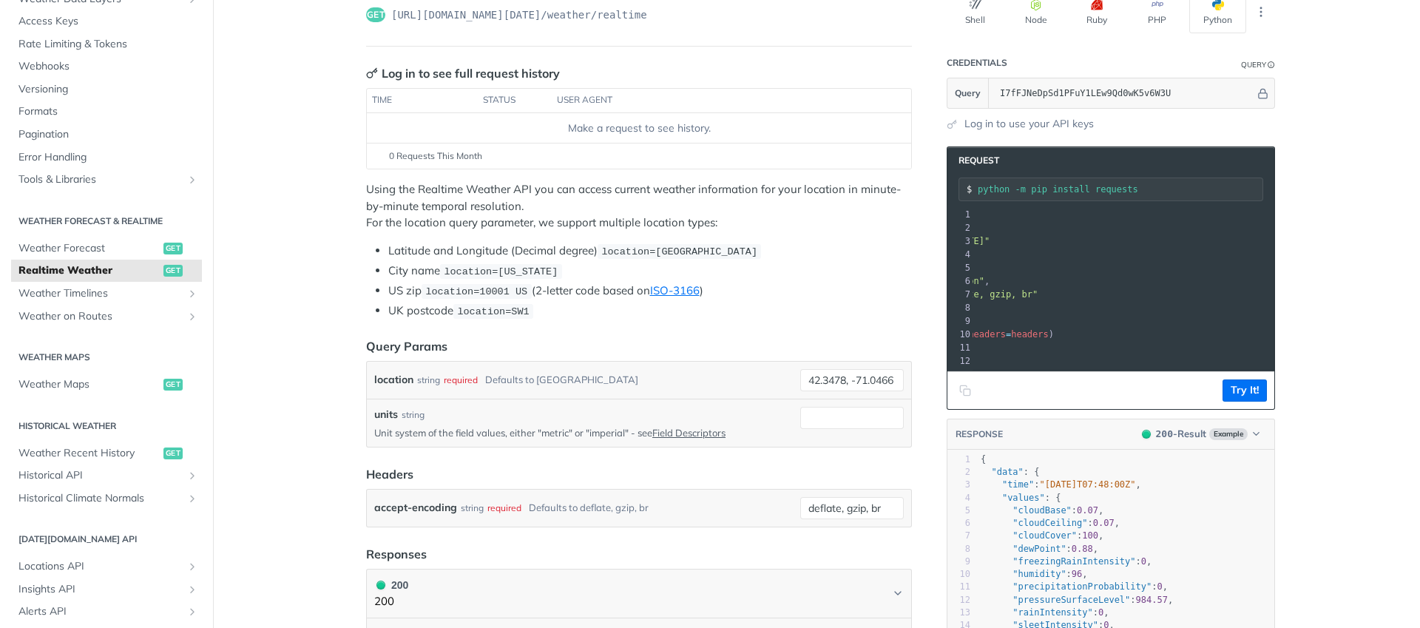
scroll to position [131, 0]
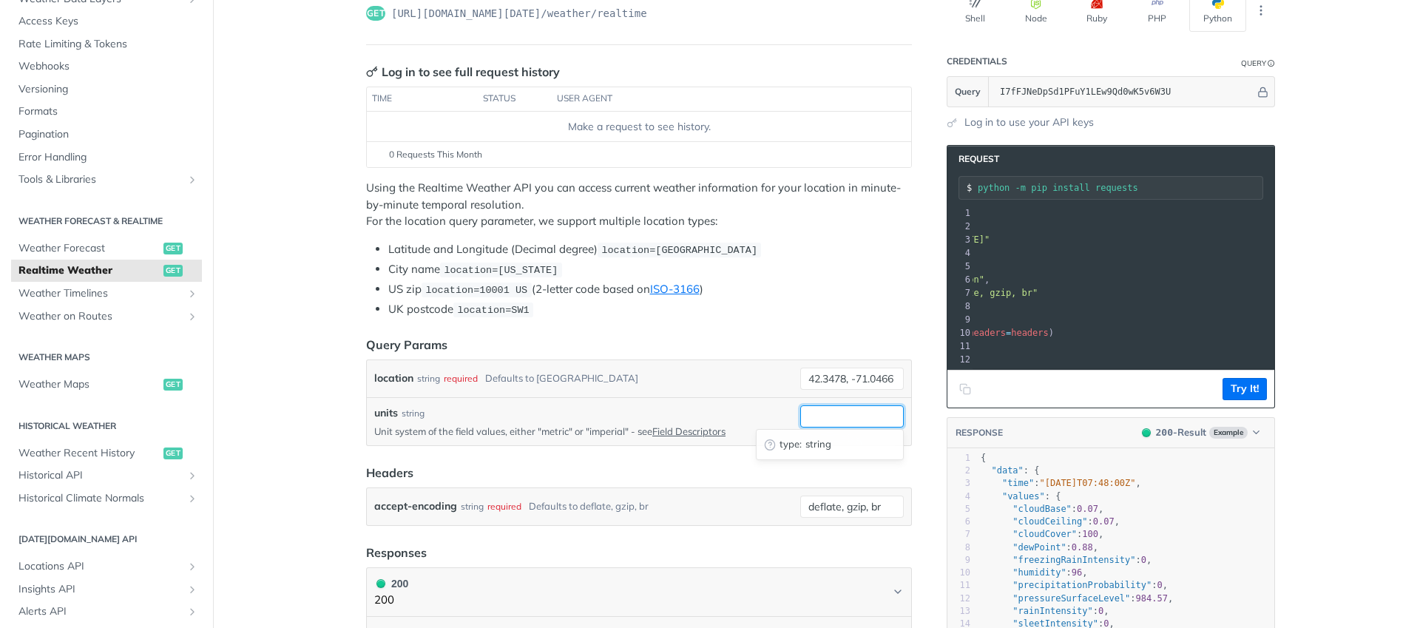
click at [843, 407] on input "units" at bounding box center [852, 416] width 104 height 22
type input "metric"
drag, startPoint x: 979, startPoint y: 241, endPoint x: 1047, endPoint y: 239, distance: 68.1
click at [733, 239] on span ""https://api.tomorrow.io/v4/weather/realtime?location=42.3478%2C%20-71.0466&uni…" at bounding box center [663, 239] width 139 height 10
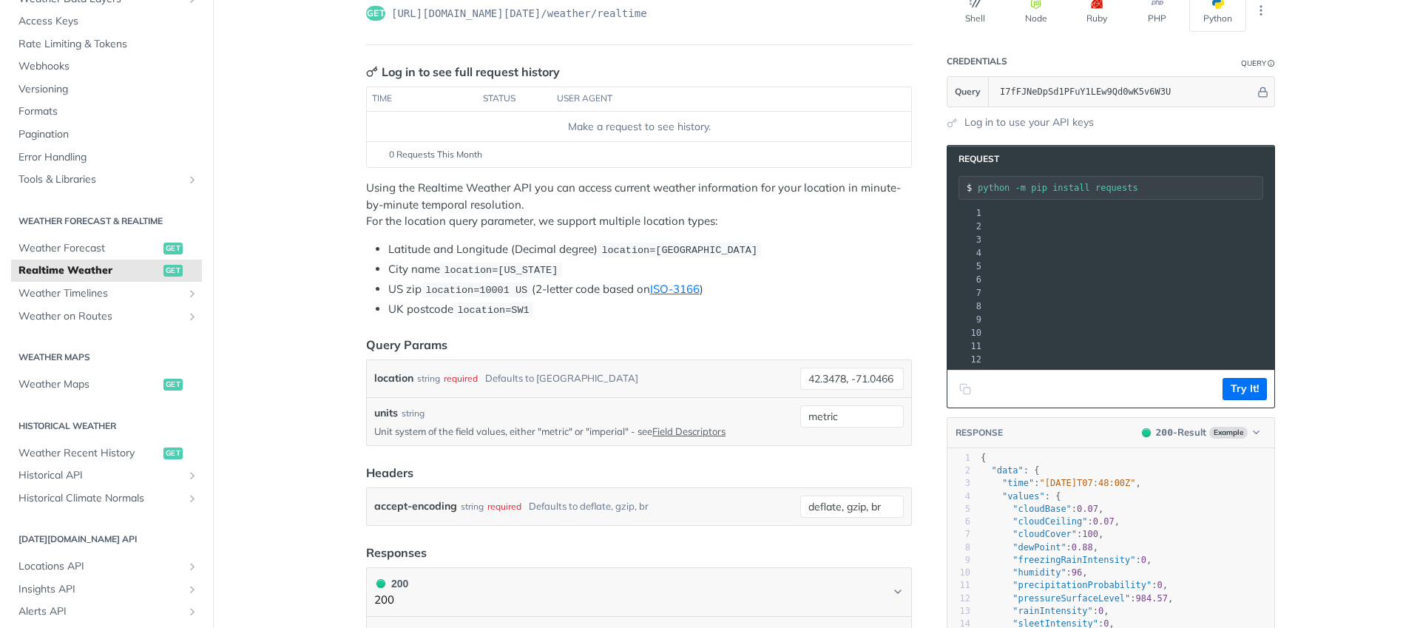
copy span "&units=metric"
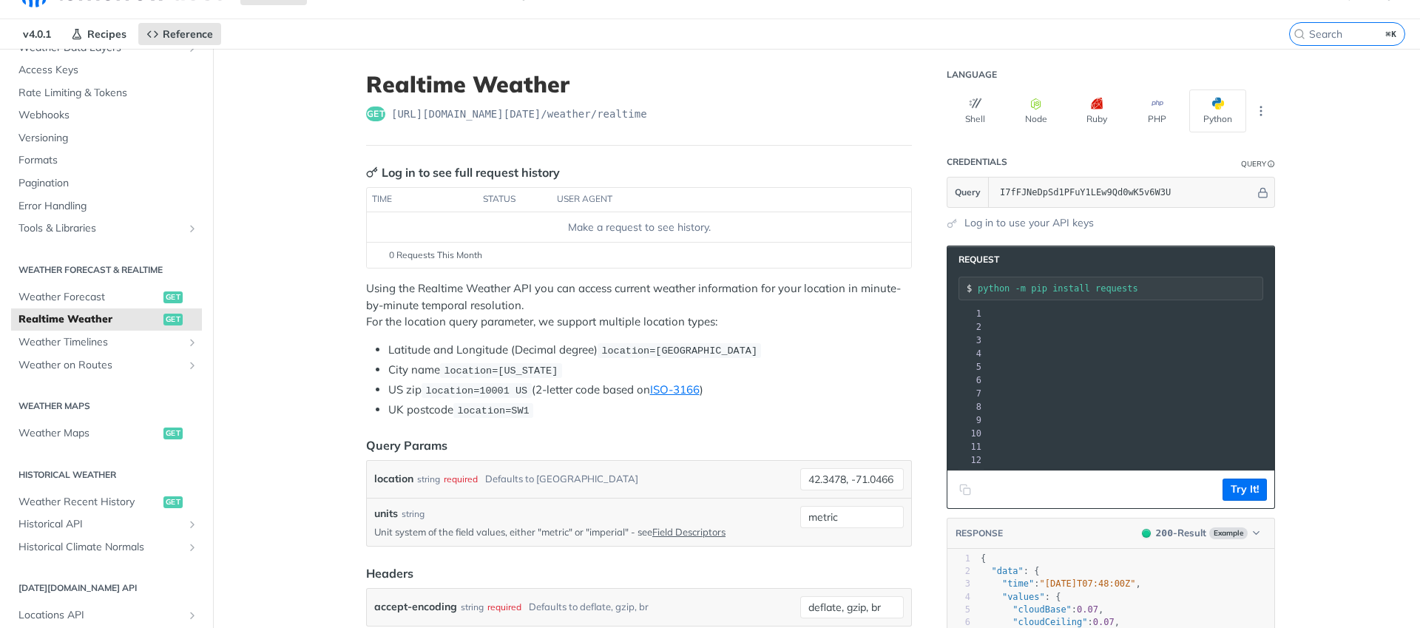
scroll to position [211, 0]
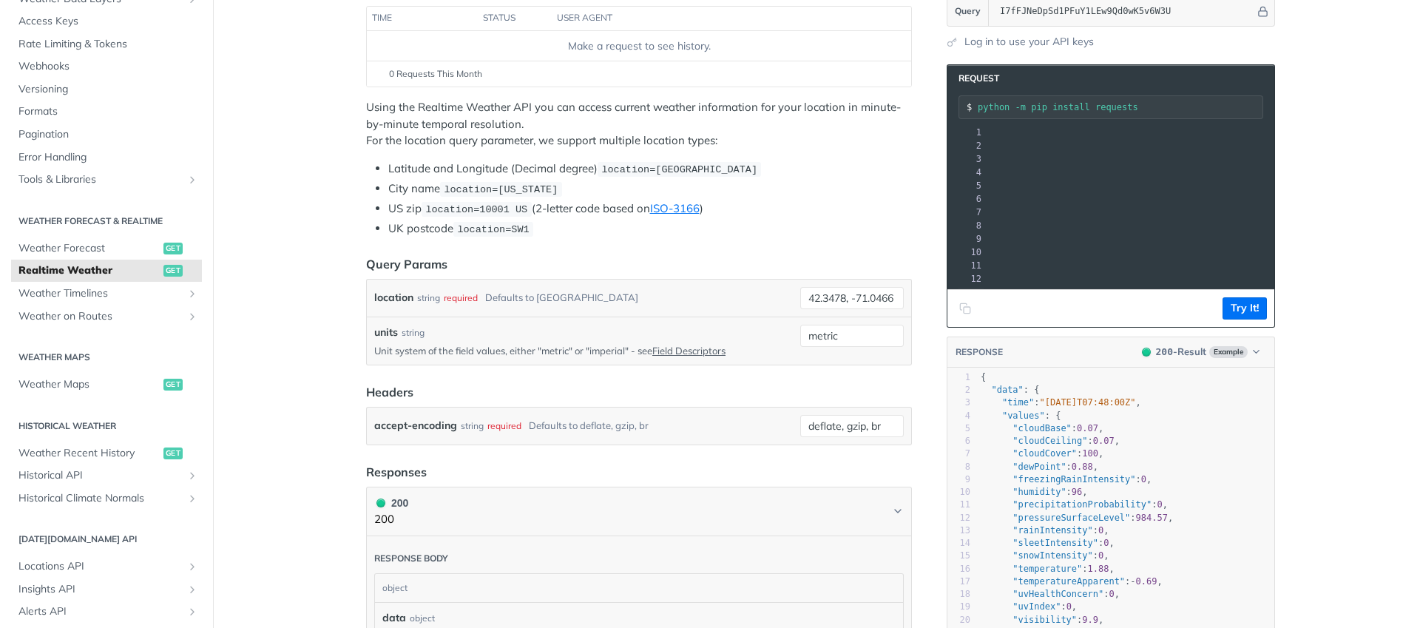
click at [575, 302] on div "location string required Defaults to toronto" at bounding box center [584, 298] width 420 height 22
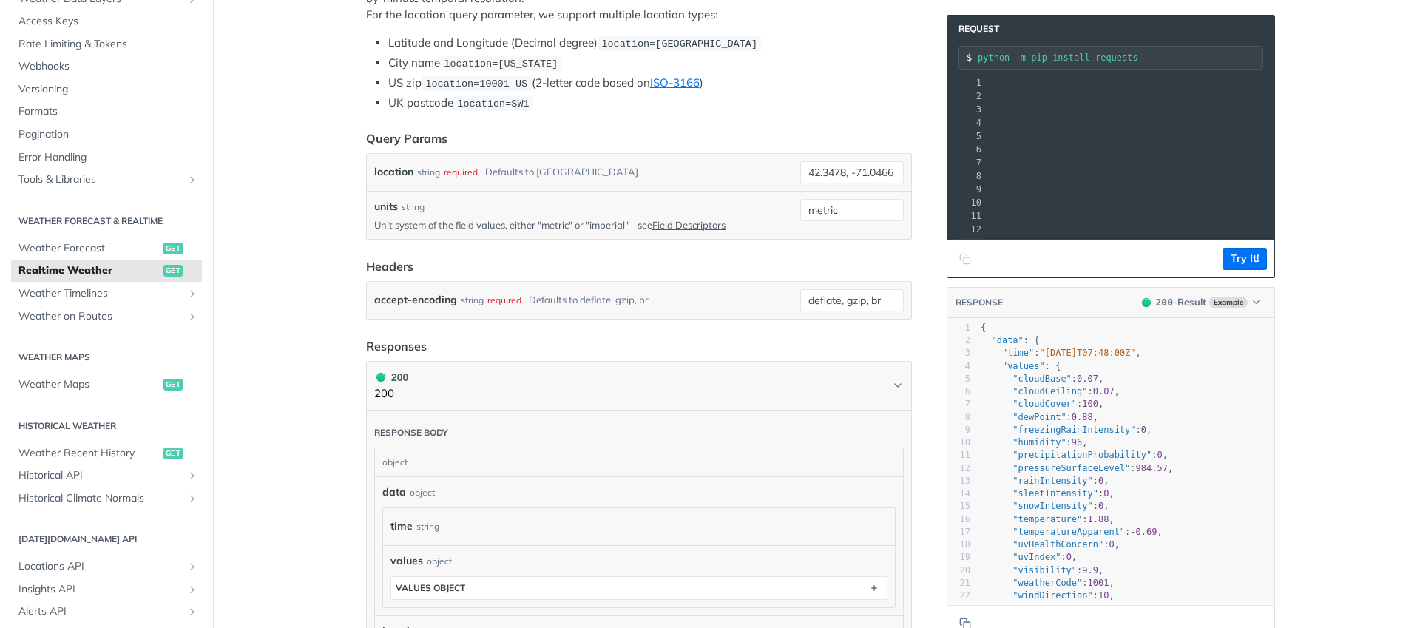
scroll to position [480, 0]
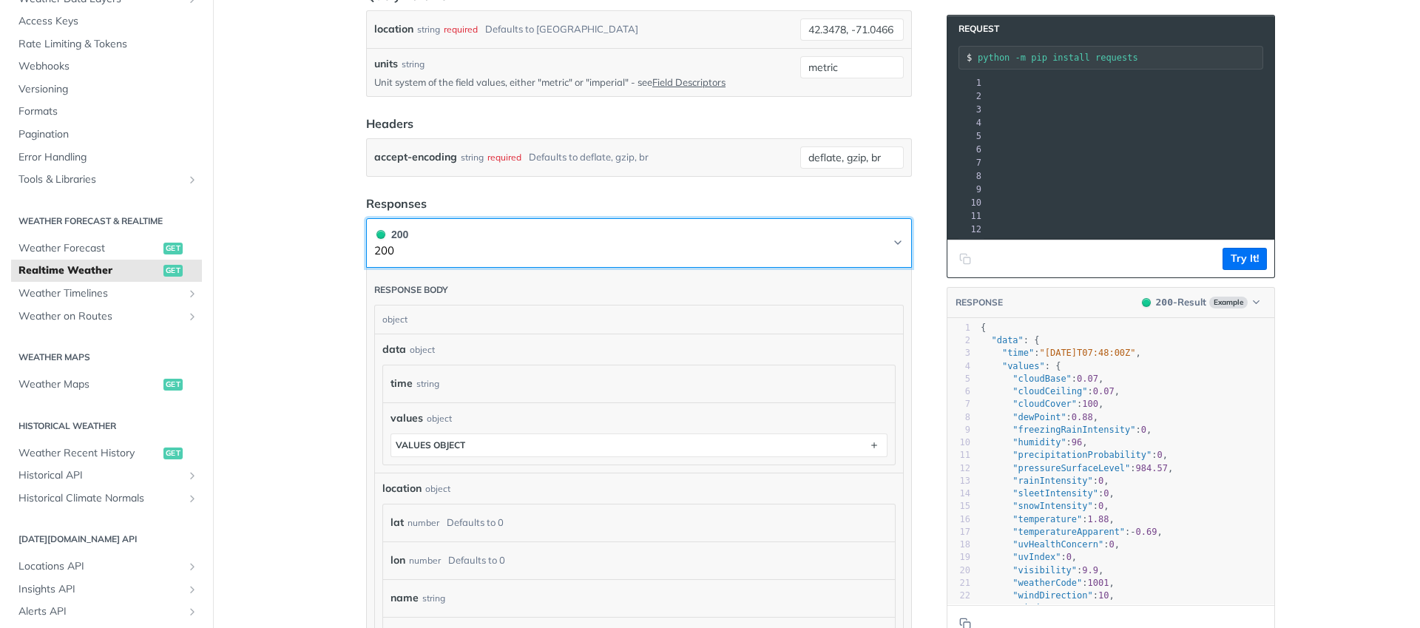
click at [881, 243] on button "200 200" at bounding box center [638, 242] width 529 height 33
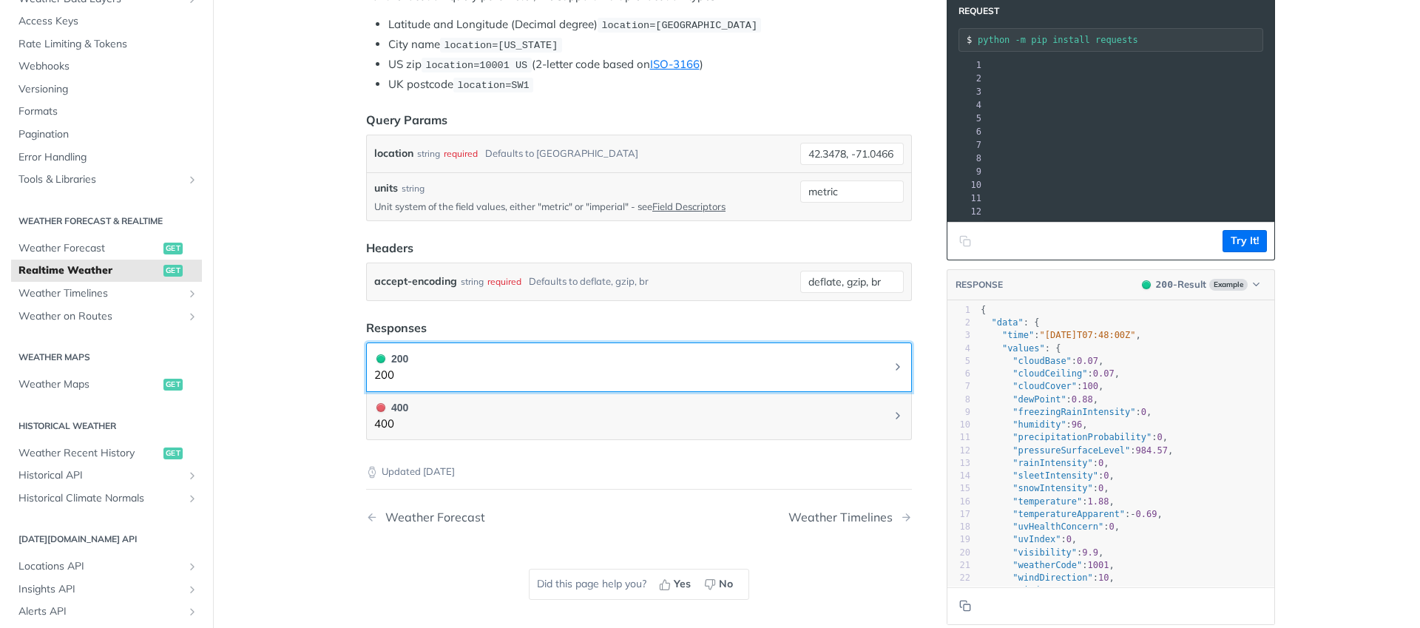
scroll to position [237, 0]
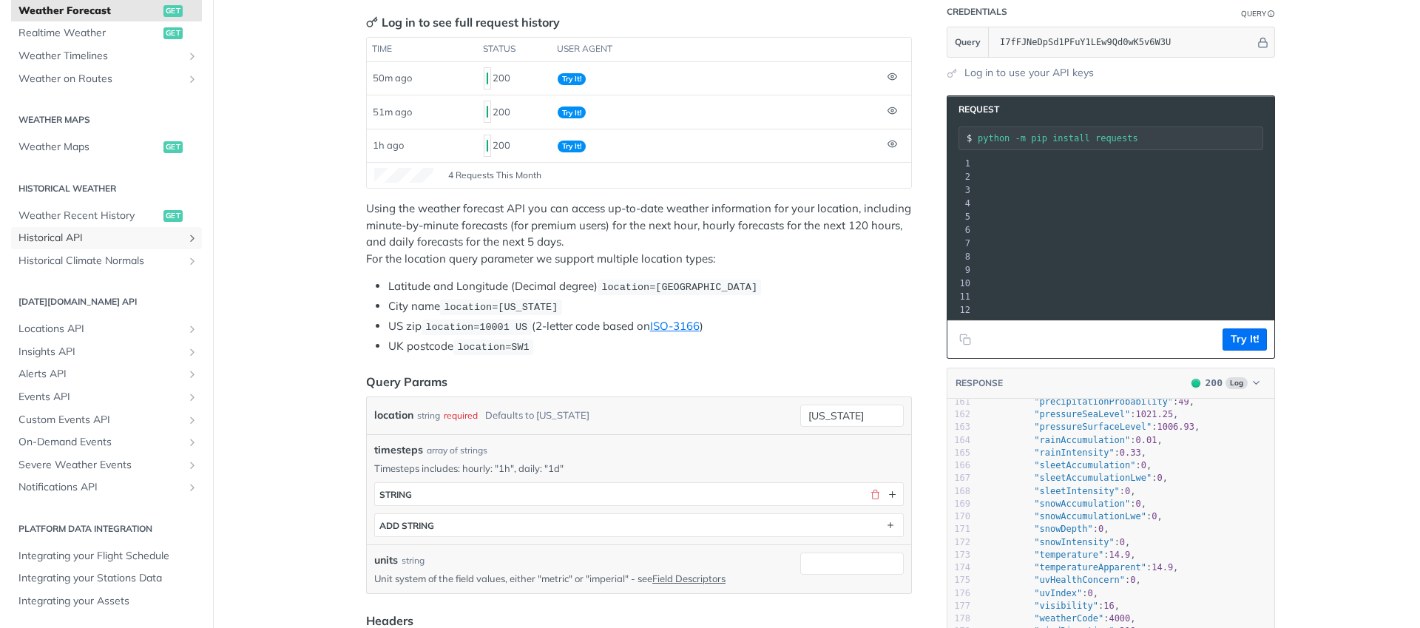
scroll to position [217, 0]
